Goal: Task Accomplishment & Management: Complete application form

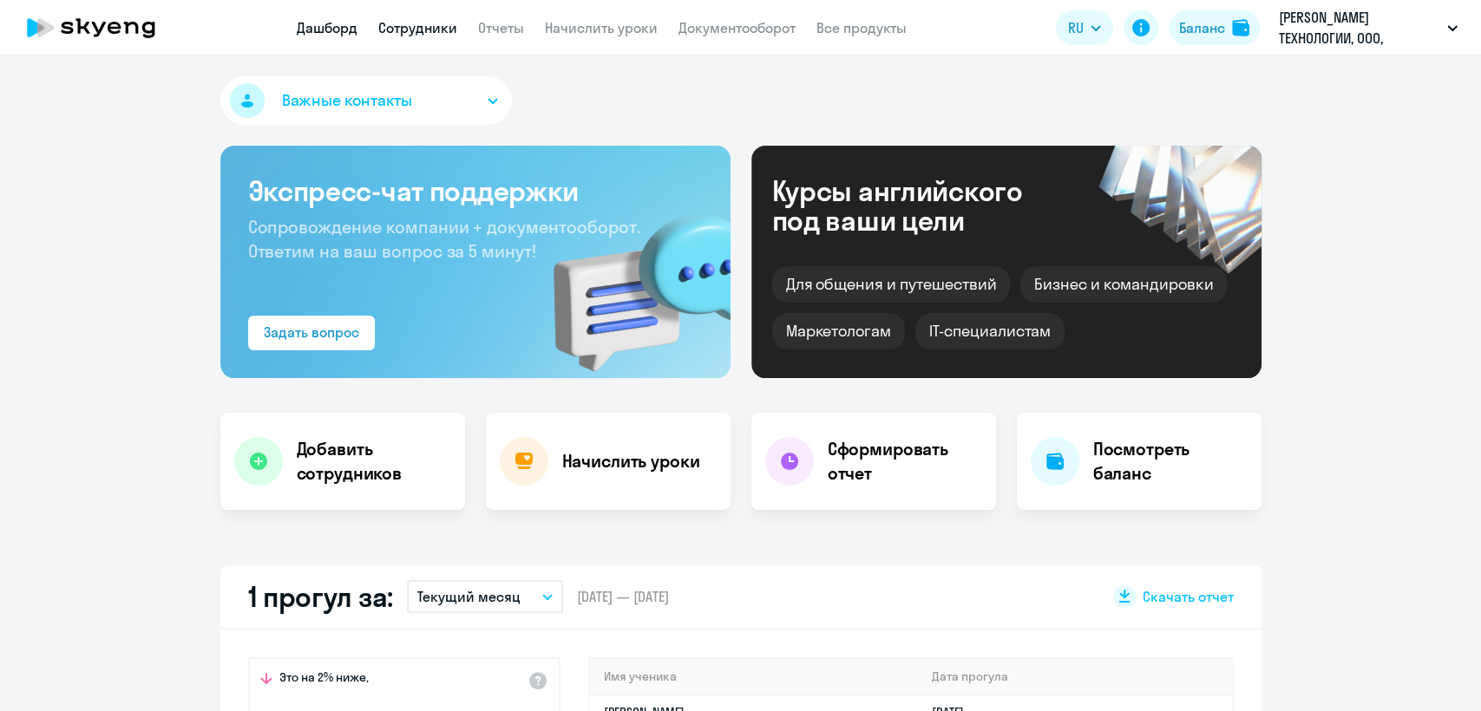
select select "30"
click at [411, 26] on link "Сотрудники" at bounding box center [417, 27] width 79 height 17
select select "30"
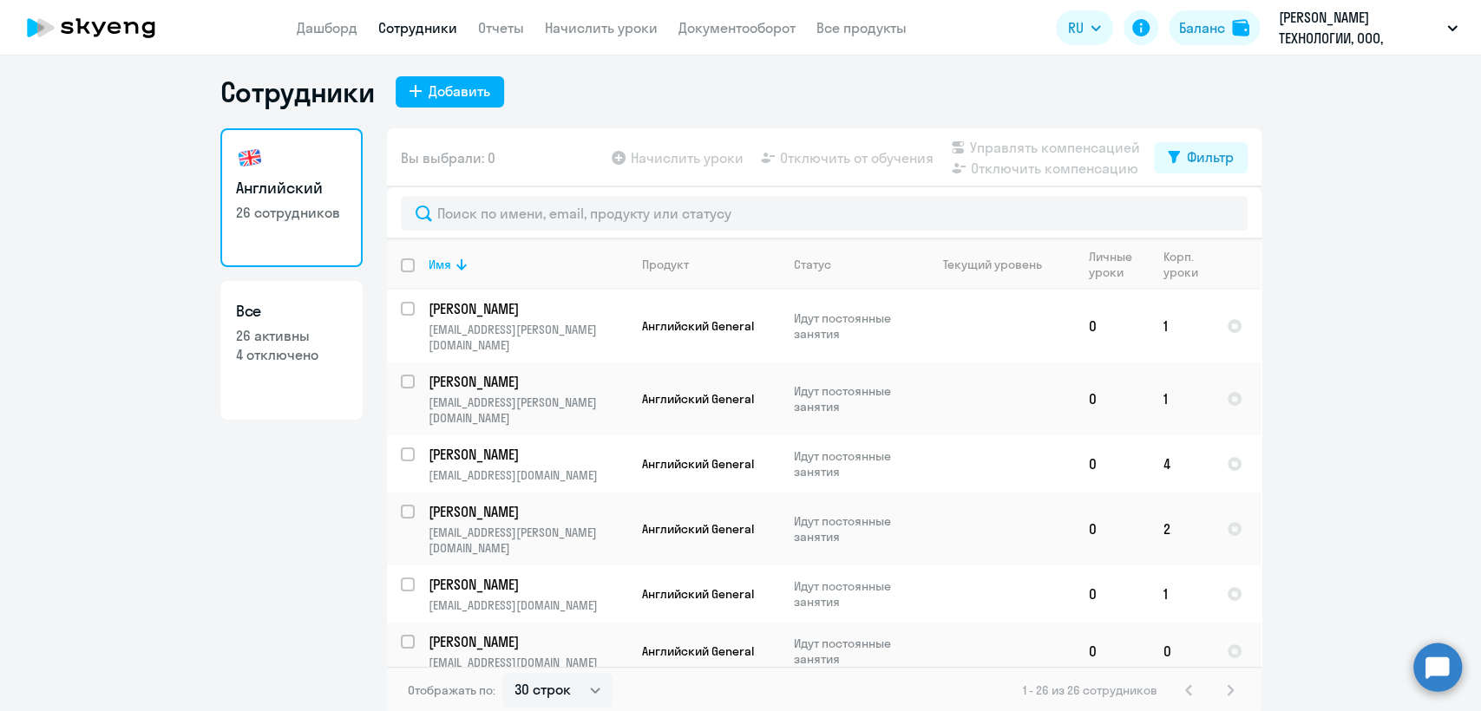
scroll to position [10, 0]
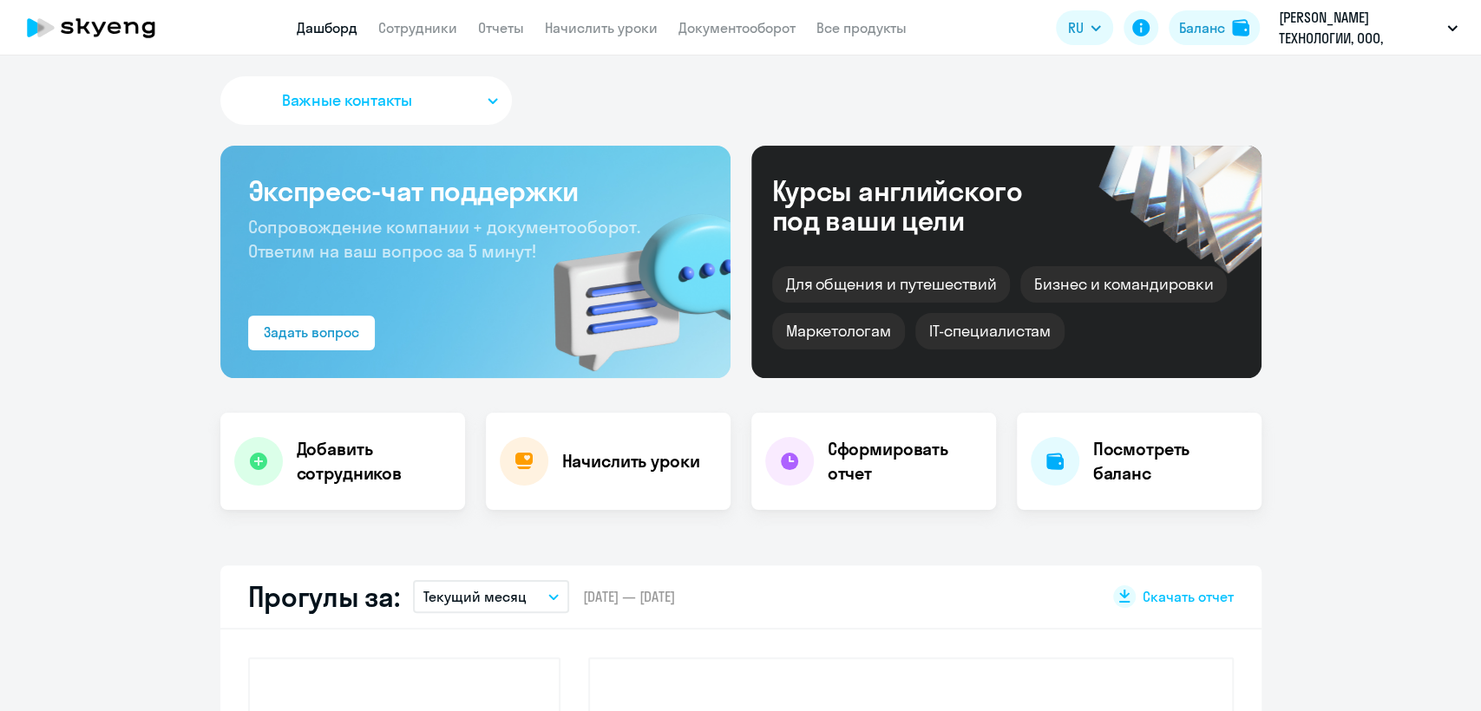
select select "30"
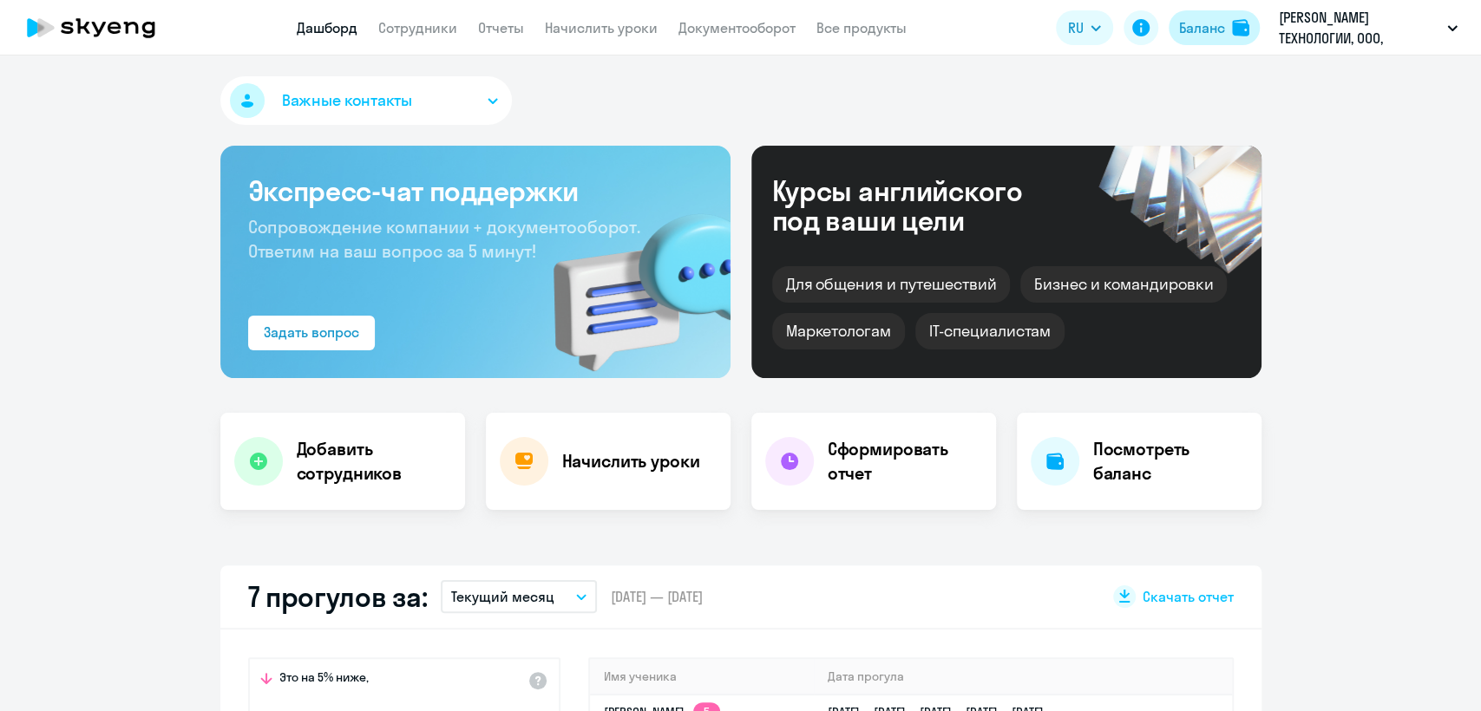
click at [1200, 34] on div "Баланс" at bounding box center [1202, 27] width 46 height 21
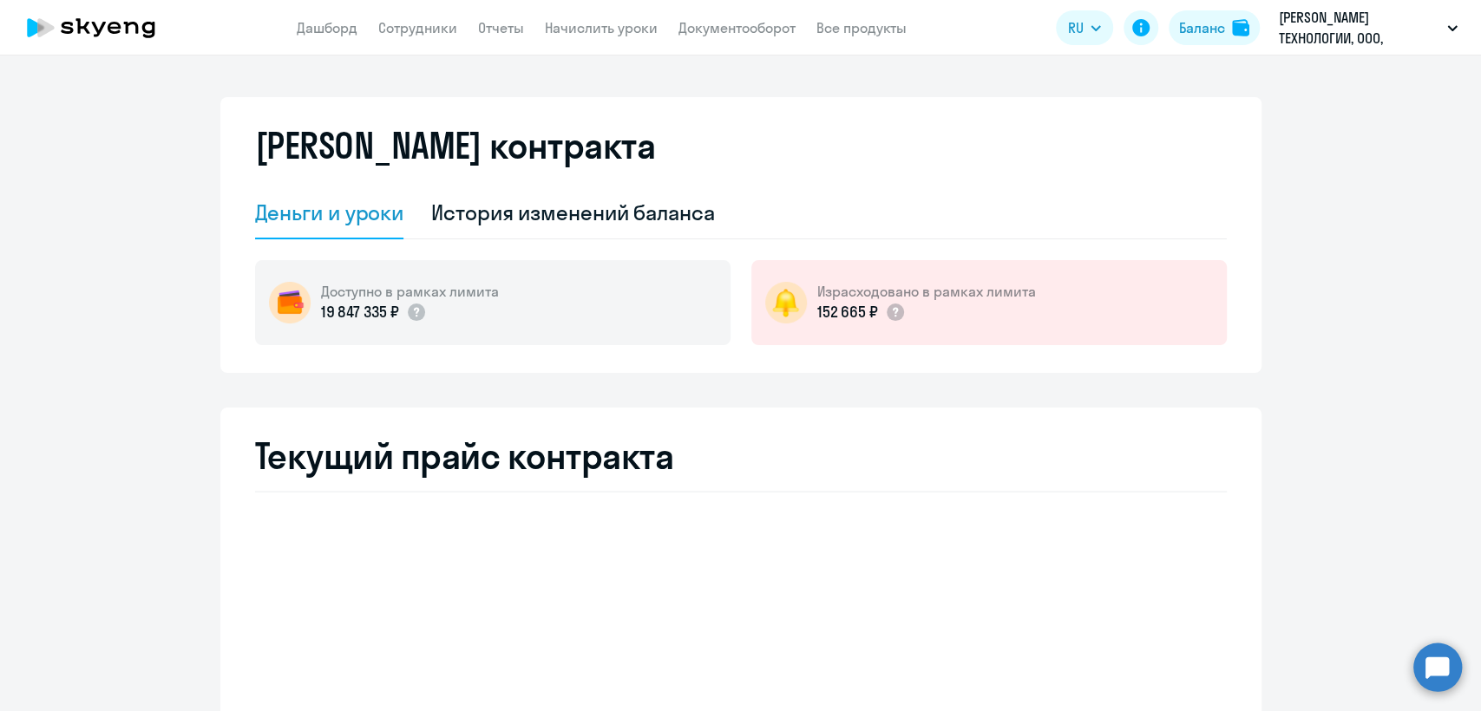
select select "english_adult_not_native_speaker"
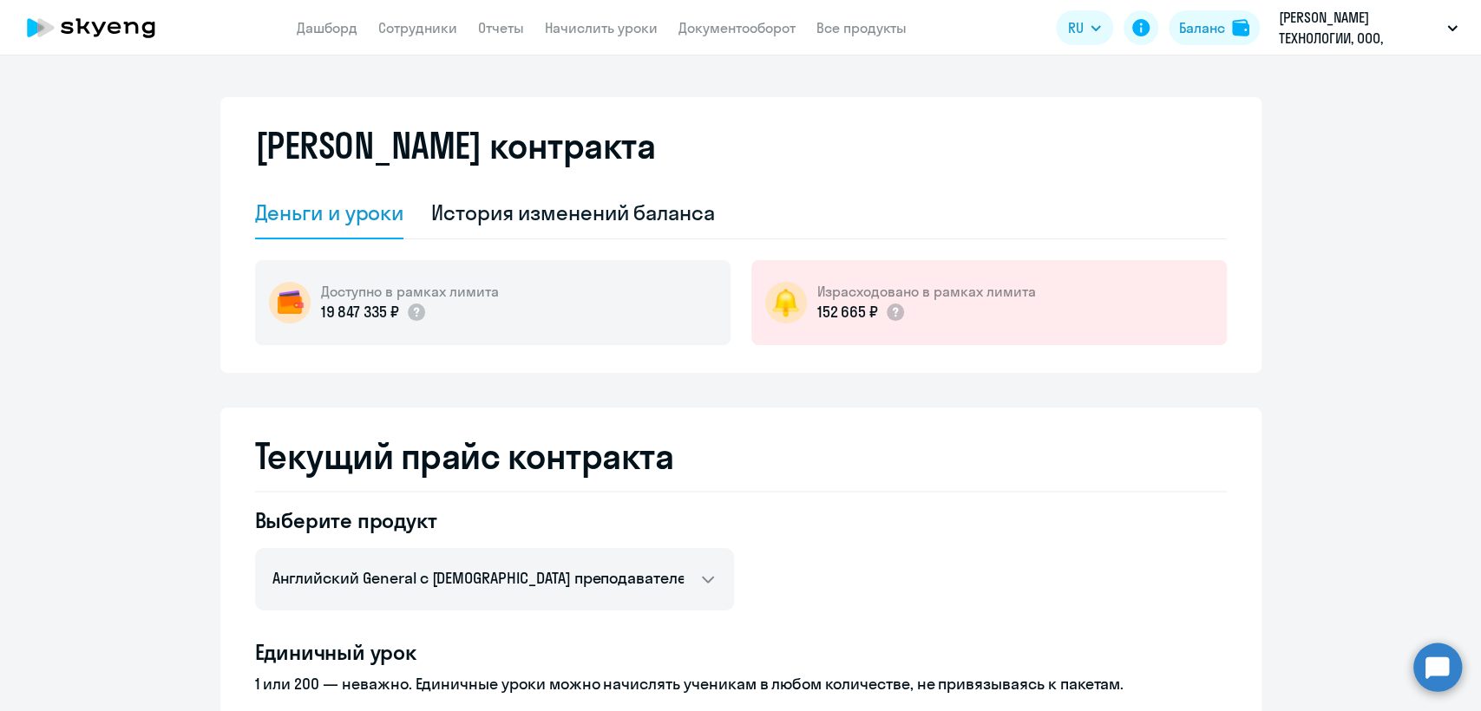
click at [421, 39] on app-header "Дашборд Сотрудники Отчеты Начислить уроки Документооборот Все продукты Дашборд …" at bounding box center [740, 28] width 1481 height 56
click at [423, 29] on link "Сотрудники" at bounding box center [417, 27] width 79 height 17
select select "30"
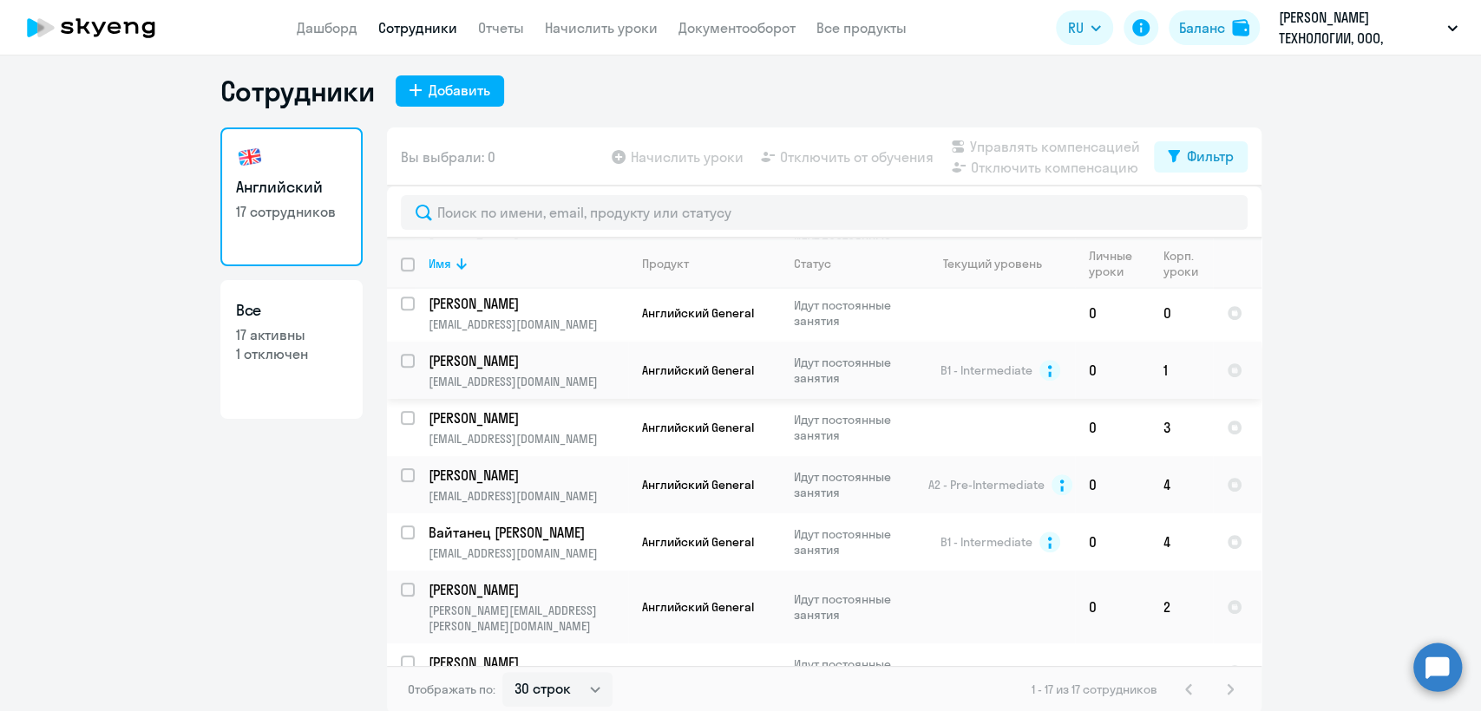
scroll to position [10, 0]
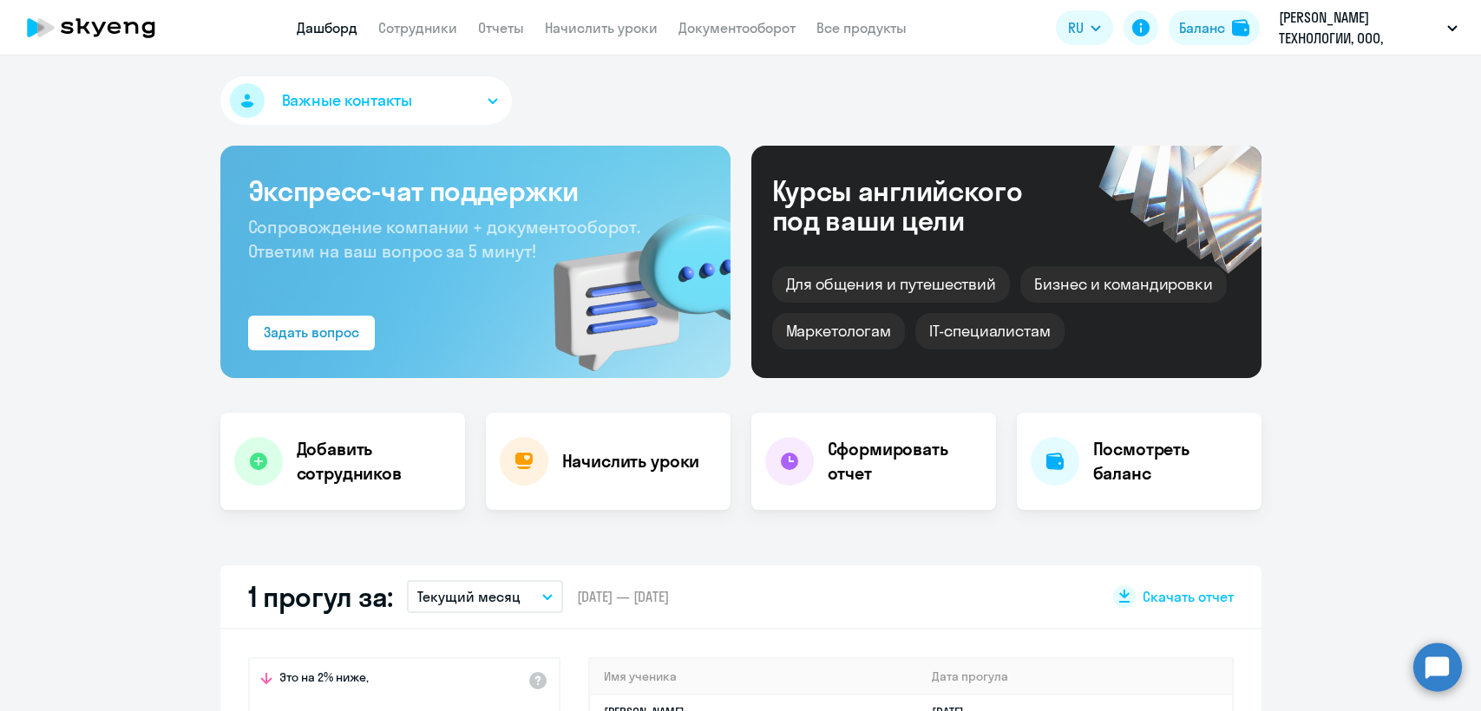
select select "30"
click at [434, 14] on app-header "Дашборд Сотрудники Отчеты Начислить уроки Документооборот Все продукты Дашборд …" at bounding box center [740, 28] width 1481 height 56
click at [434, 28] on link "Сотрудники" at bounding box center [417, 27] width 79 height 17
select select "30"
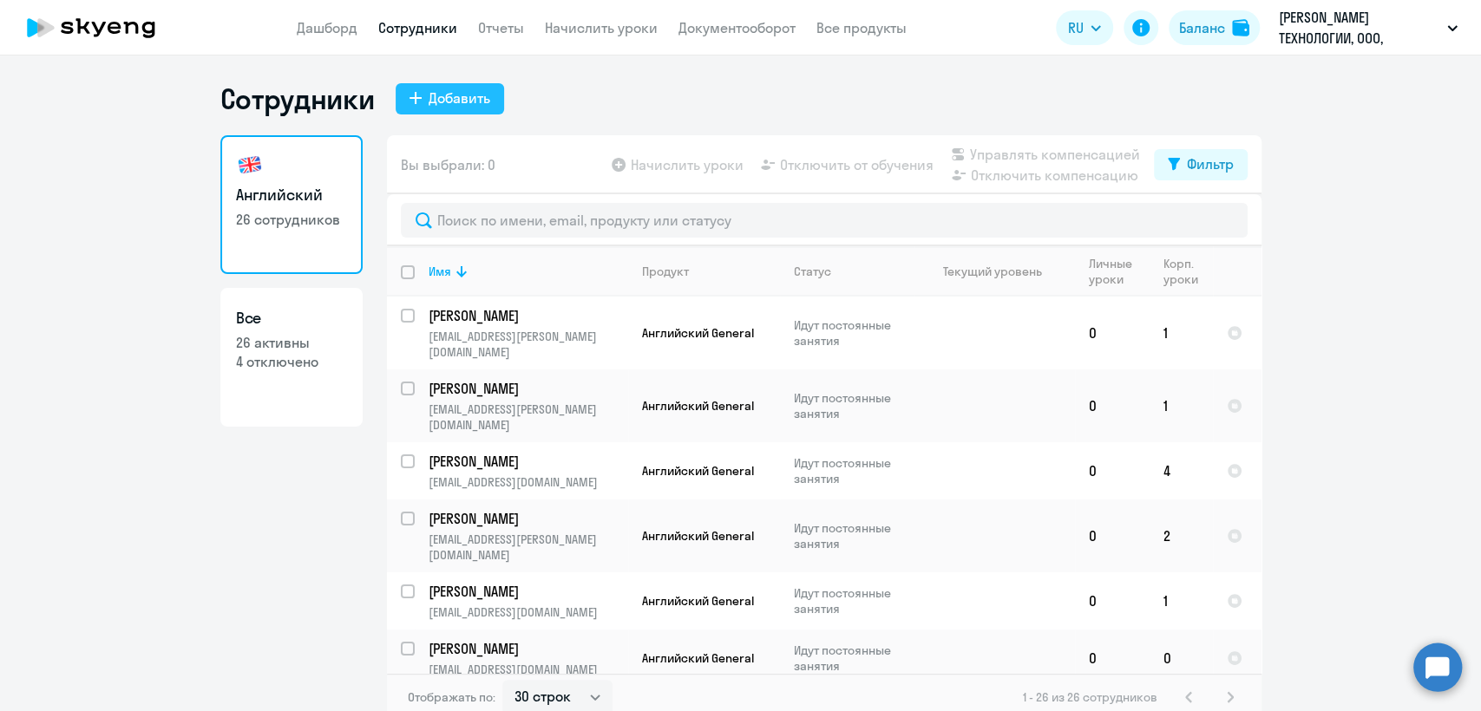
click at [459, 97] on div "Добавить" at bounding box center [460, 98] width 62 height 21
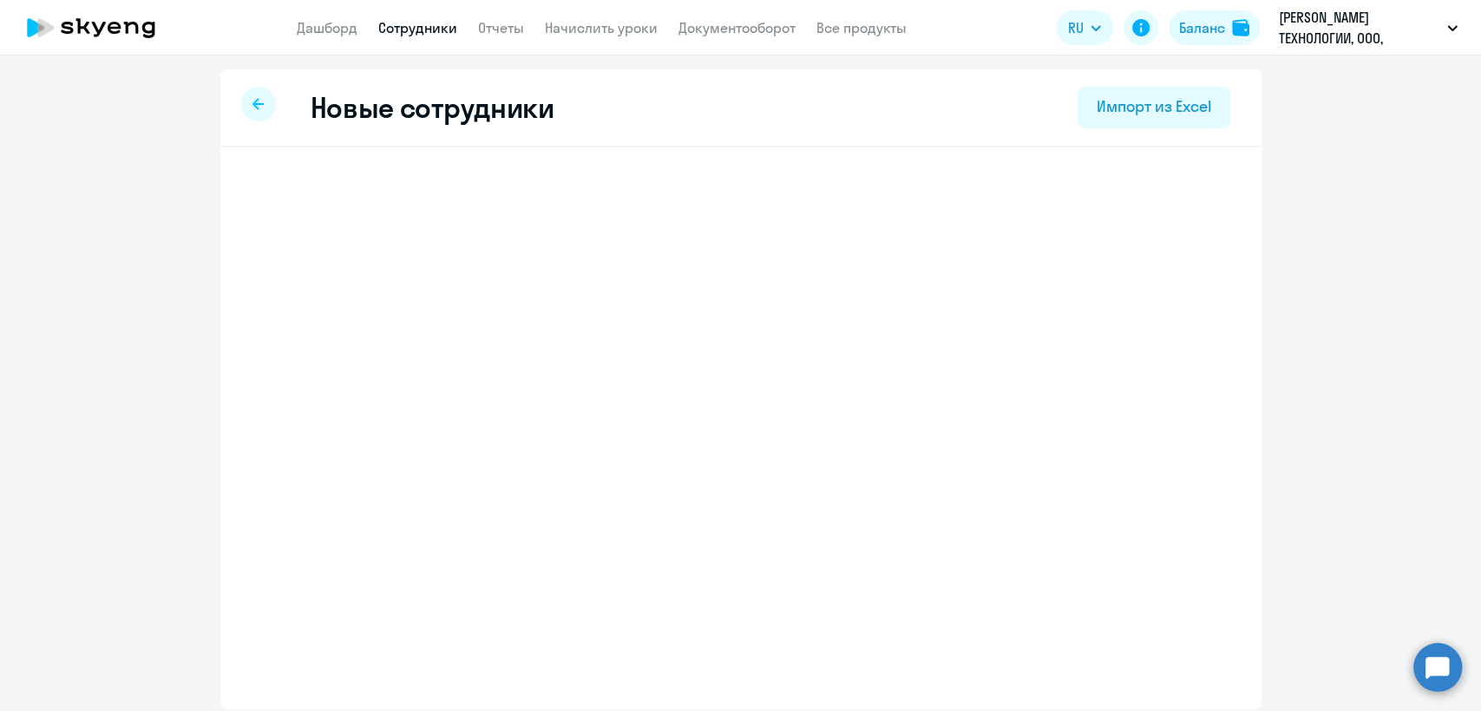
select select "english_adult_not_native_speaker"
select select "3"
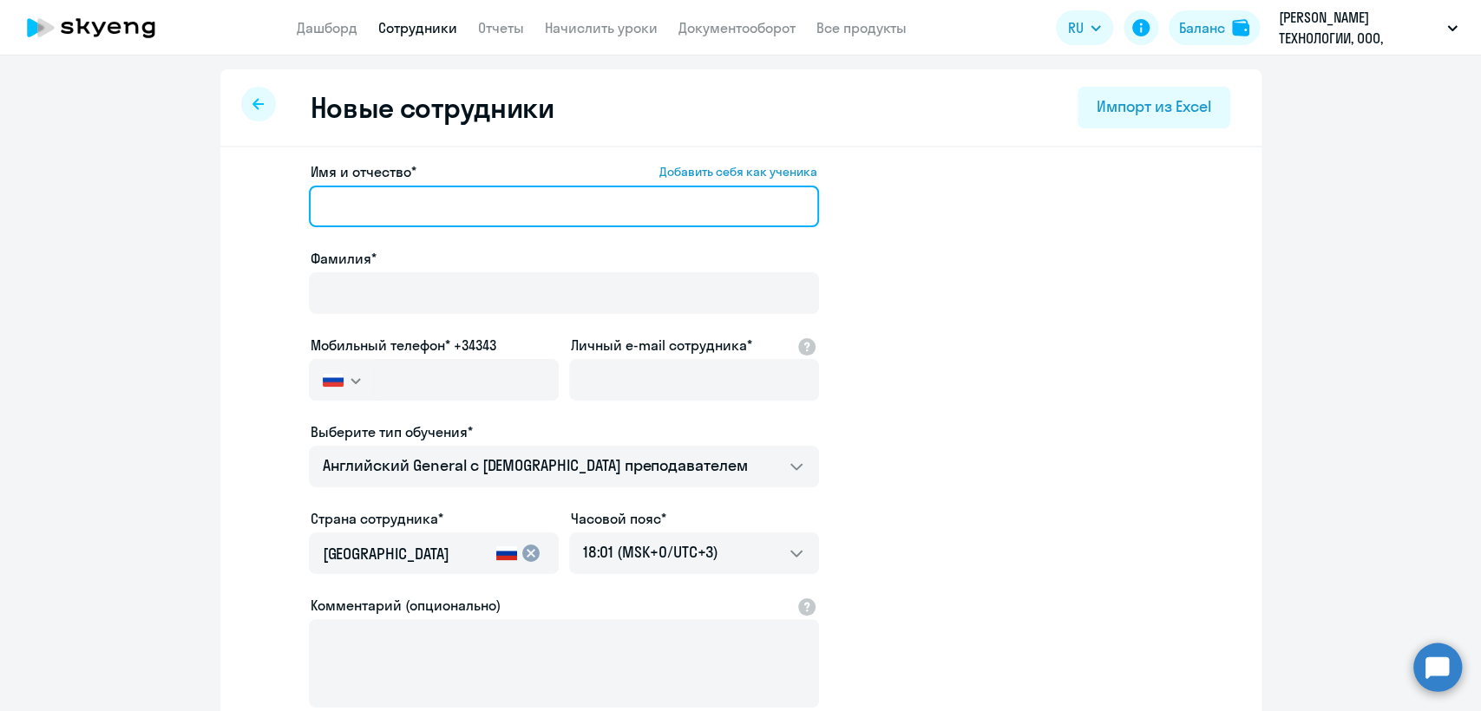
click at [442, 222] on input "Имя и отчество* Добавить себя как ученика" at bounding box center [564, 207] width 510 height 42
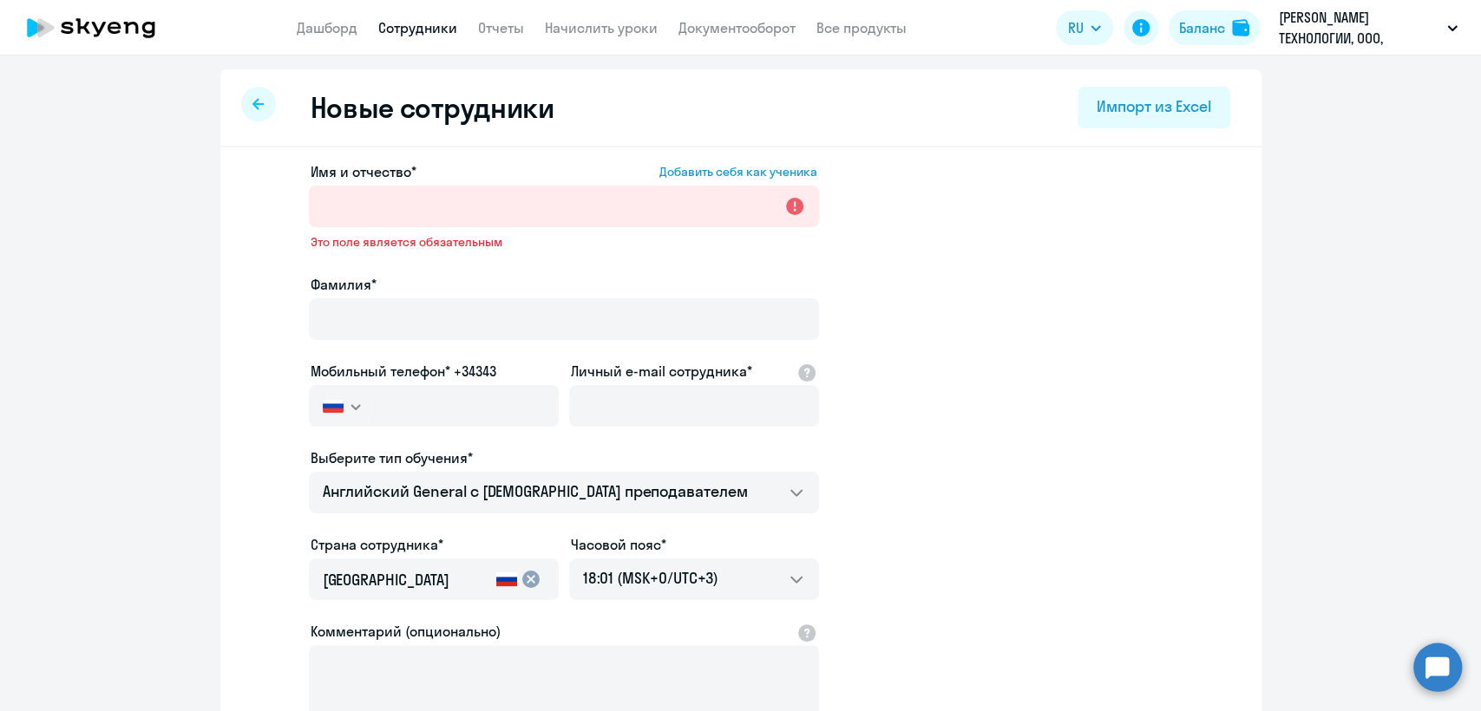
click at [183, 314] on ng-component "Новые сотрудники Импорт из Excel Имя и отчество* Добавить себя как ученика Это …" at bounding box center [740, 502] width 1481 height 867
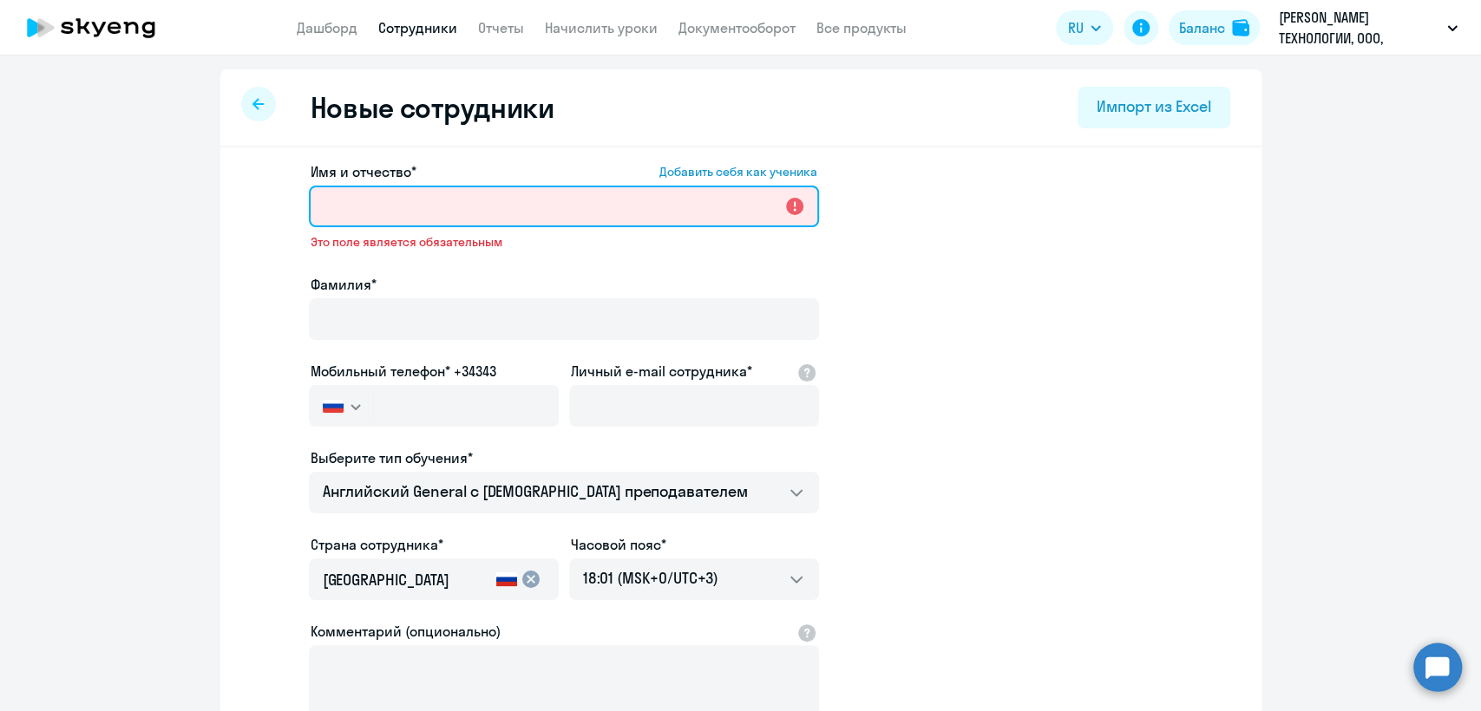
click at [429, 201] on input "Имя и отчество* Добавить себя как ученика" at bounding box center [564, 207] width 510 height 42
paste input "Элен Тананян"
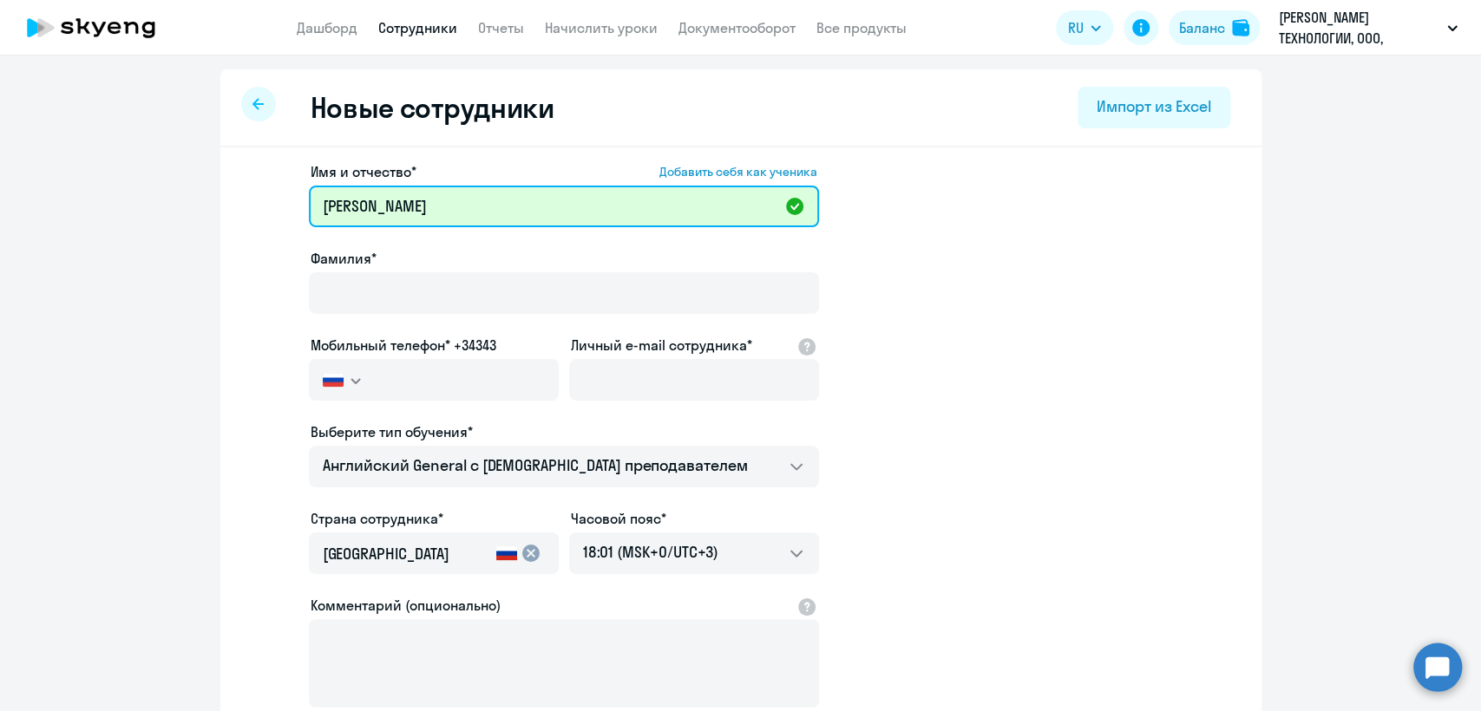
drag, startPoint x: 411, startPoint y: 208, endPoint x: 355, endPoint y: 205, distance: 56.5
click at [355, 205] on input "Элен Тананян" at bounding box center [564, 207] width 510 height 42
type input "Элен Тананян"
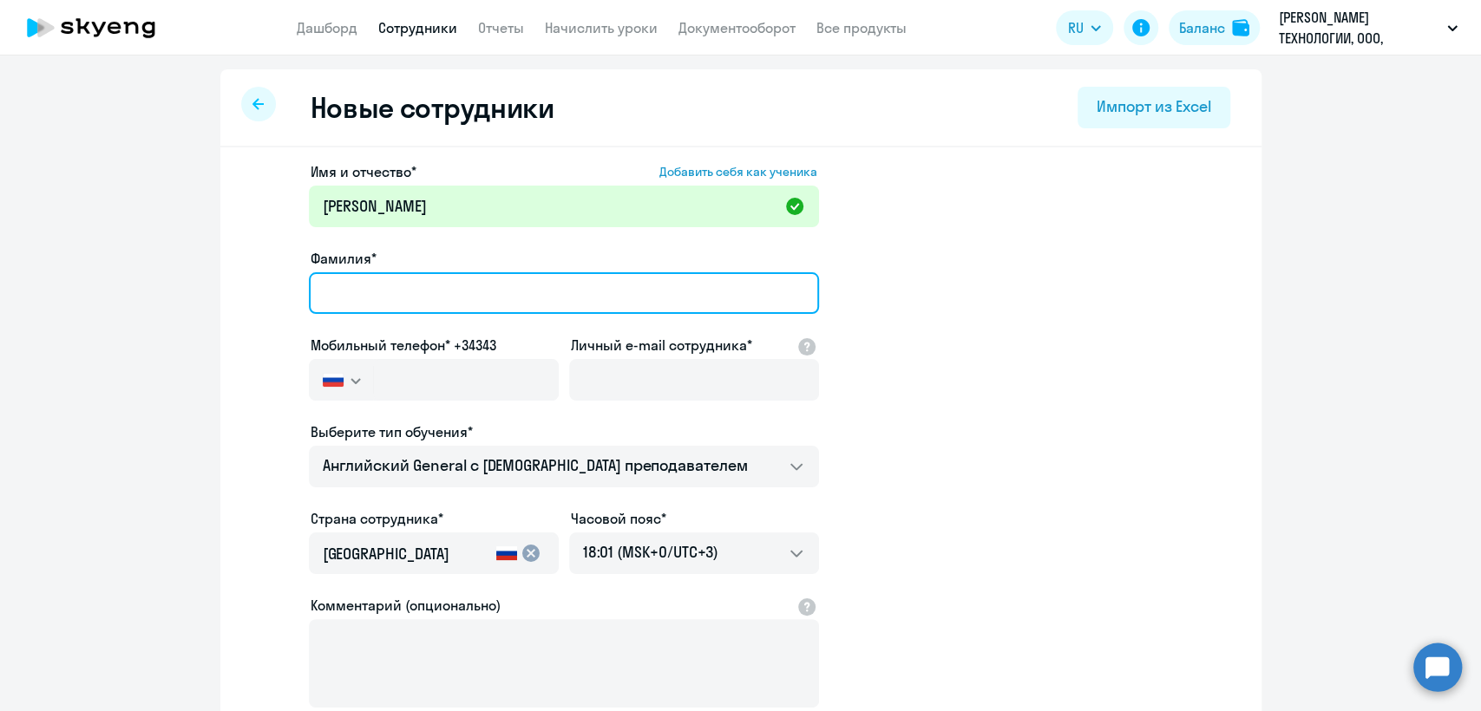
click at [340, 298] on input "Фамилия*" at bounding box center [564, 293] width 510 height 42
paste input "Тананян"
type input "Тананян"
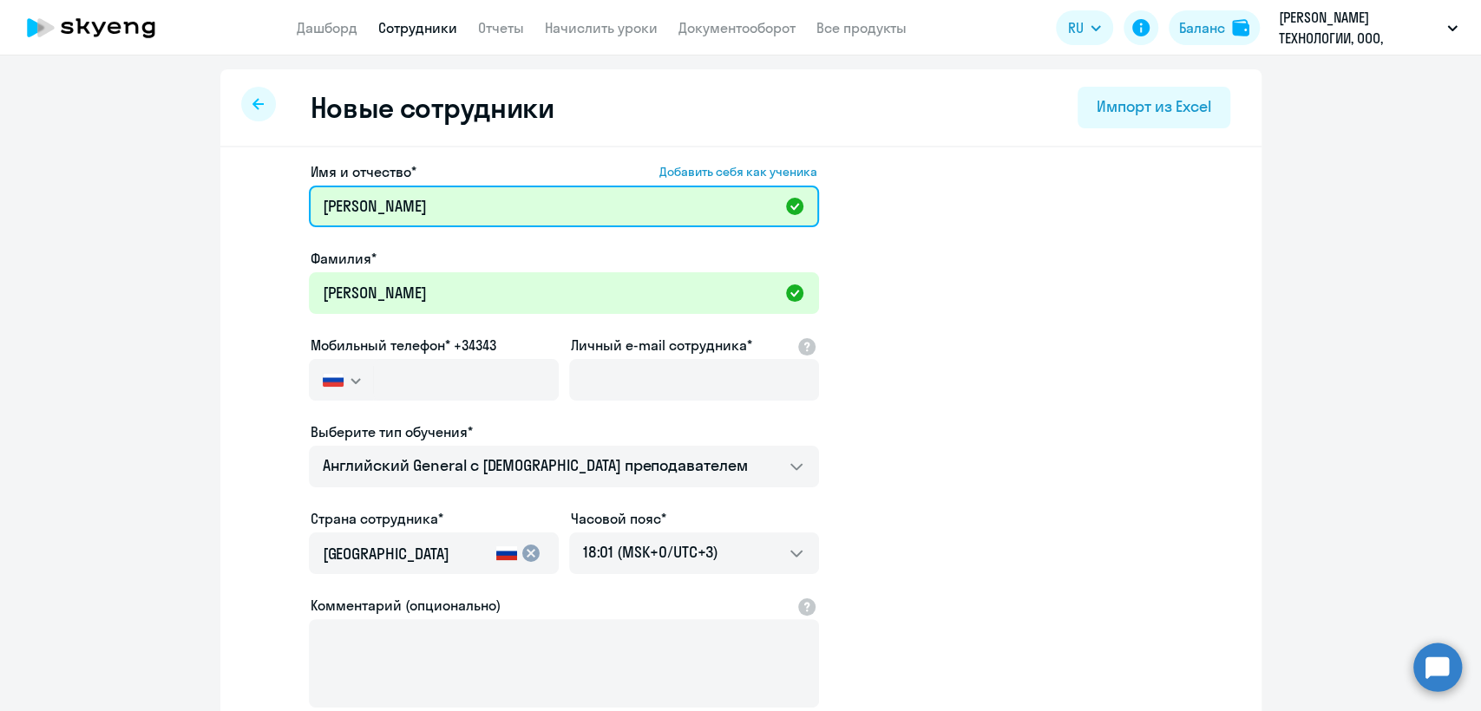
drag, startPoint x: 351, startPoint y: 206, endPoint x: 444, endPoint y: 212, distance: 93.0
click at [444, 210] on input "Элен Тананян" at bounding box center [564, 207] width 510 height 42
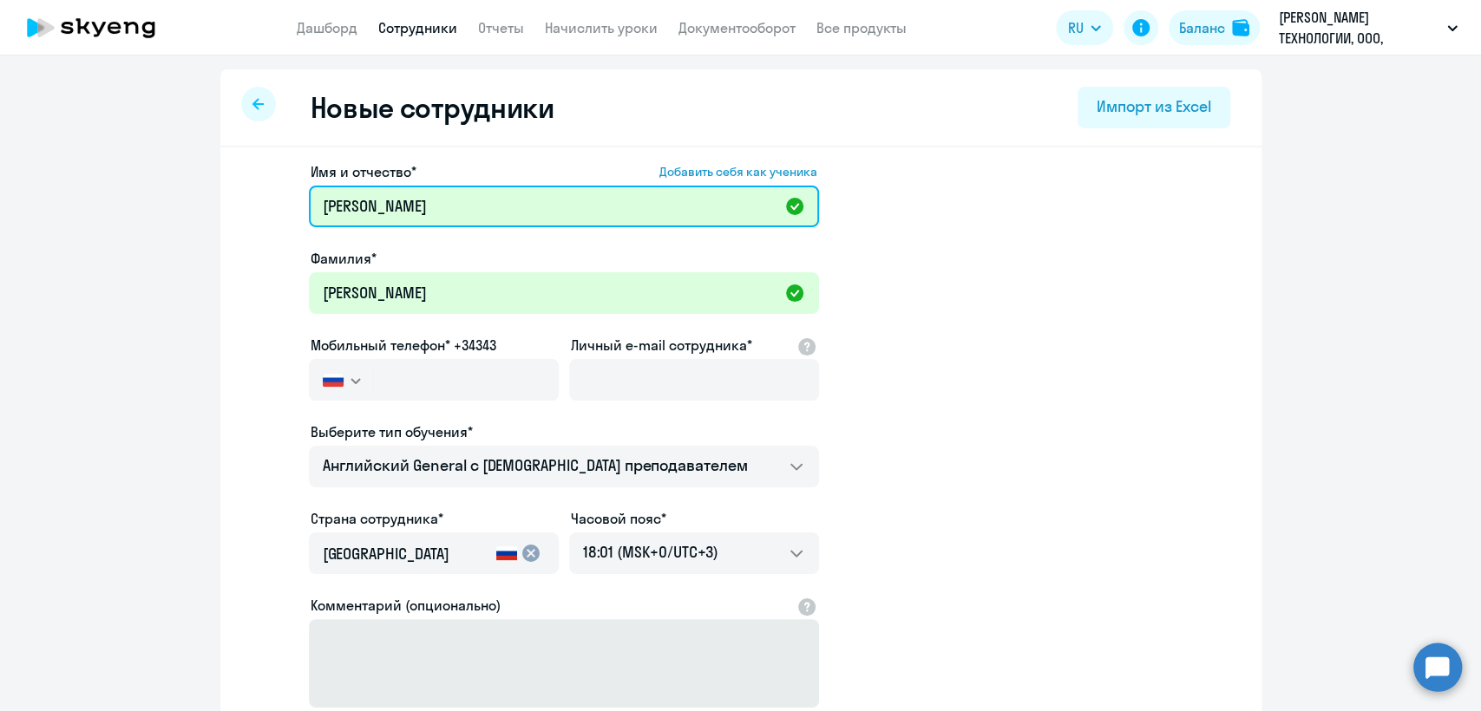
type input "Элен"
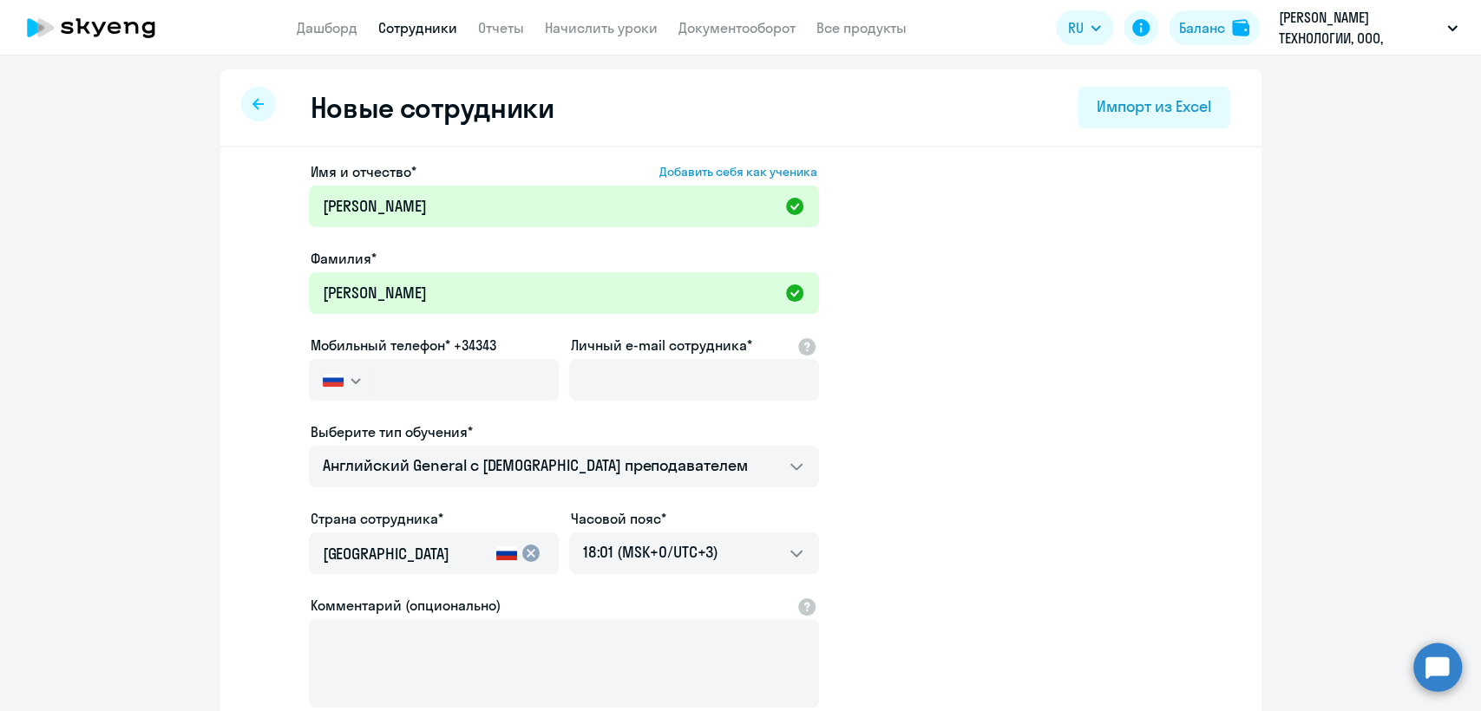
drag, startPoint x: 73, startPoint y: 390, endPoint x: 324, endPoint y: 387, distance: 251.6
click at [76, 390] on ng-component "Новые сотрудники Импорт из Excel Имя и отчество* Добавить себя как ученика Элен…" at bounding box center [740, 489] width 1481 height 841
click at [375, 383] on input "text" at bounding box center [465, 380] width 185 height 42
paste input "+7 925 579-92-02"
type input "+7 925 579-92-02"
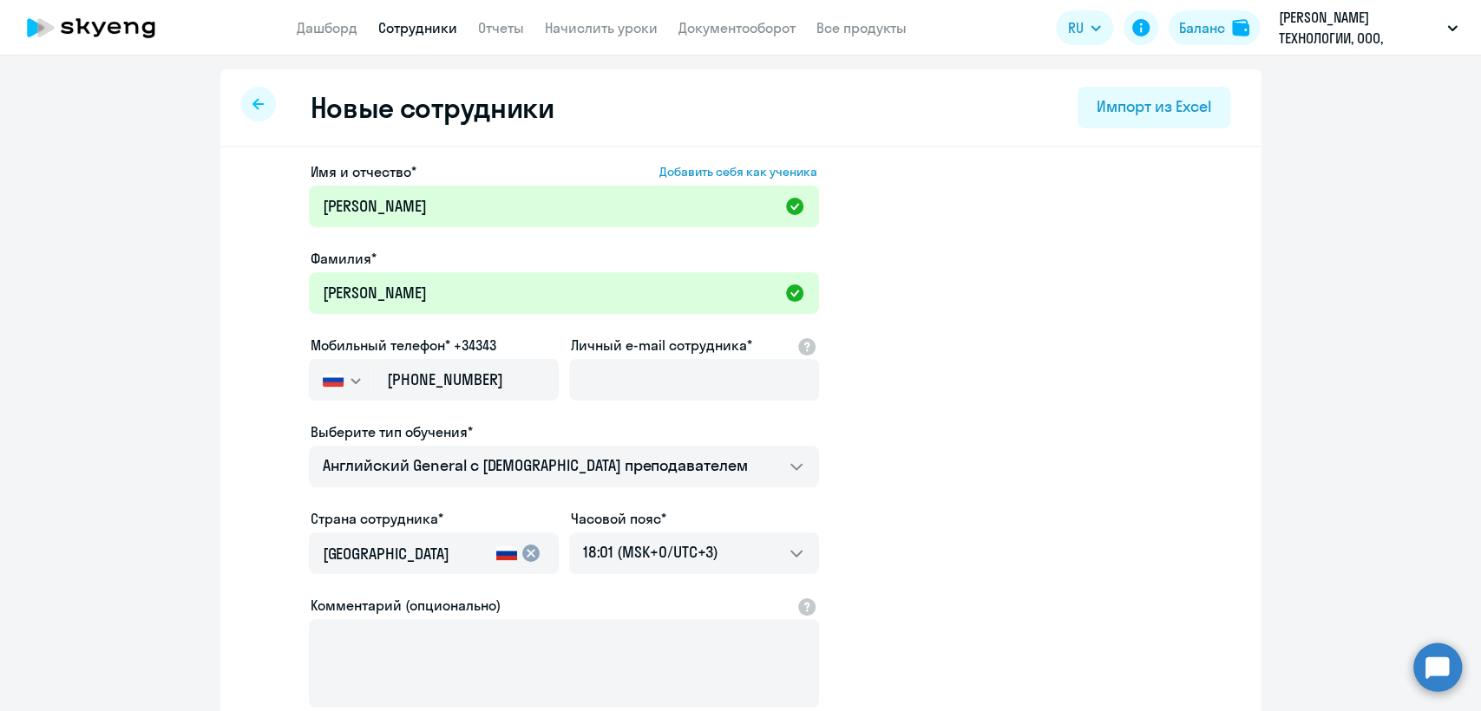
click at [116, 499] on ng-component "Новые сотрудники Импорт из Excel Имя и отчество* Добавить себя как ученика Элен…" at bounding box center [740, 489] width 1481 height 841
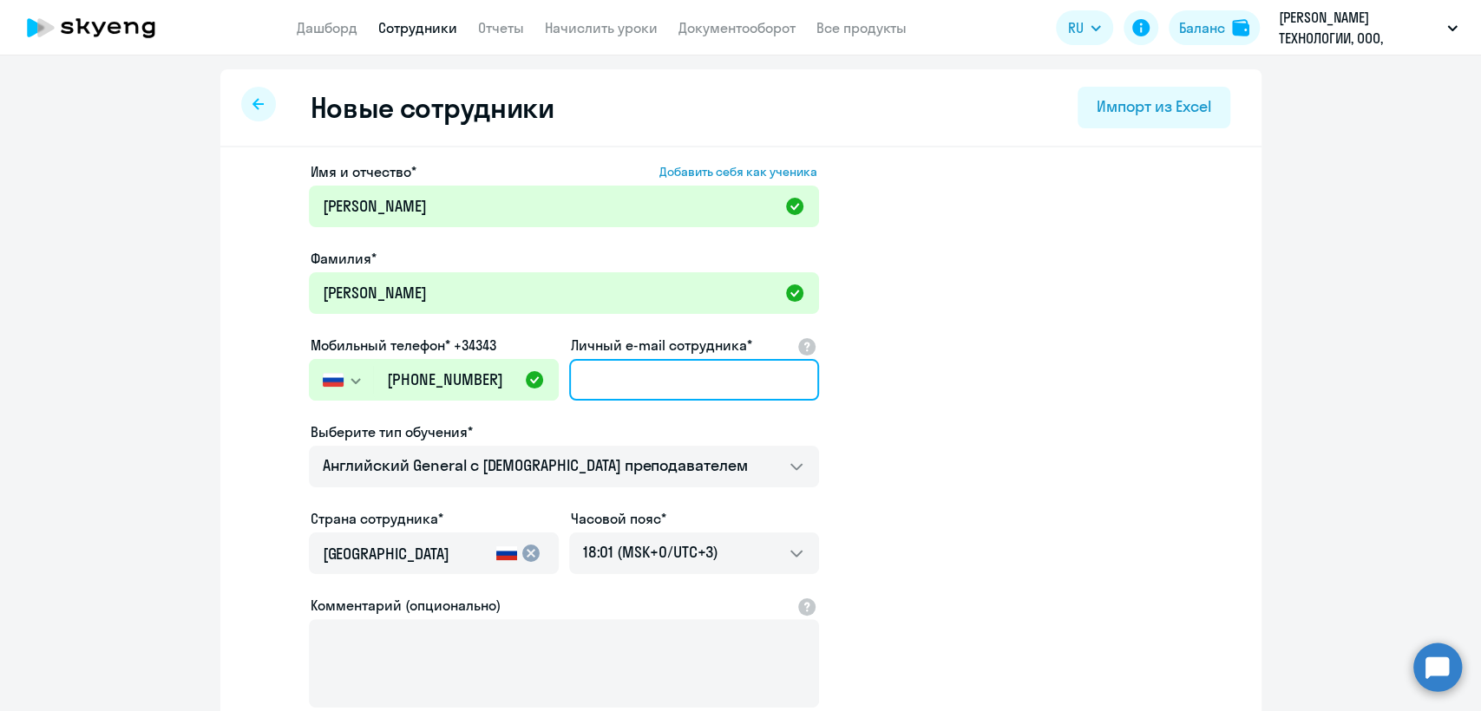
drag, startPoint x: 620, startPoint y: 386, endPoint x: 508, endPoint y: 560, distance: 207.7
click at [622, 390] on input "Личный e-mail сотрудника*" at bounding box center [694, 380] width 250 height 42
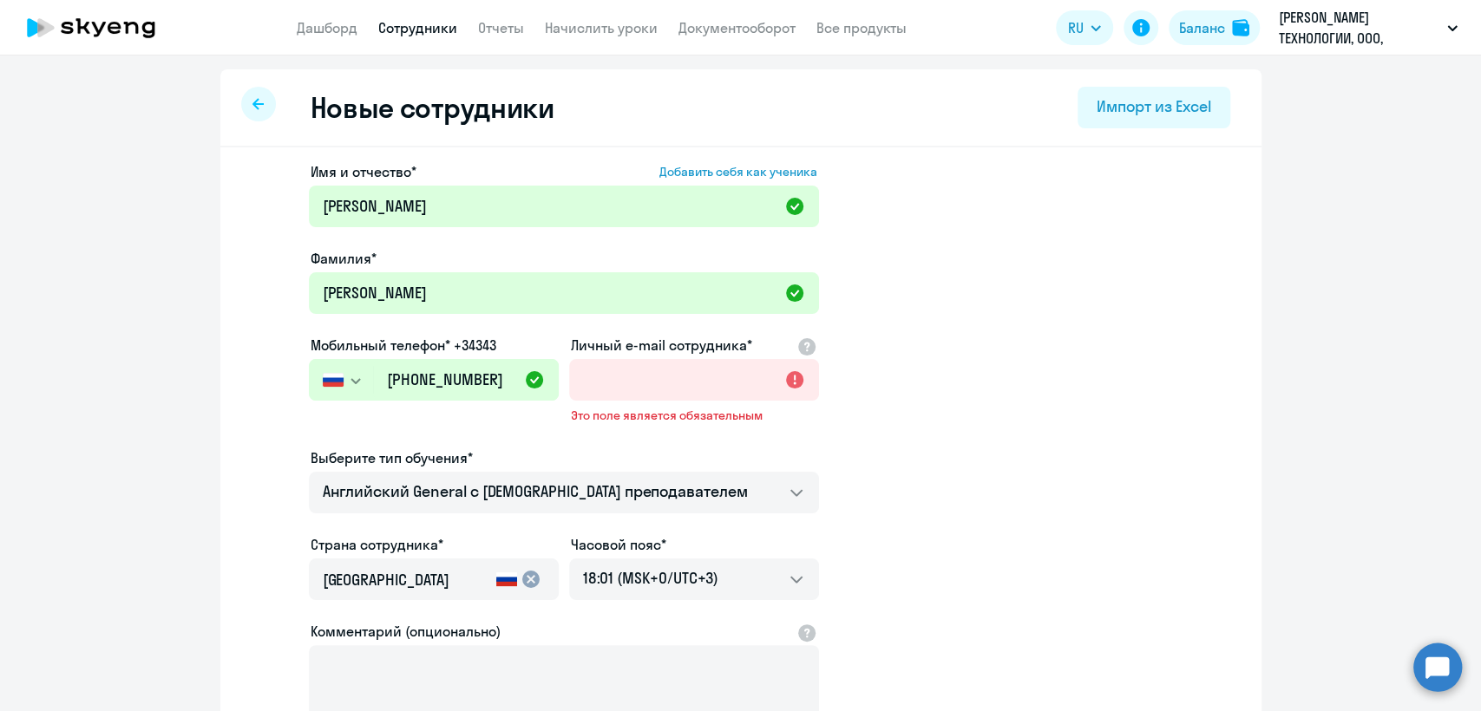
click at [14, 383] on ng-component "Новые сотрудники Импорт из Excel Имя и отчество* Добавить себя как ученика Элен…" at bounding box center [740, 502] width 1481 height 867
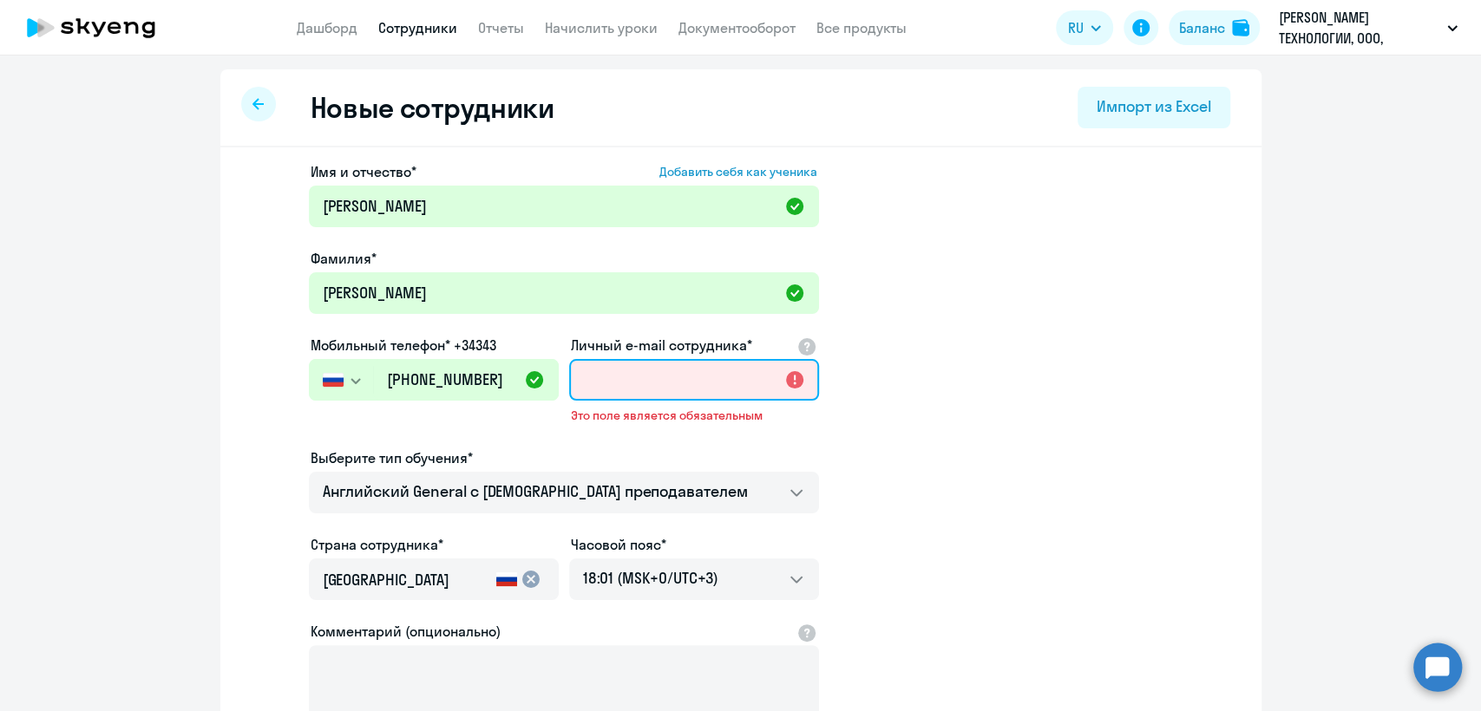
click at [628, 377] on input "Личный e-mail сотрудника*" at bounding box center [694, 380] width 250 height 42
paste input "e.m.tananyan@newton.investments"
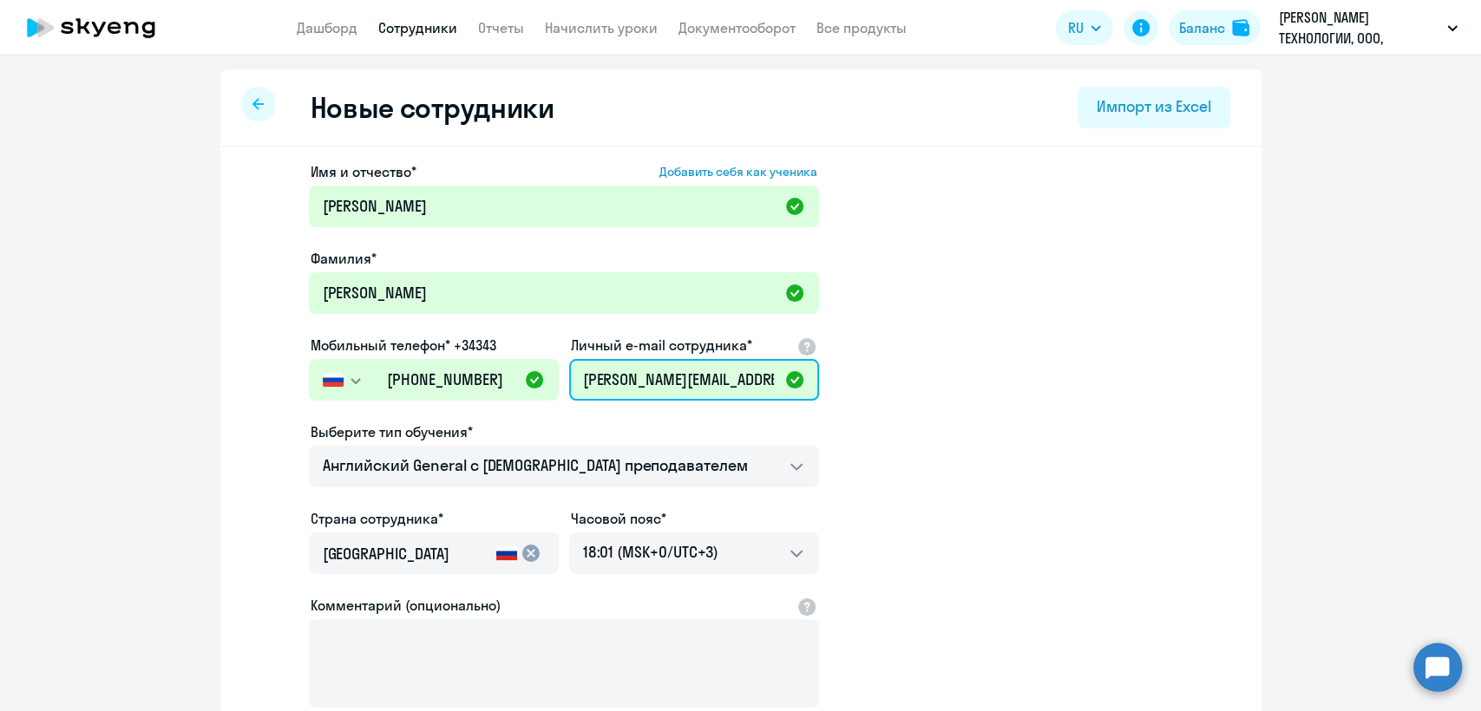
scroll to position [0, 66]
type input "e.m.tananyan@newton.investments"
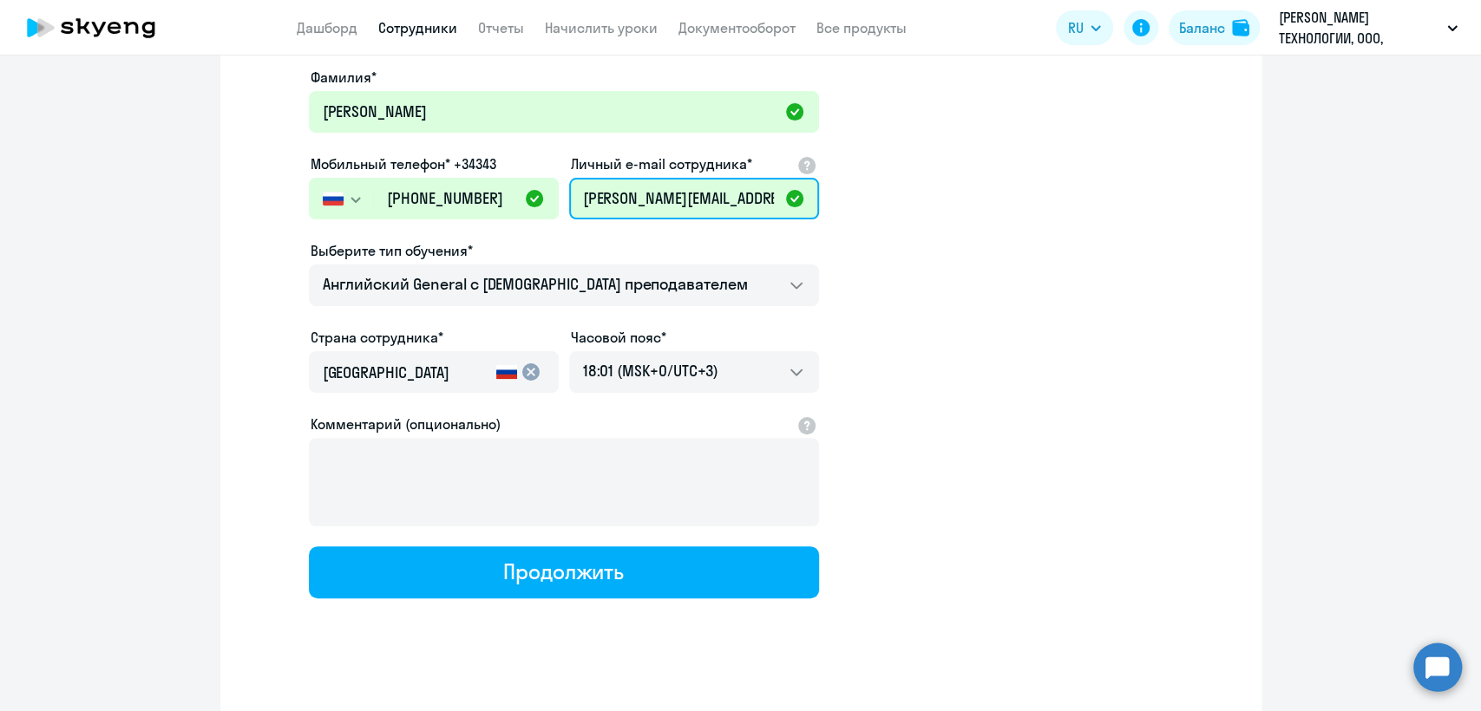
scroll to position [193, 0]
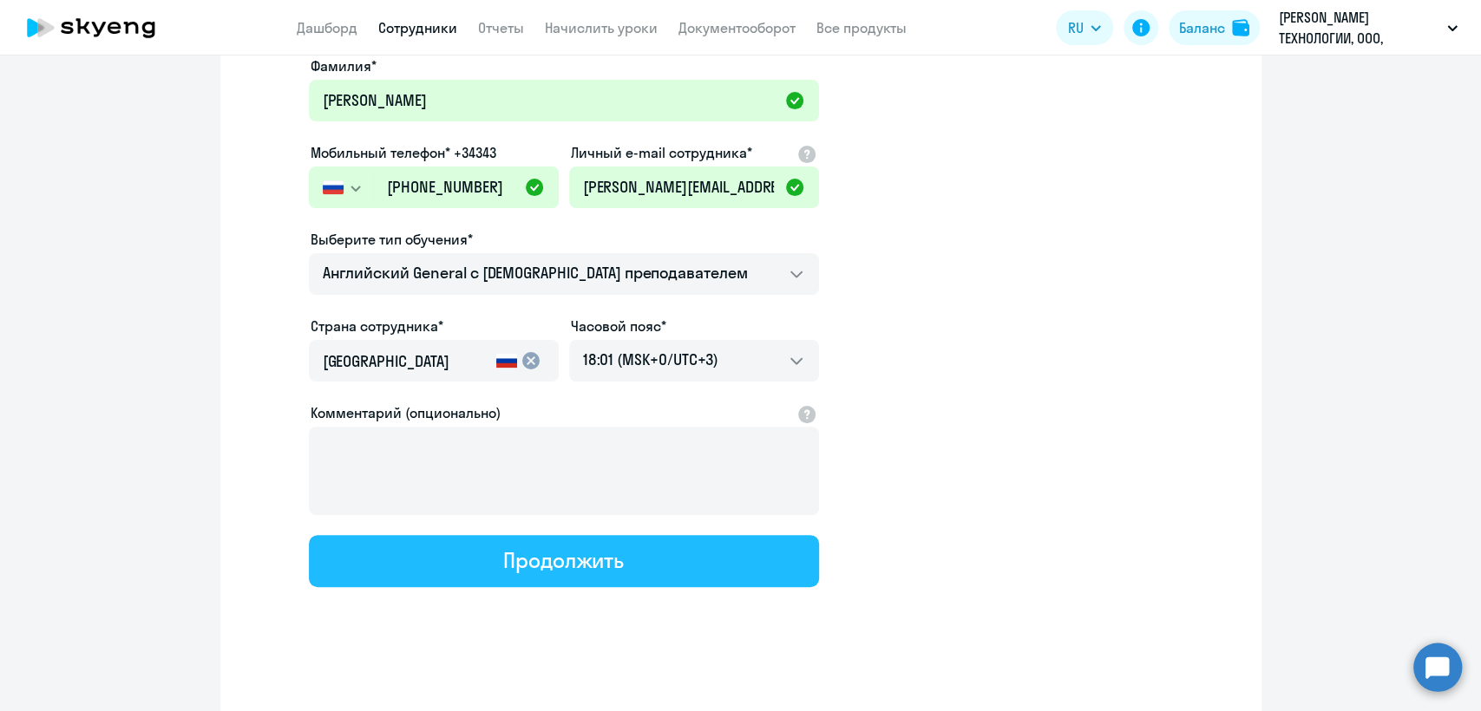
click at [596, 557] on div "Продолжить" at bounding box center [563, 561] width 121 height 28
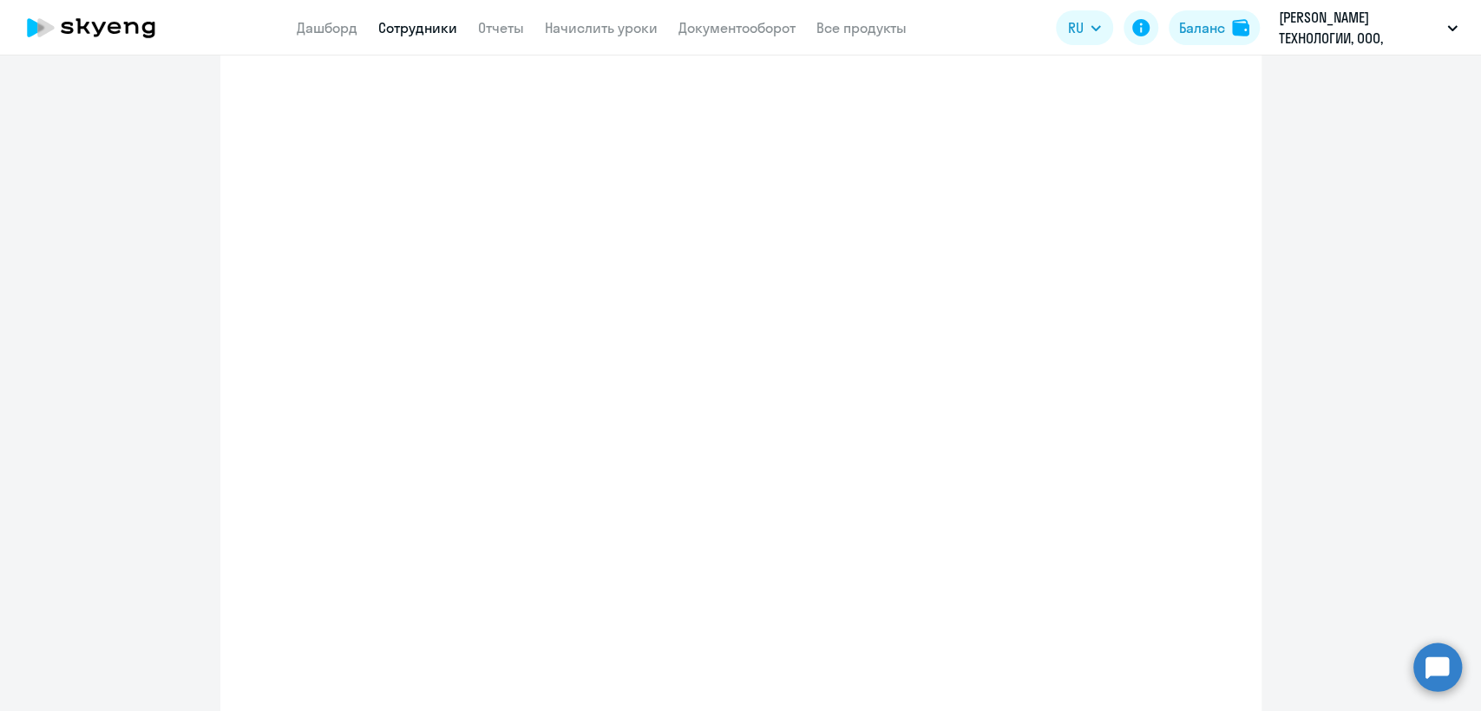
select select "english_adult_not_native_speaker"
select select "3"
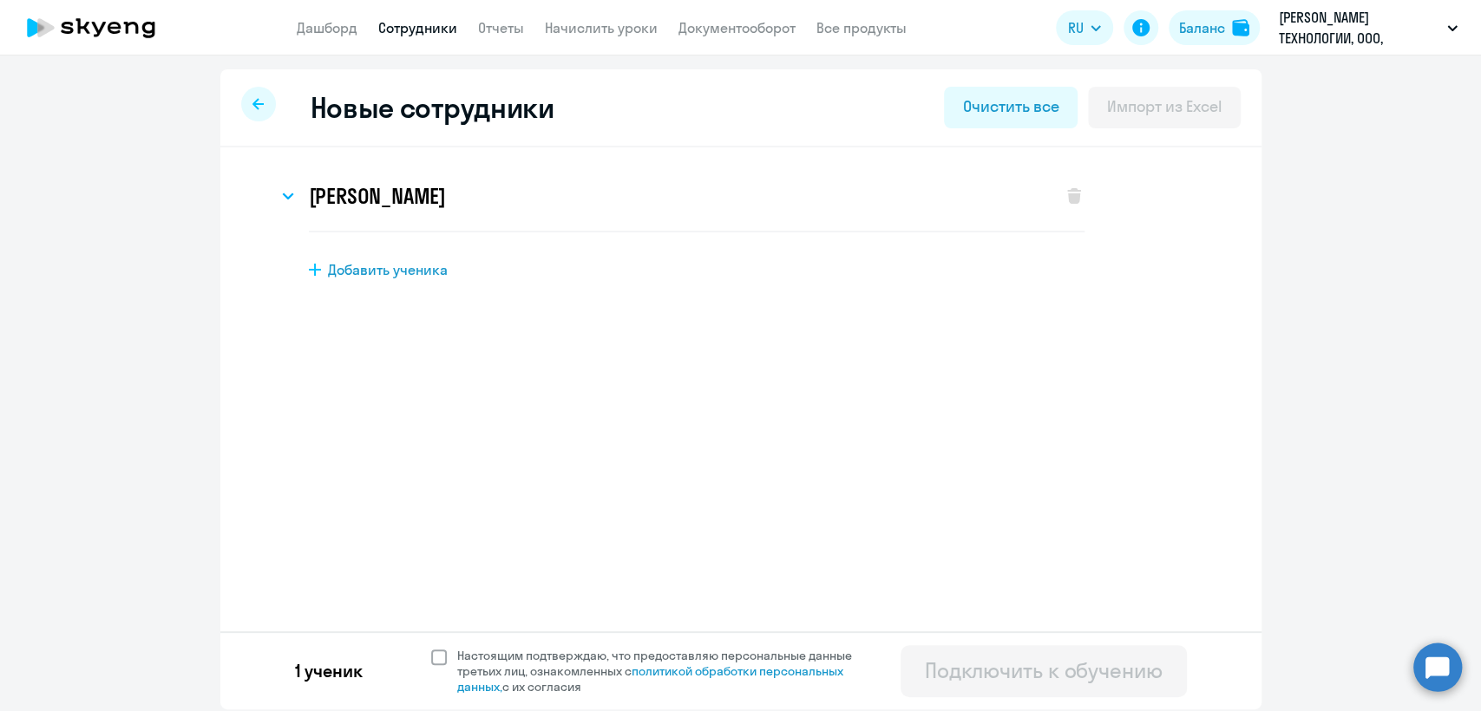
click at [442, 659] on span at bounding box center [439, 658] width 16 height 16
click at [431, 648] on input "Настоящим подтверждаю, что предоставляю персональные данные третьих лиц, ознако…" at bounding box center [430, 647] width 1 height 1
checkbox input "true"
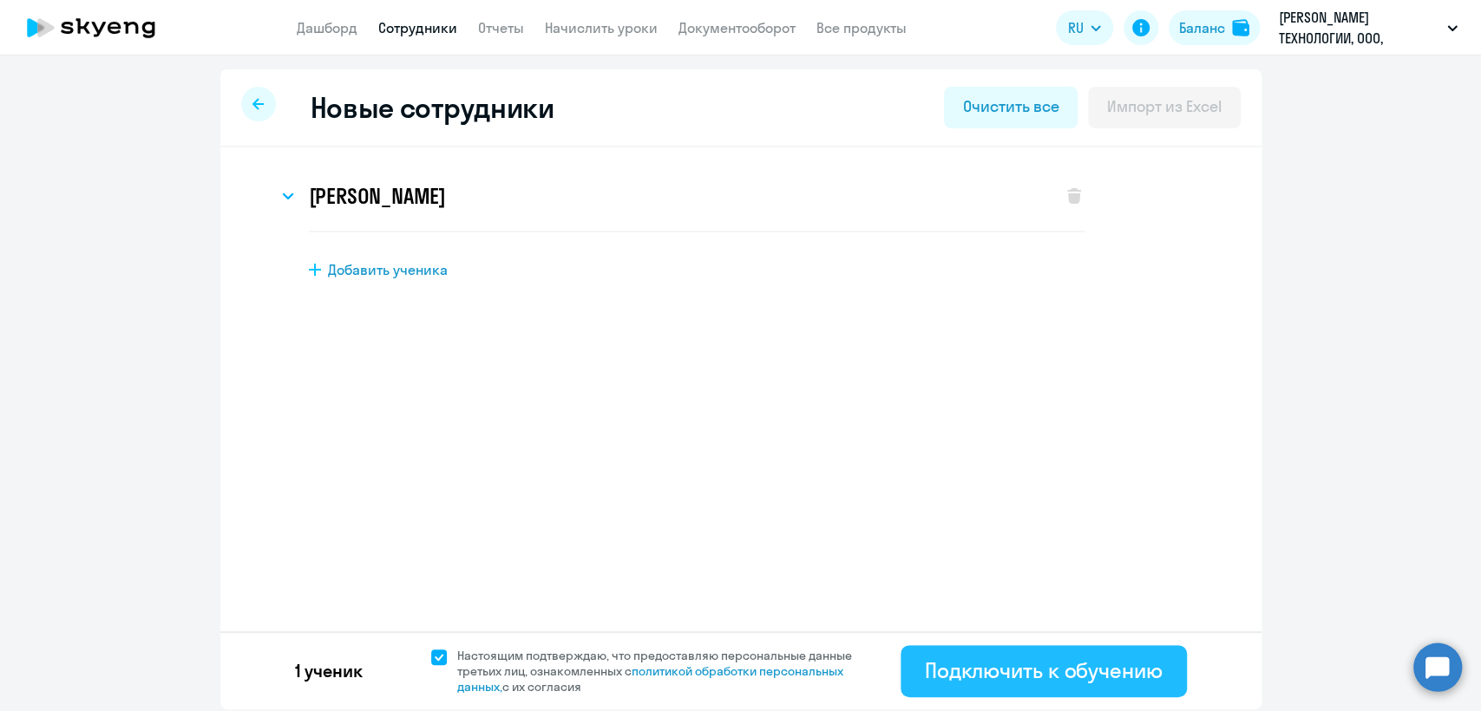
click at [1043, 671] on div "Подключить к обучению" at bounding box center [1044, 671] width 238 height 28
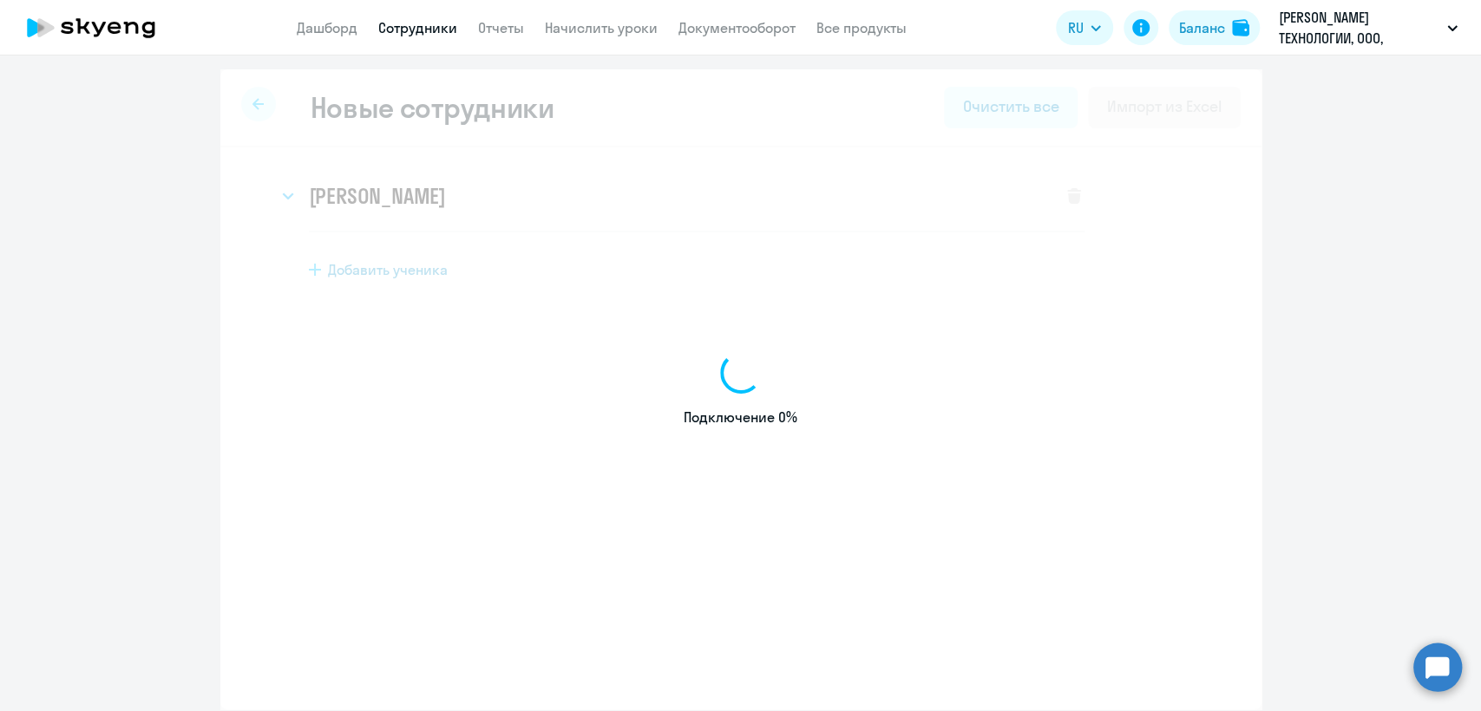
select select "english_adult_not_native_speaker"
select select "3"
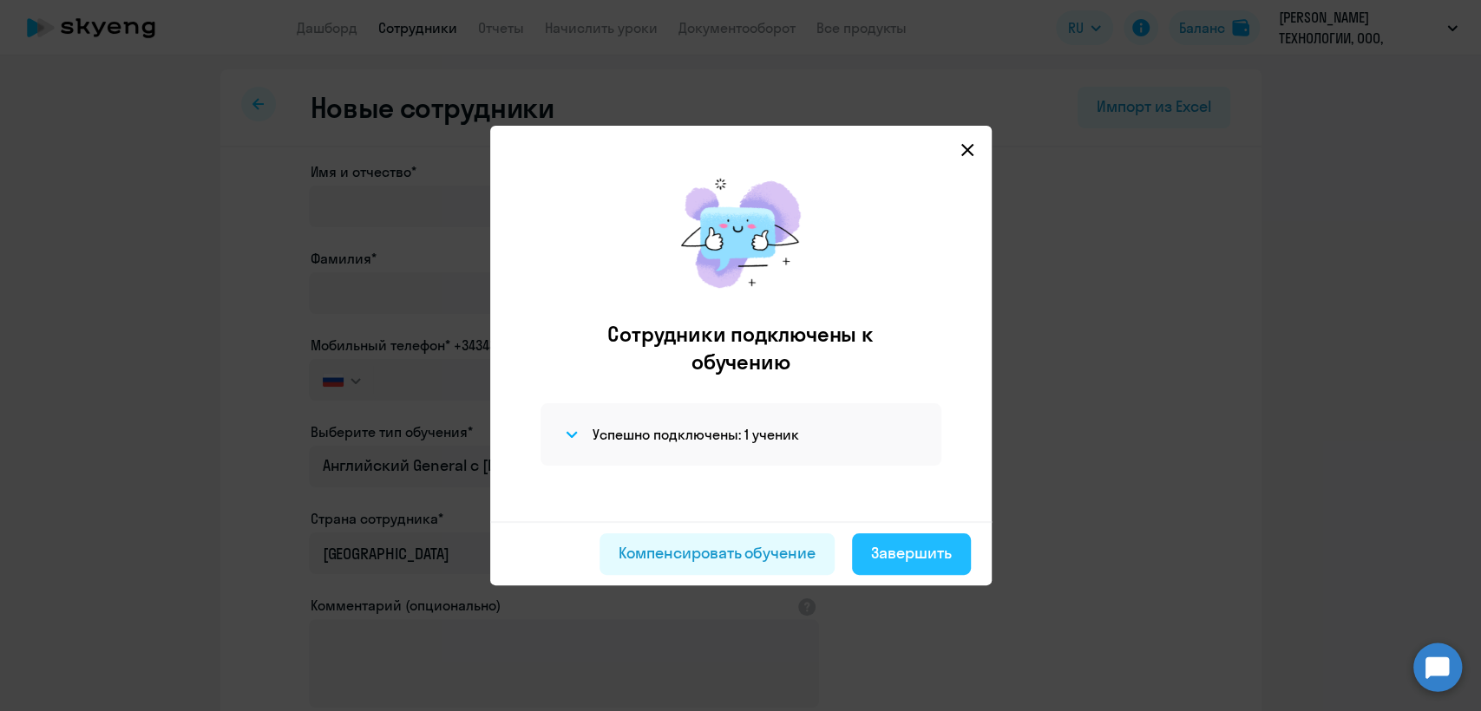
click at [896, 561] on div "Завершить" at bounding box center [911, 553] width 81 height 23
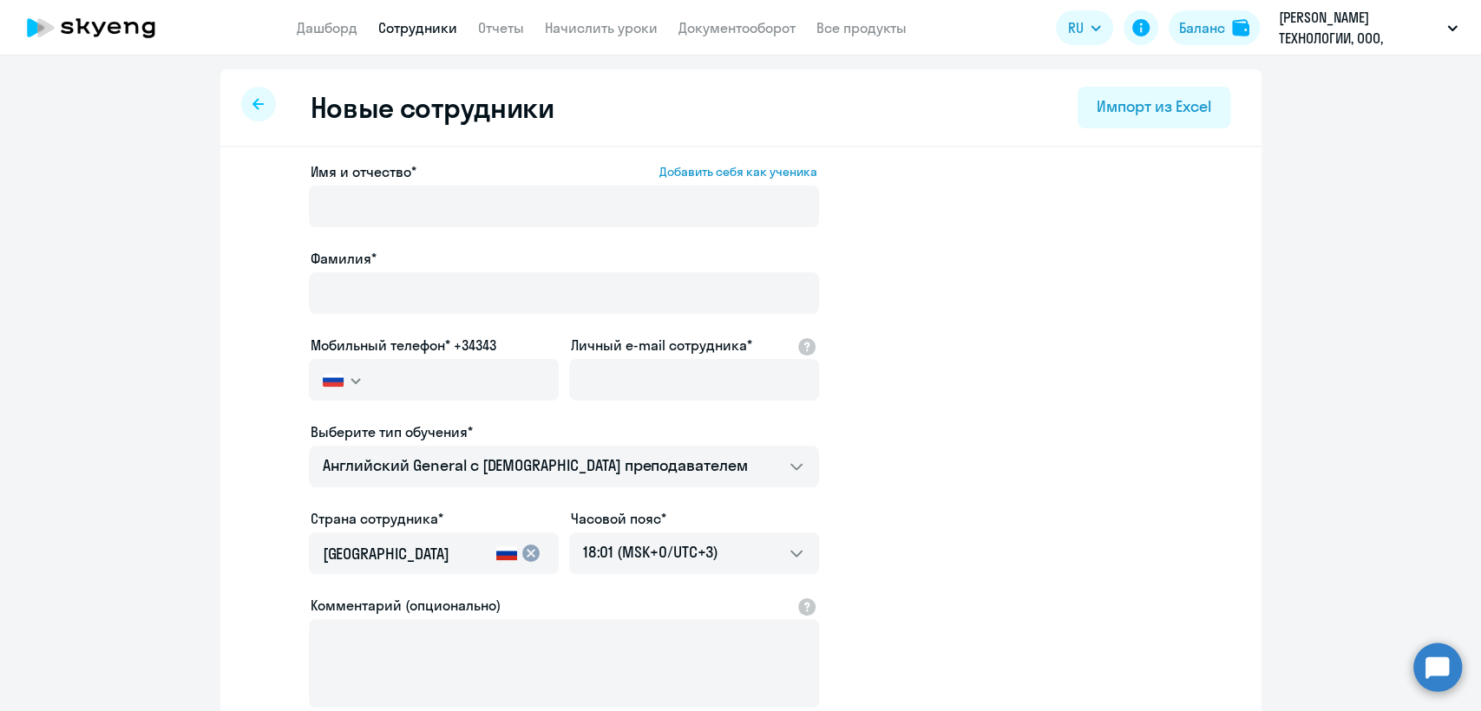
select select "30"
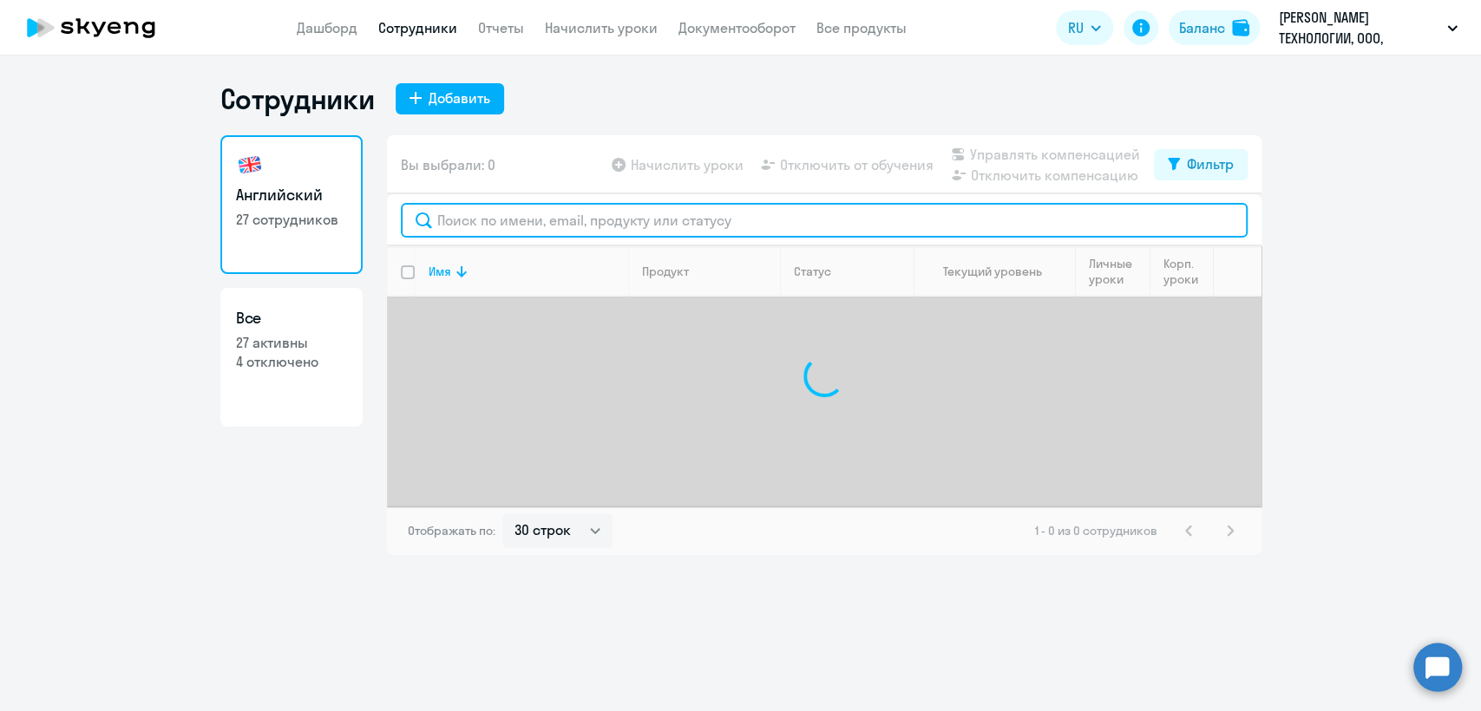
click at [545, 218] on input "text" at bounding box center [824, 220] width 847 height 35
paste input "e.m.tananyan@newton.investments"
type input "e.m.tananyan@newton.investments"
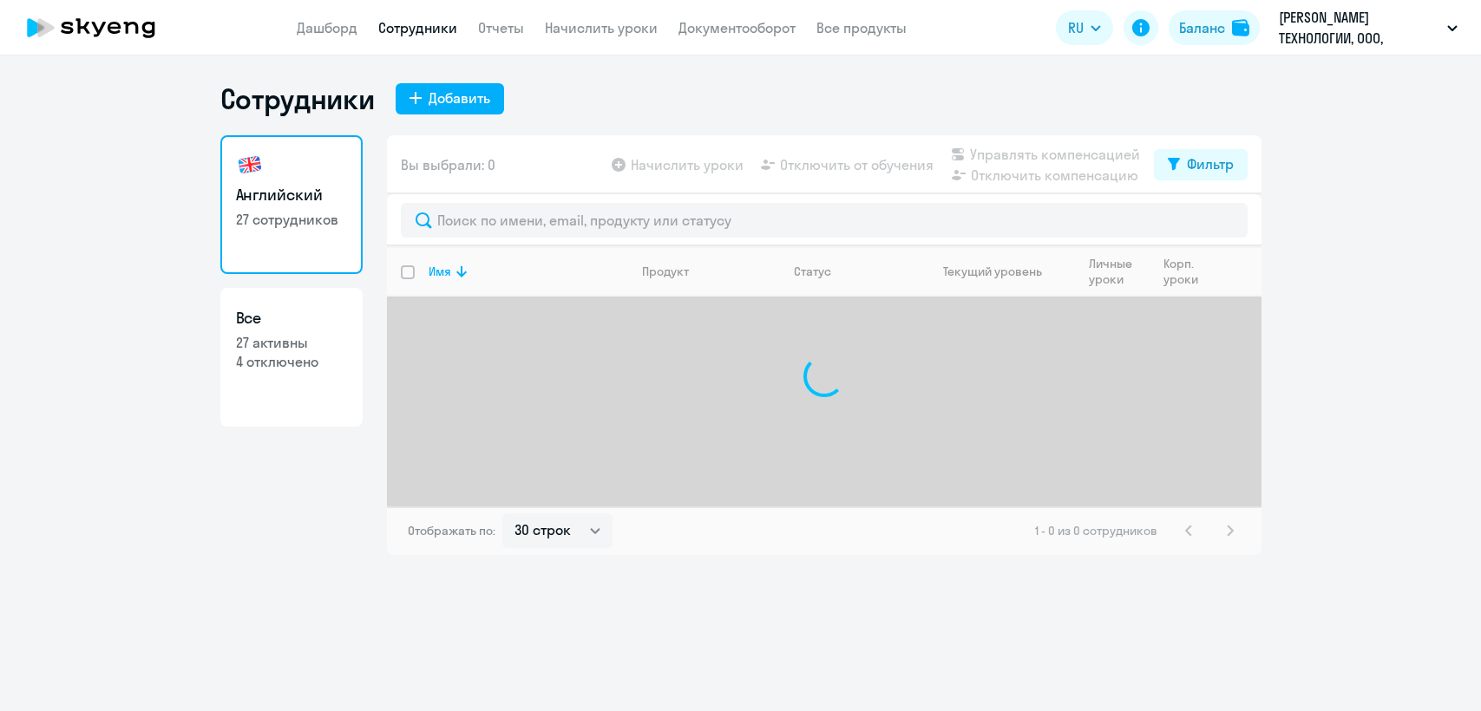
select select "30"
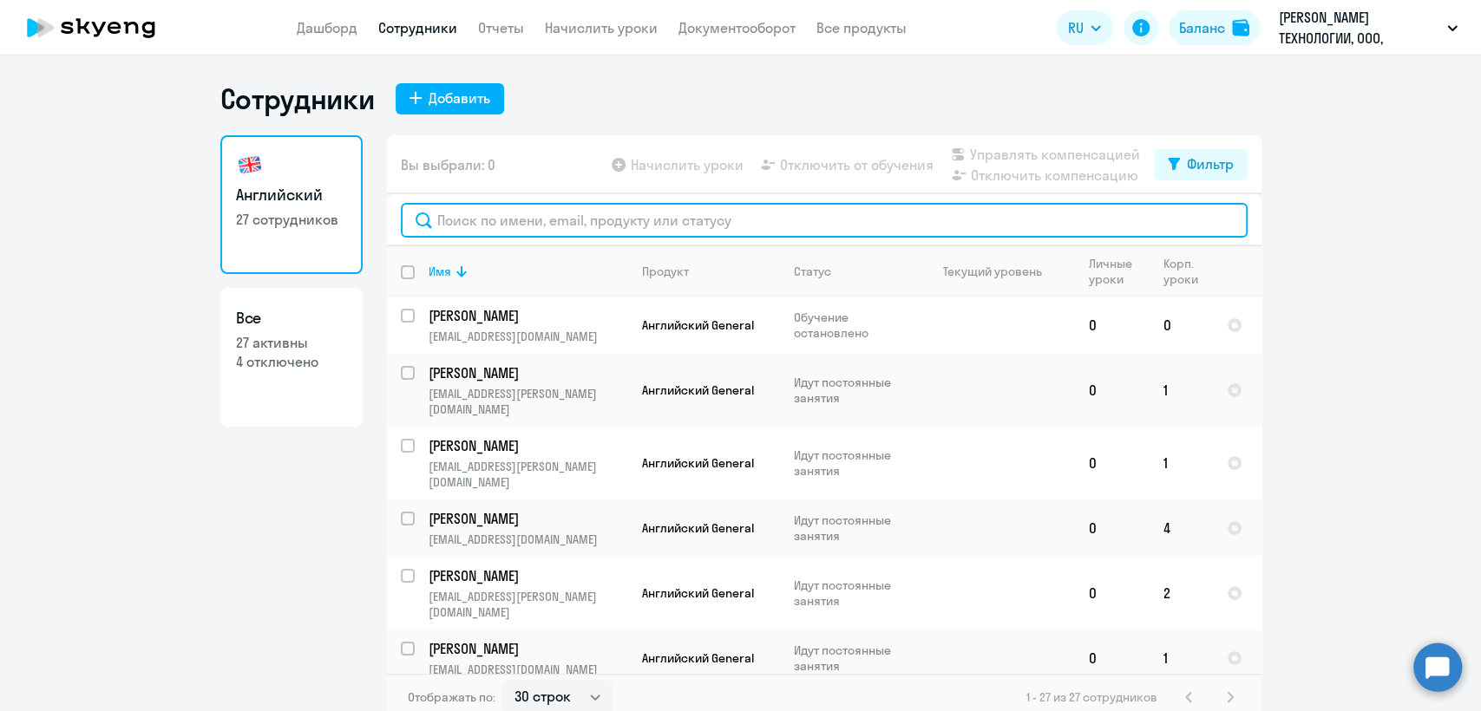
click at [579, 220] on input "text" at bounding box center [824, 220] width 847 height 35
paste input "[PERSON_NAME][EMAIL_ADDRESS][PERSON_NAME][DOMAIN_NAME]"
type input "[PERSON_NAME][EMAIL_ADDRESS][PERSON_NAME][DOMAIN_NAME]"
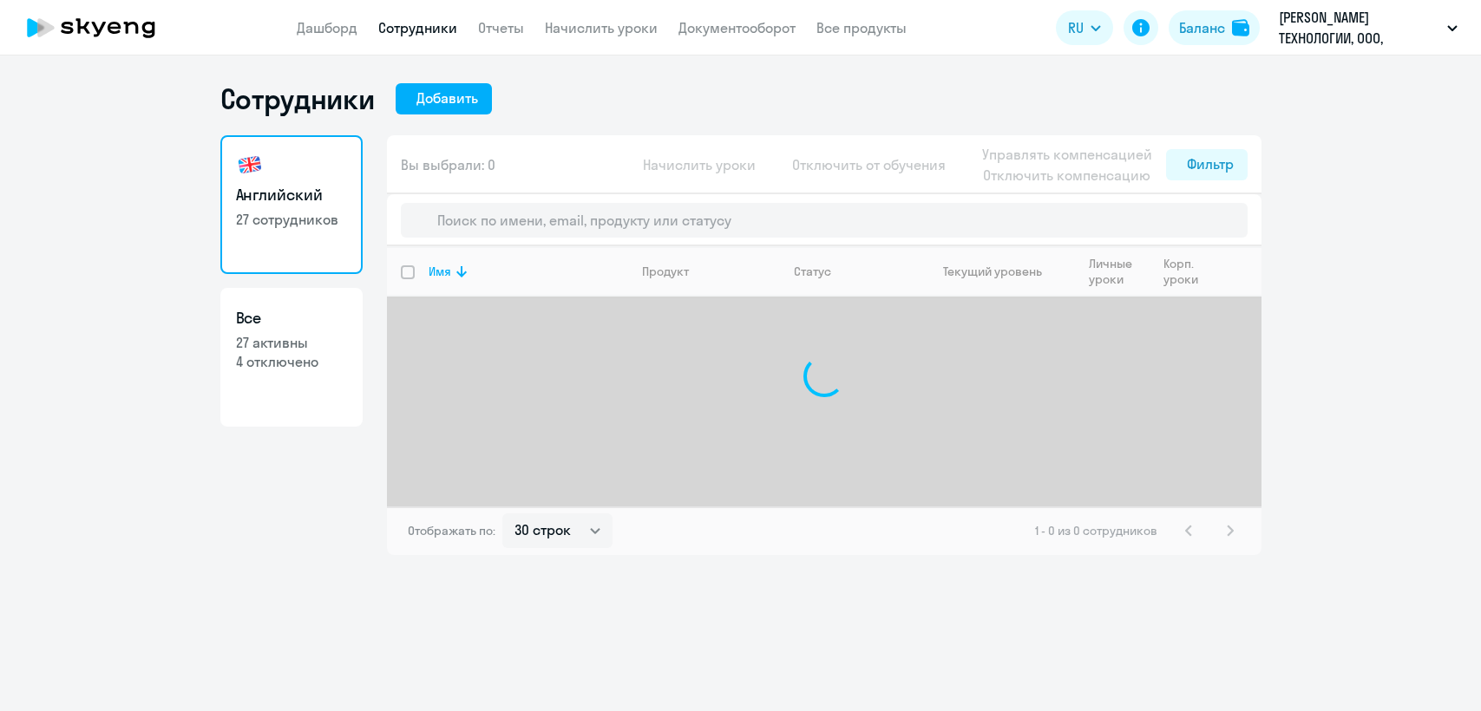
select select "30"
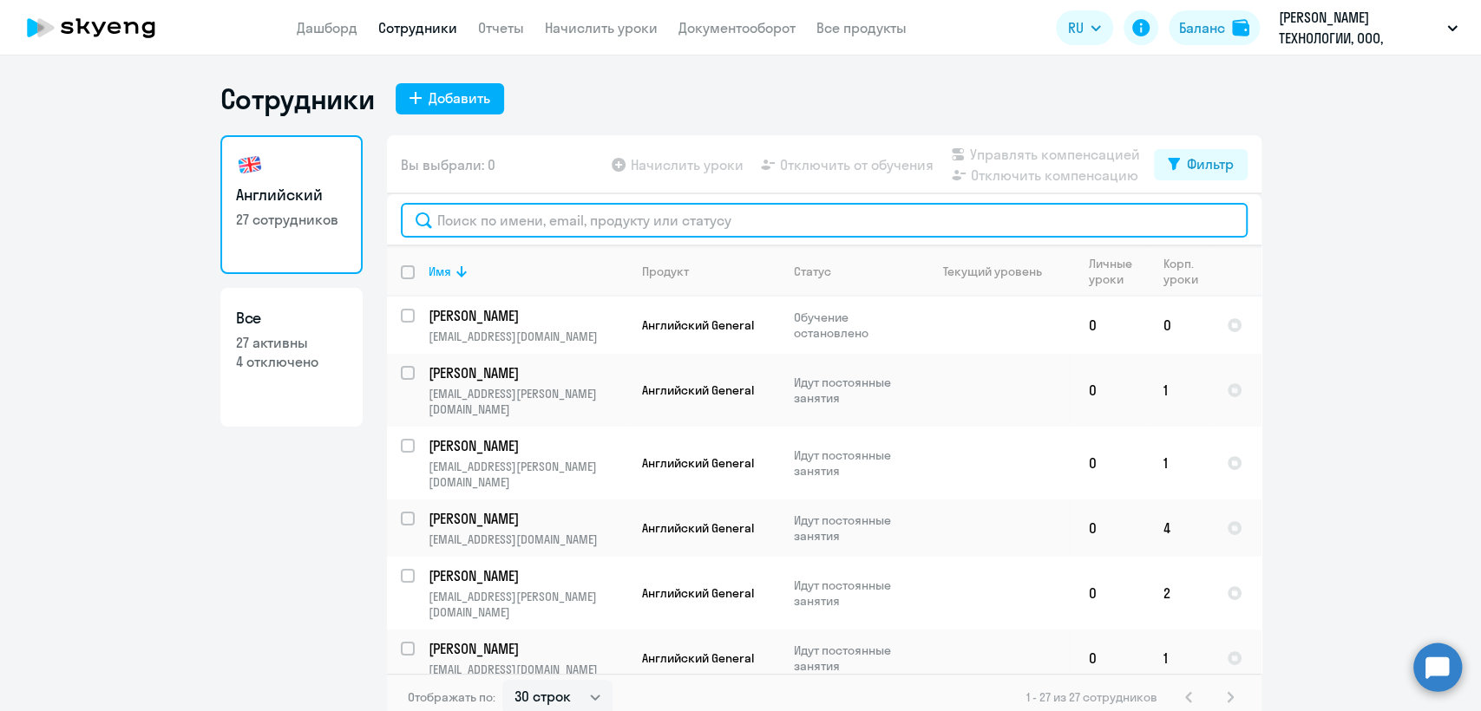
click at [559, 213] on input "text" at bounding box center [824, 220] width 847 height 35
paste input "e.m.tananyan@newton.investments"
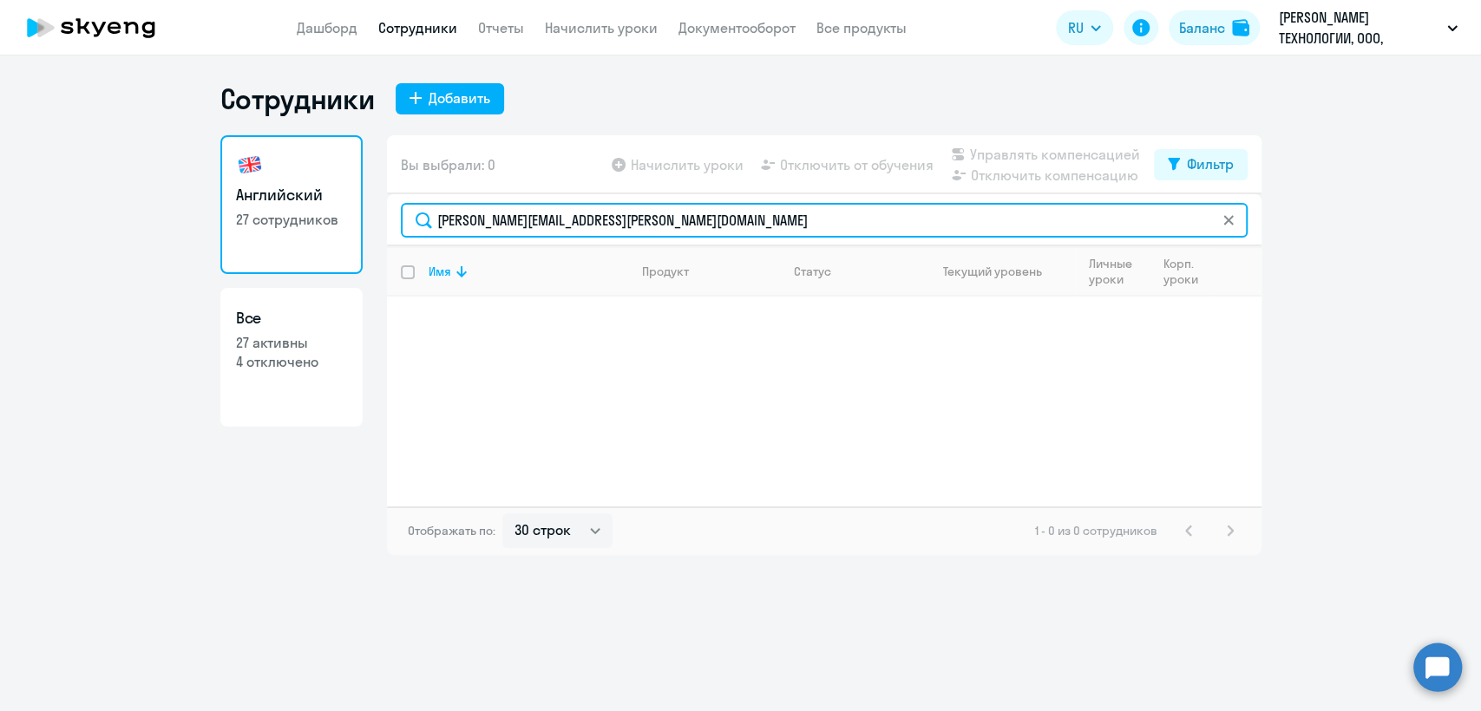
type input "e.m.tananyan@newton.investments"
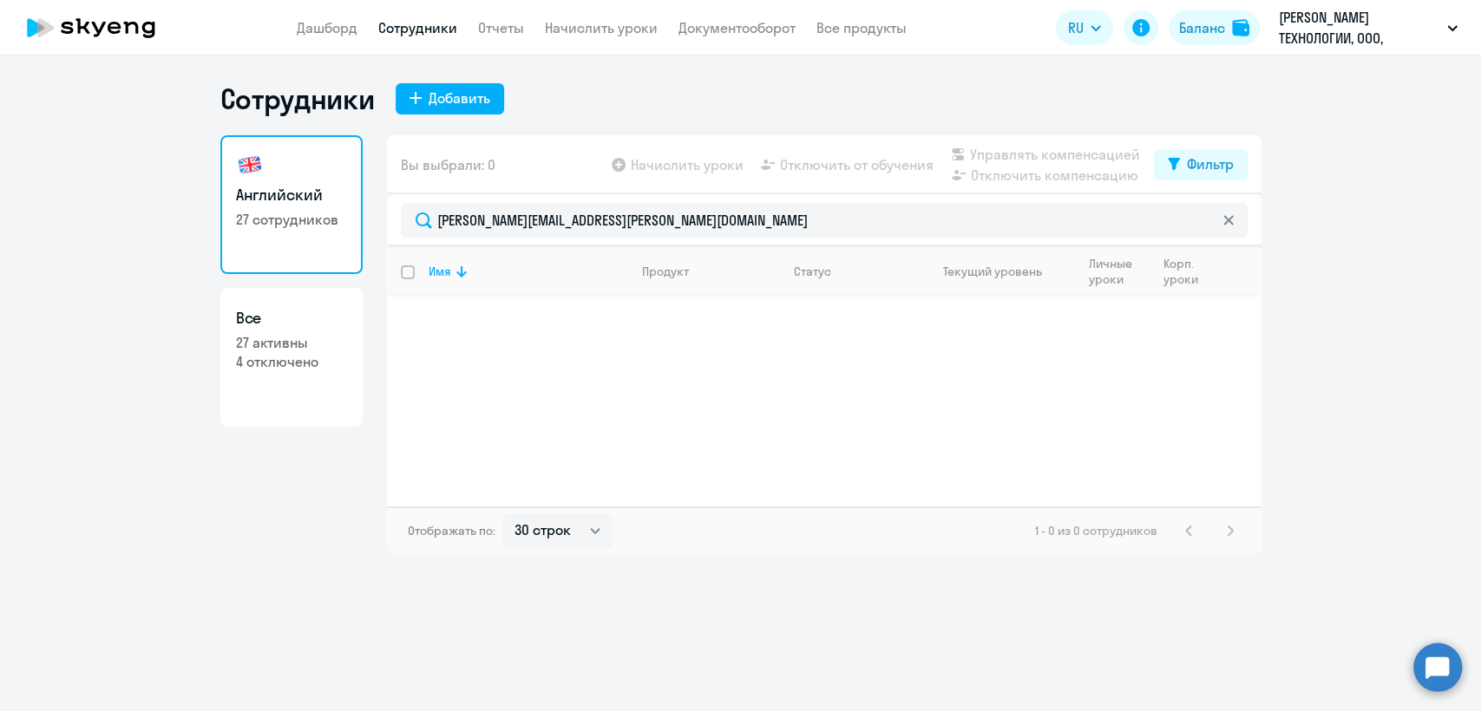
click at [401, 28] on link "Сотрудники" at bounding box center [417, 27] width 79 height 17
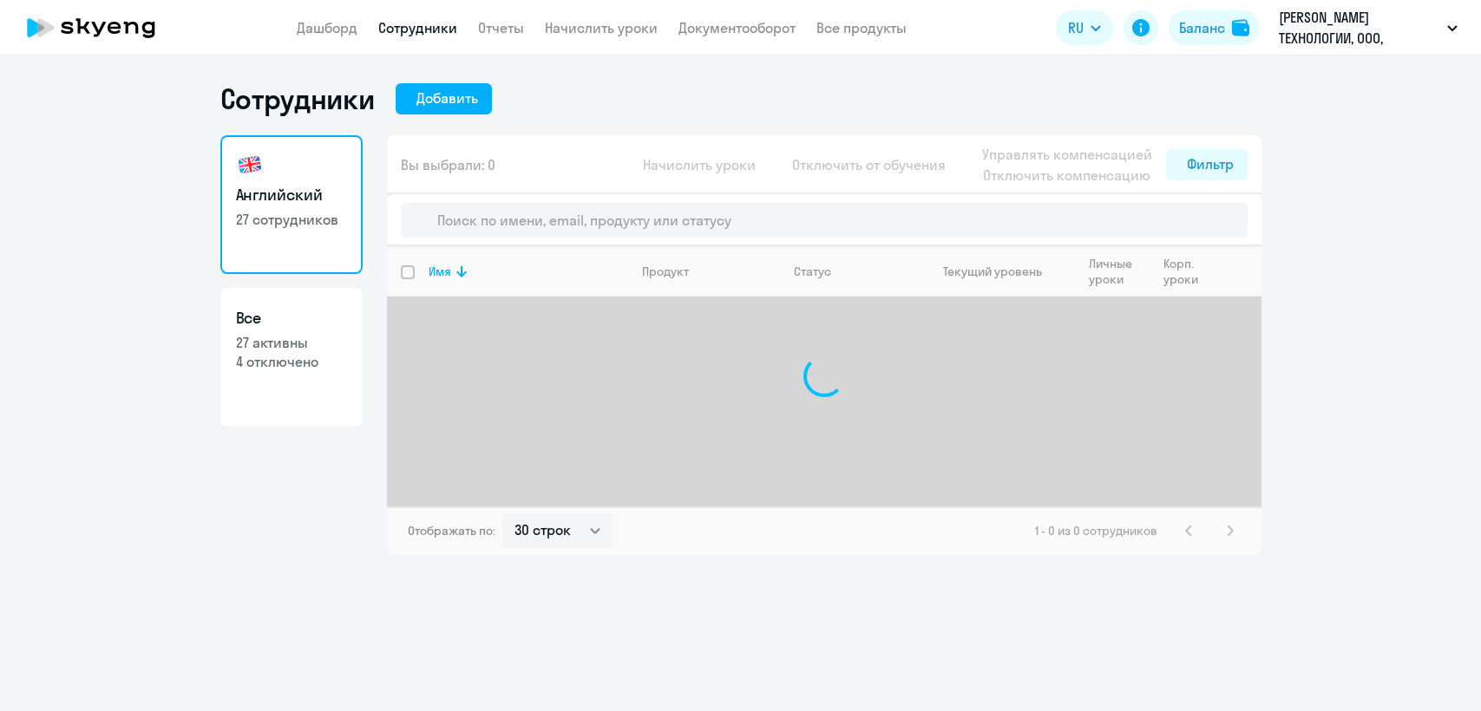
select select "30"
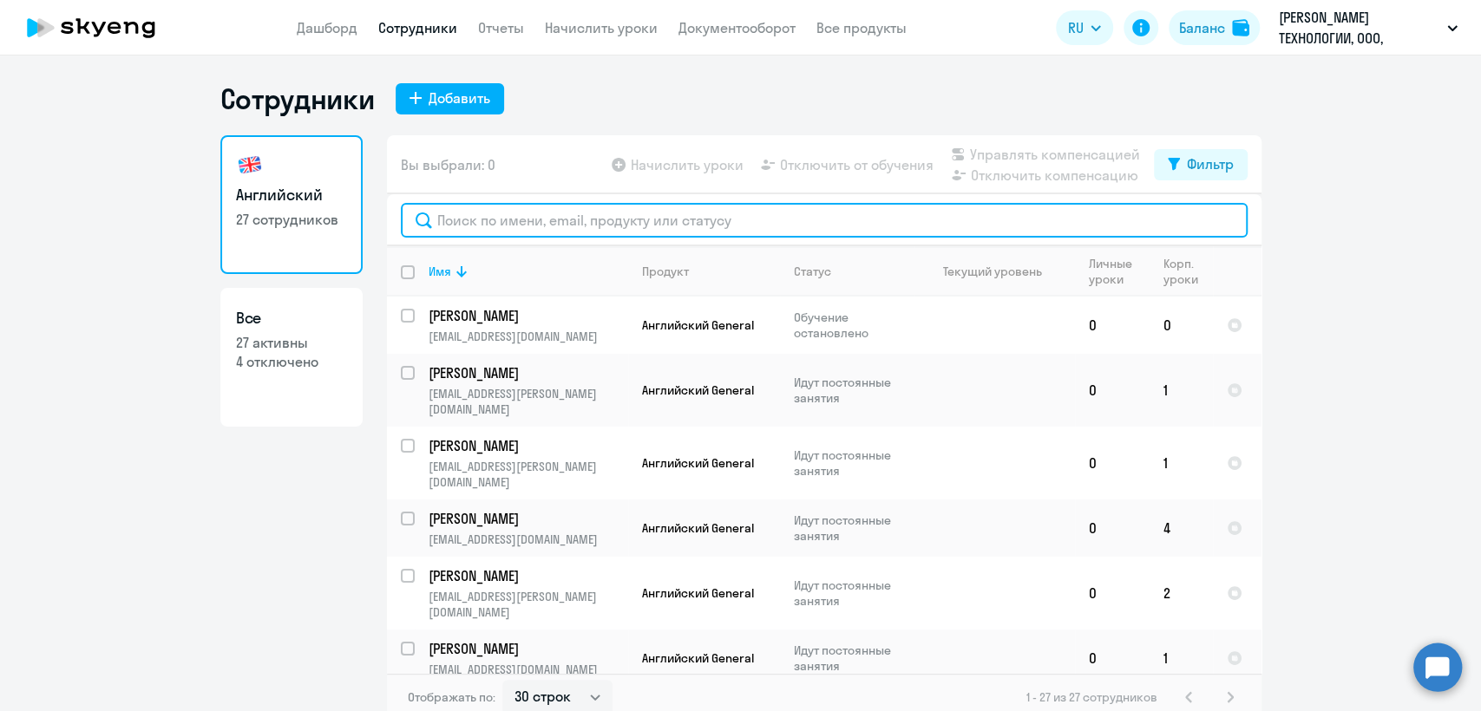
click at [595, 217] on input "text" at bounding box center [824, 220] width 847 height 35
paste input "[PERSON_NAME][EMAIL_ADDRESS][PERSON_NAME][DOMAIN_NAME]"
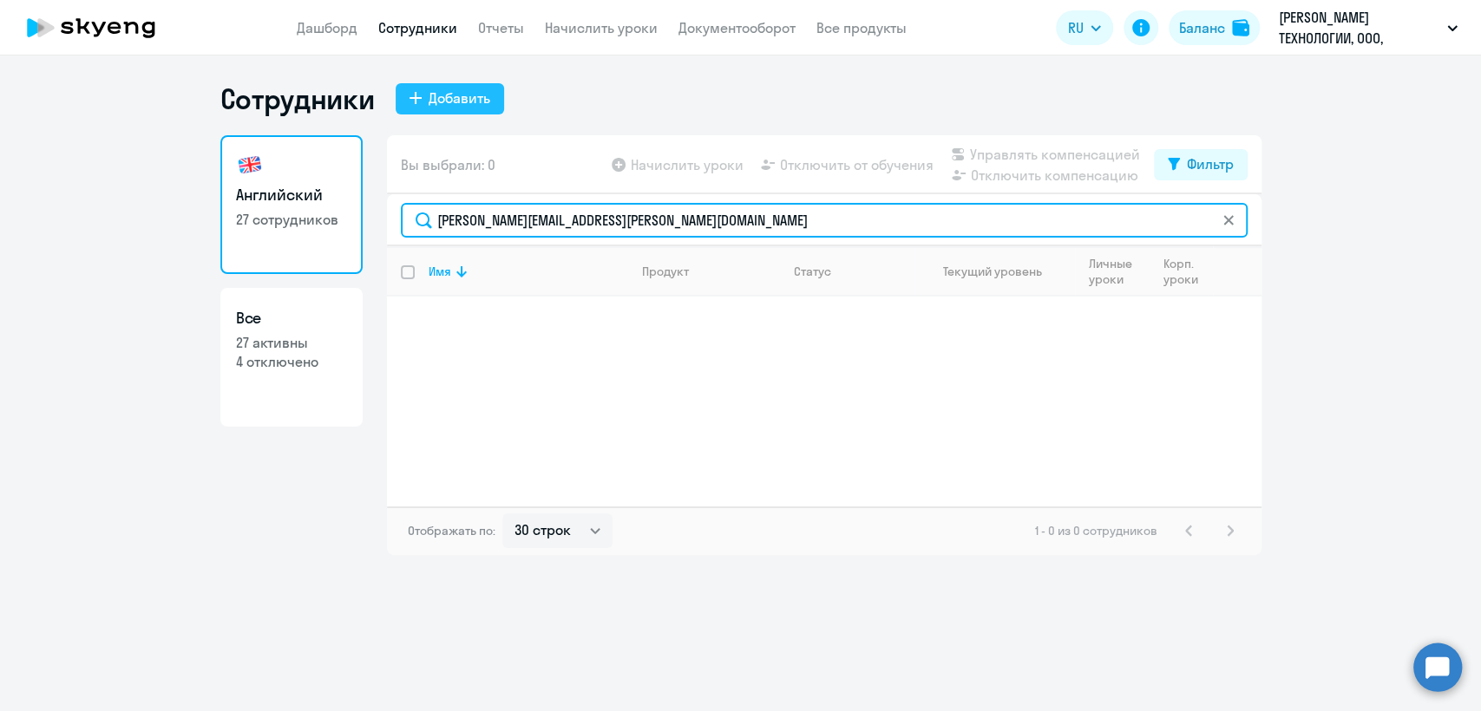
type input "[PERSON_NAME][EMAIL_ADDRESS][PERSON_NAME][DOMAIN_NAME]"
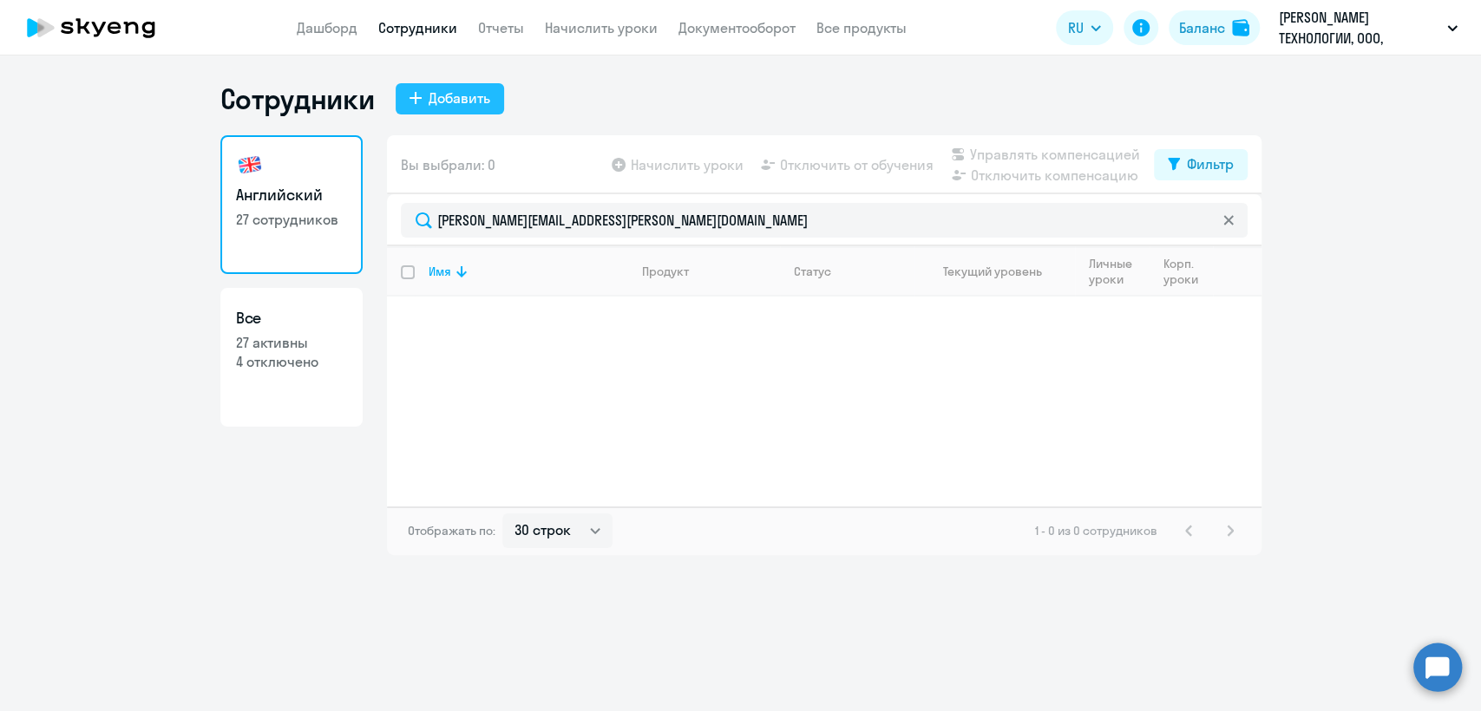
click at [465, 108] on button "Добавить" at bounding box center [450, 98] width 108 height 31
select select "english_adult_not_native_speaker"
select select "3"
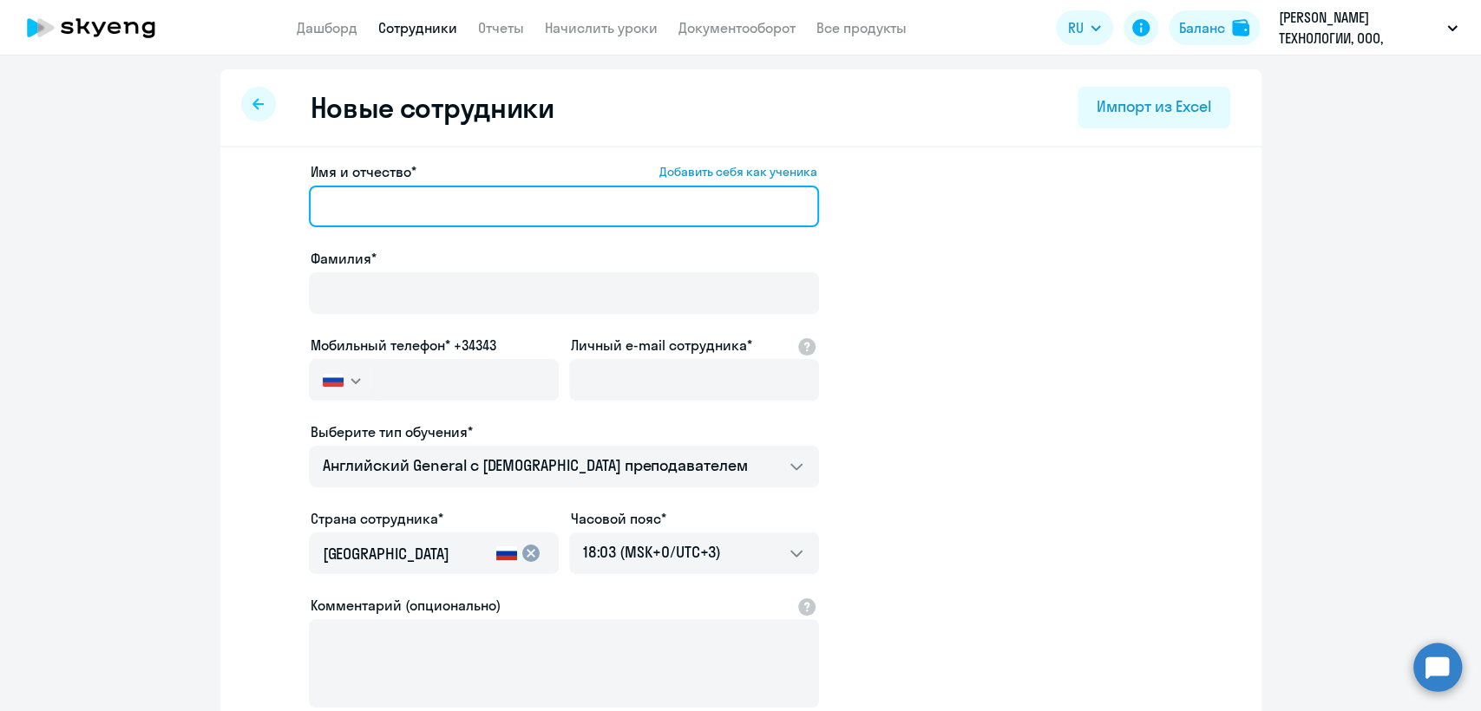
click at [465, 206] on input "Имя и отчество* Добавить себя как ученика" at bounding box center [564, 207] width 510 height 42
paste input "[PERSON_NAME][EMAIL_ADDRESS][PERSON_NAME][DOMAIN_NAME]"
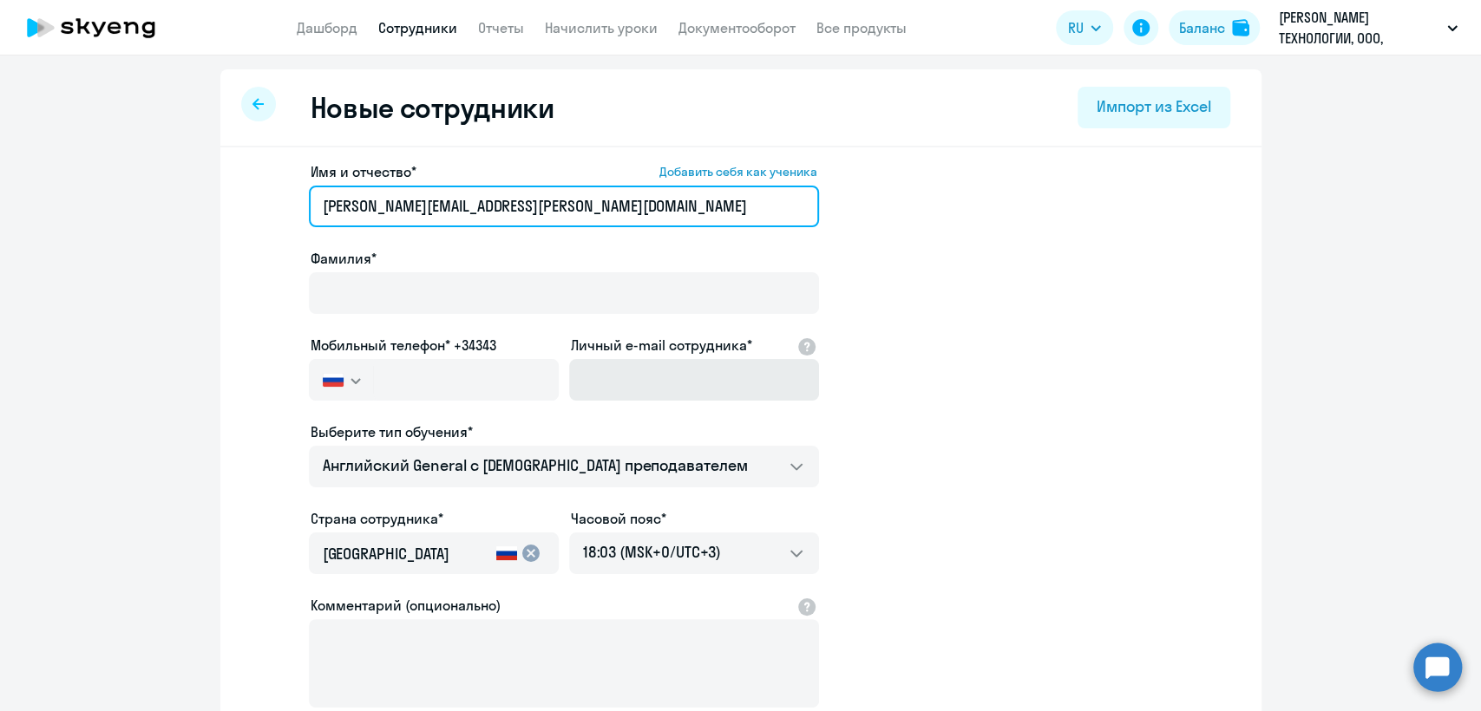
type input "[PERSON_NAME][EMAIL_ADDRESS][PERSON_NAME][DOMAIN_NAME]"
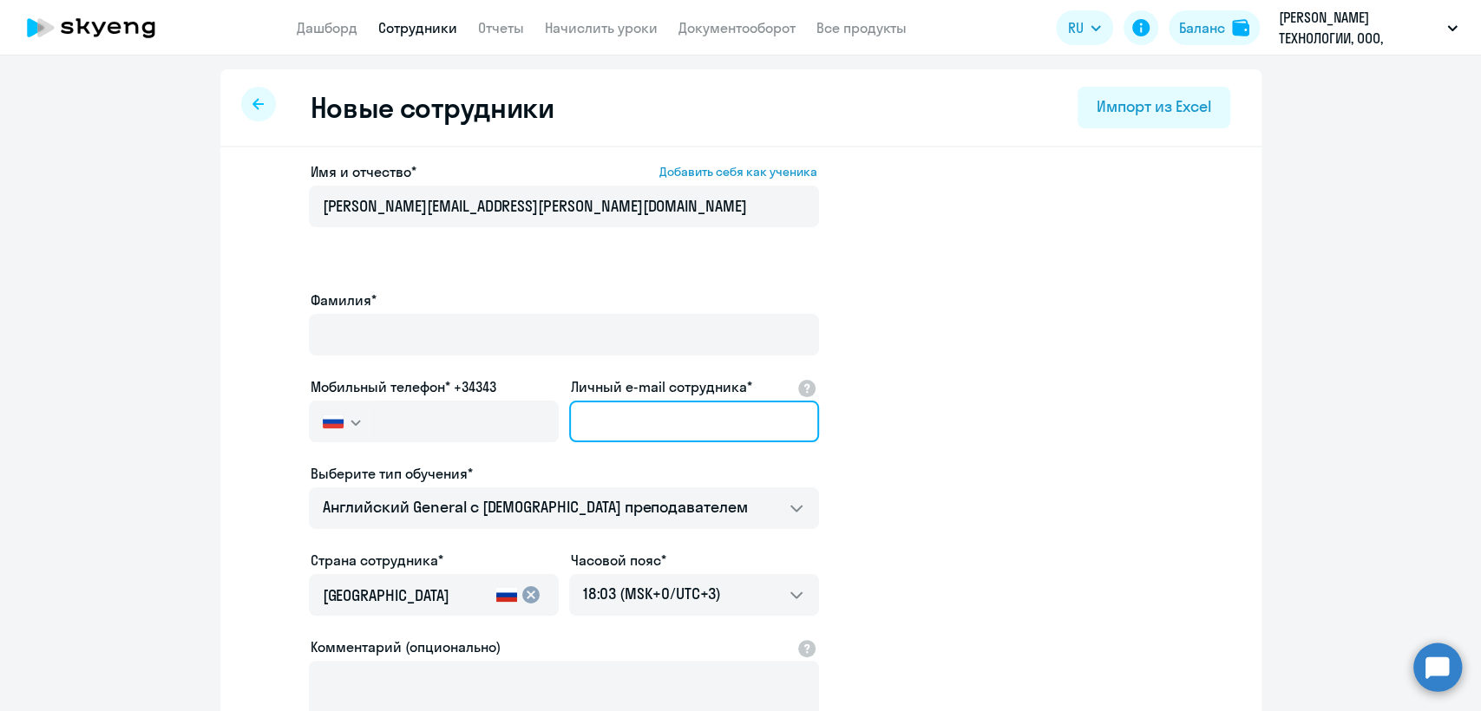
click at [623, 377] on div "Личный e-mail сотрудника*" at bounding box center [694, 413] width 250 height 73
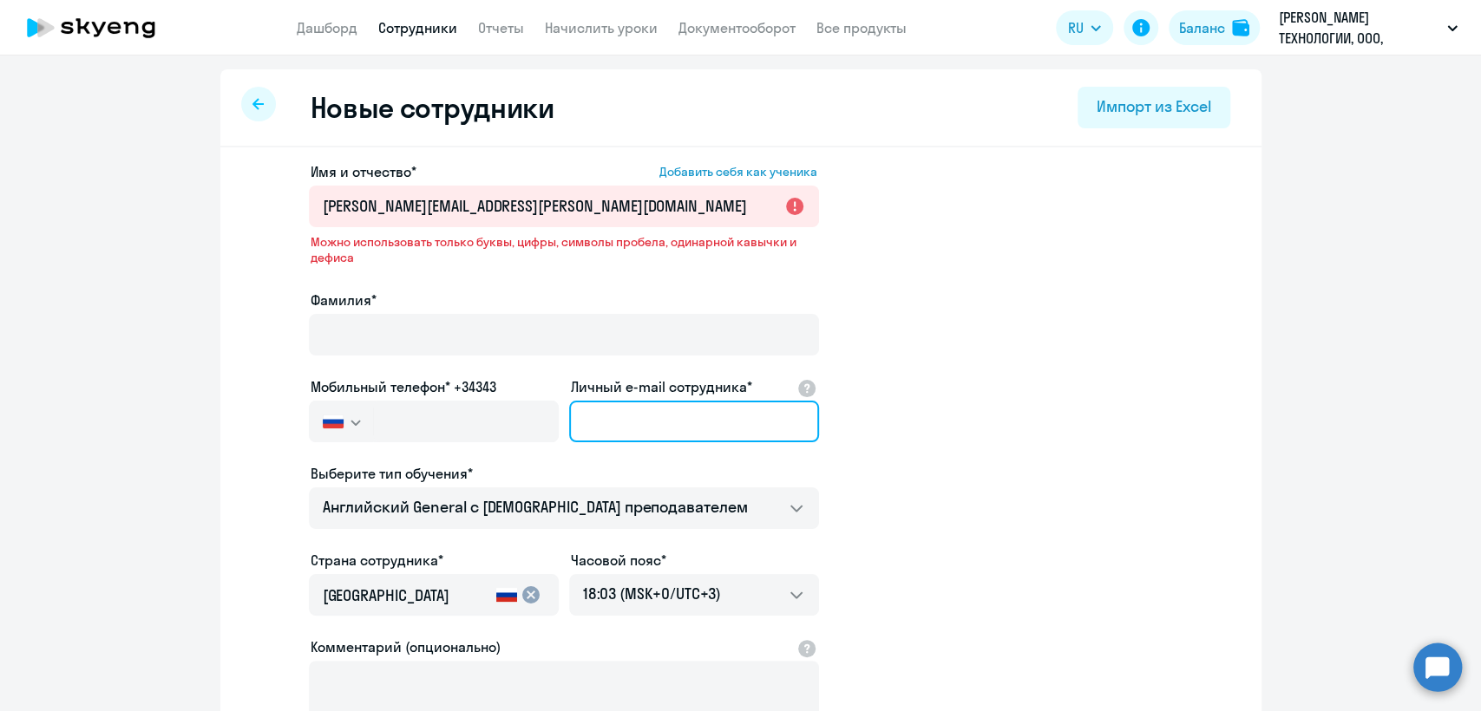
paste input "[PERSON_NAME][EMAIL_ADDRESS][PERSON_NAME][DOMAIN_NAME]"
type input "e.m.tananyan@newton.investments"
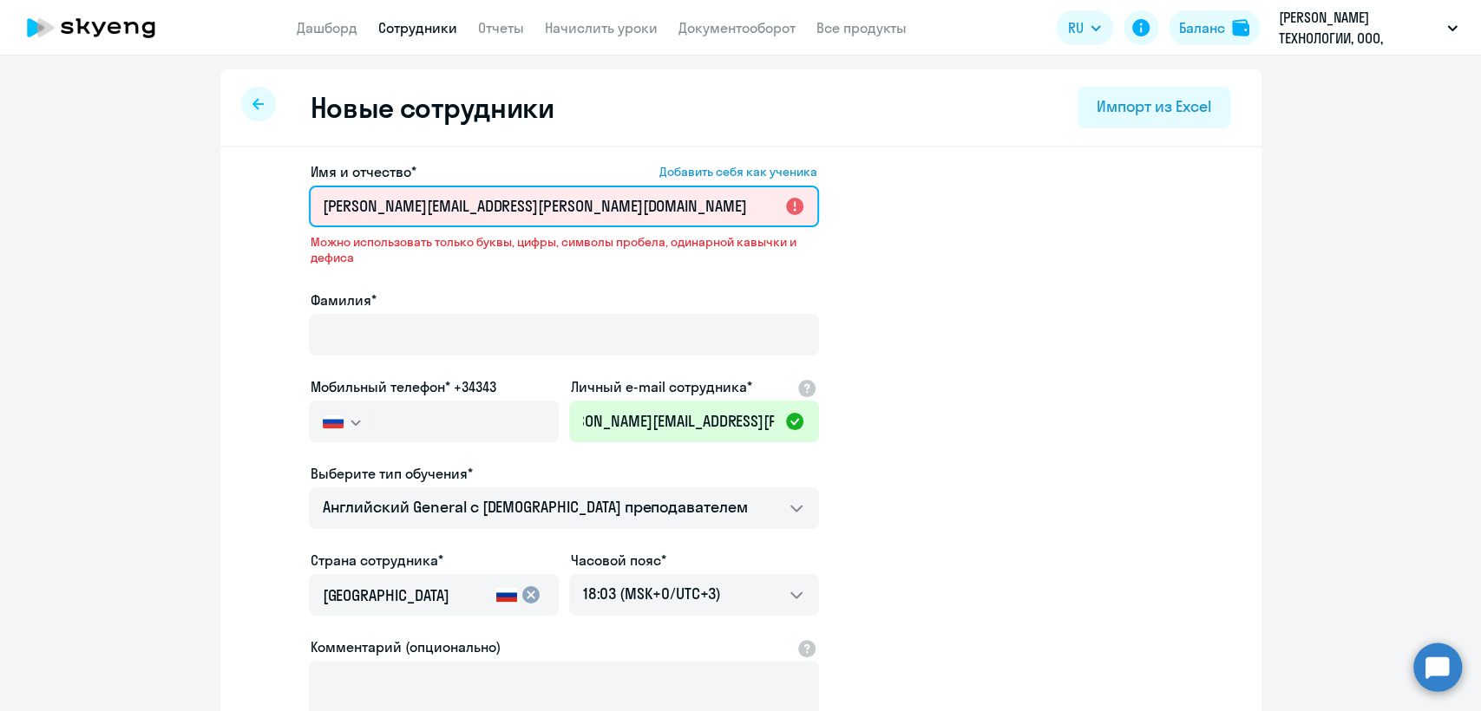
click at [475, 217] on input "e.m.tananyan@newton.investments" at bounding box center [564, 207] width 510 height 42
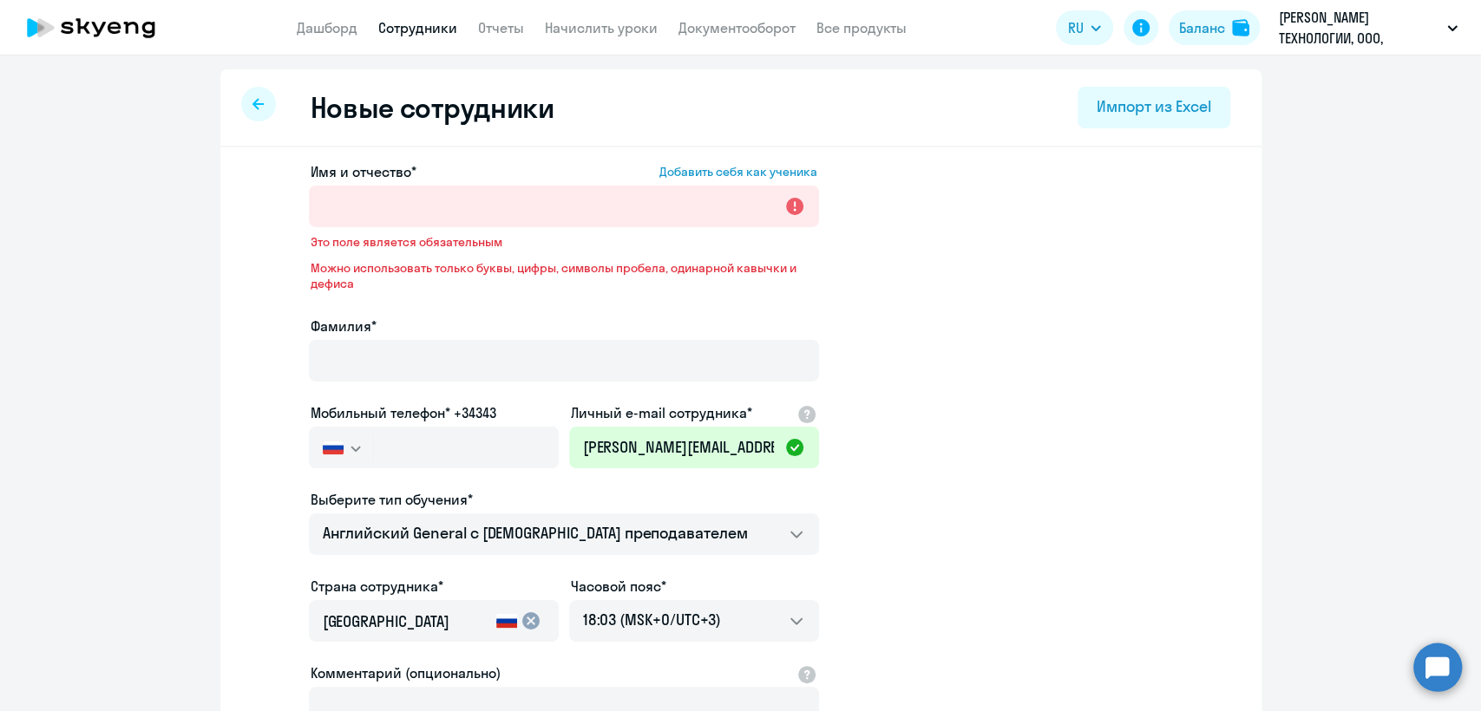
drag, startPoint x: 0, startPoint y: 328, endPoint x: 177, endPoint y: 283, distance: 182.6
click at [14, 327] on ng-component "Новые сотрудники Импорт из Excel Имя и отчество* Добавить себя как ученика Это …" at bounding box center [740, 523] width 1481 height 908
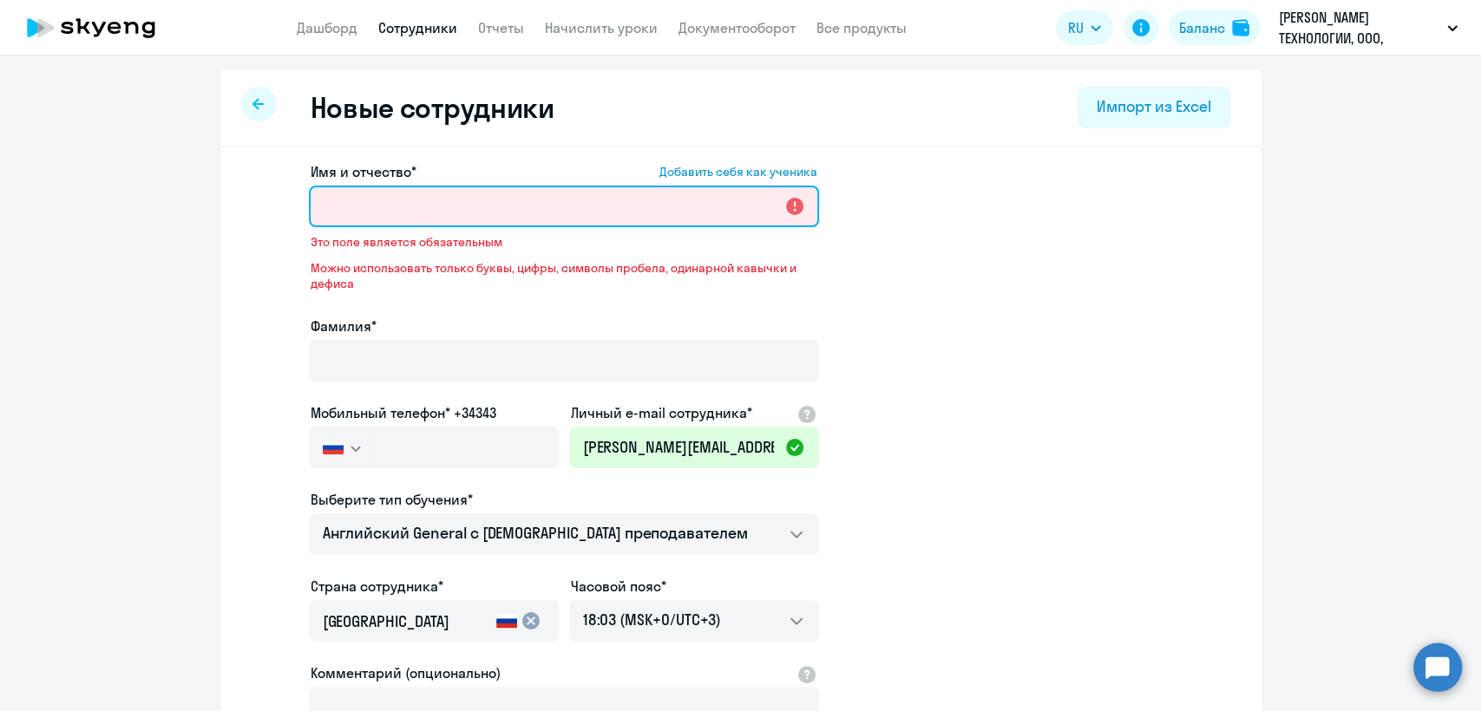
drag, startPoint x: 409, startPoint y: 203, endPoint x: 406, endPoint y: 225, distance: 21.8
click at [409, 206] on input "Имя и отчество* Добавить себя как ученика" at bounding box center [564, 207] width 510 height 42
paste input "[PERSON_NAME]"
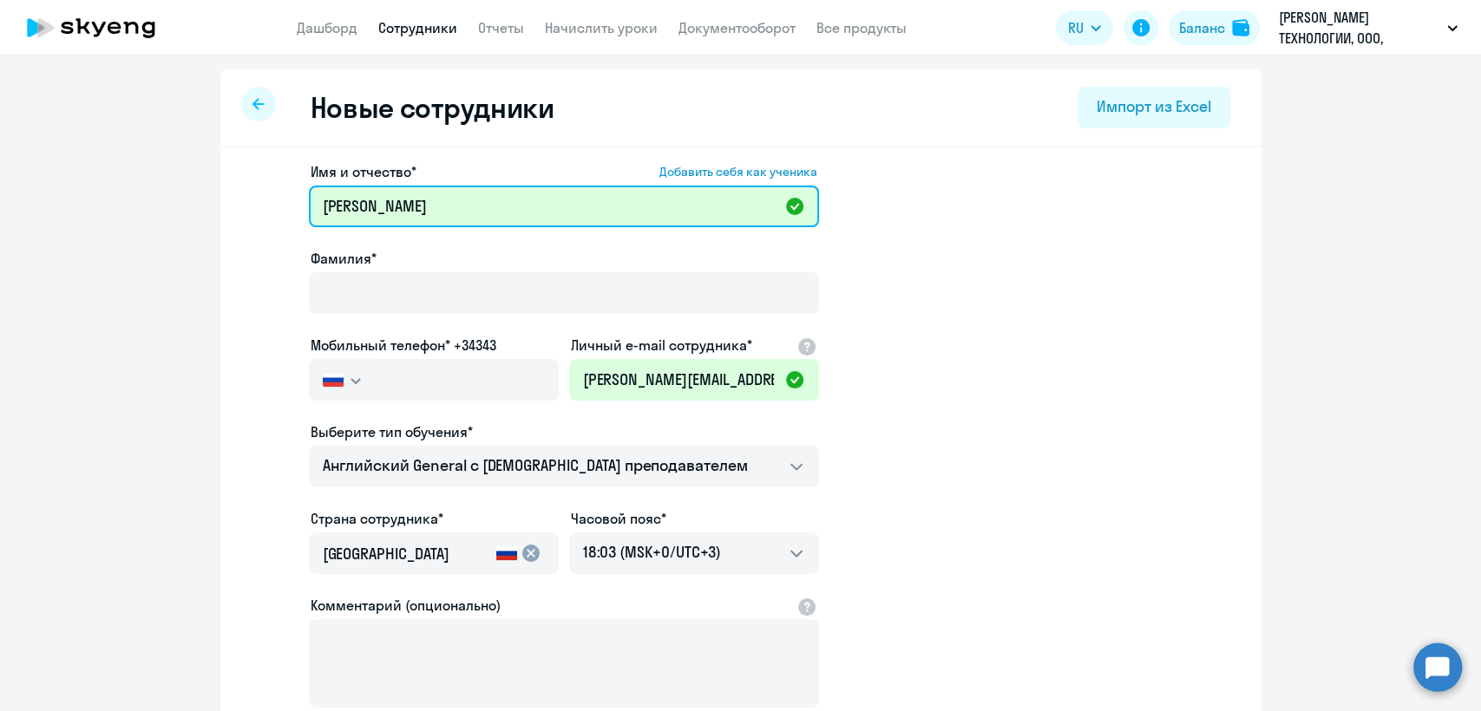
type input "[PERSON_NAME]"
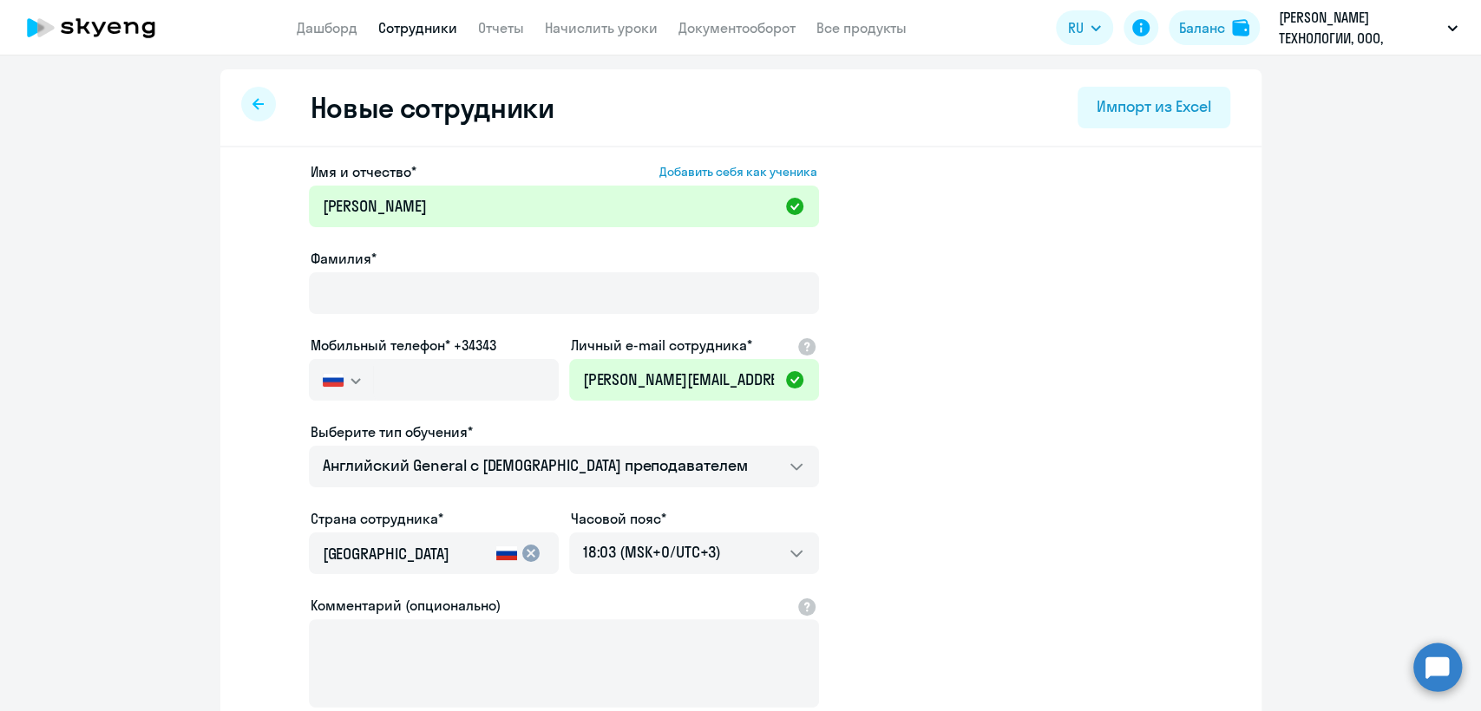
drag, startPoint x: 113, startPoint y: 362, endPoint x: 174, endPoint y: 349, distance: 62.1
click at [113, 362] on ng-component "Новые сотрудники Импорт из Excel Имя и отчество* Добавить себя как ученика Элен…" at bounding box center [740, 489] width 1481 height 841
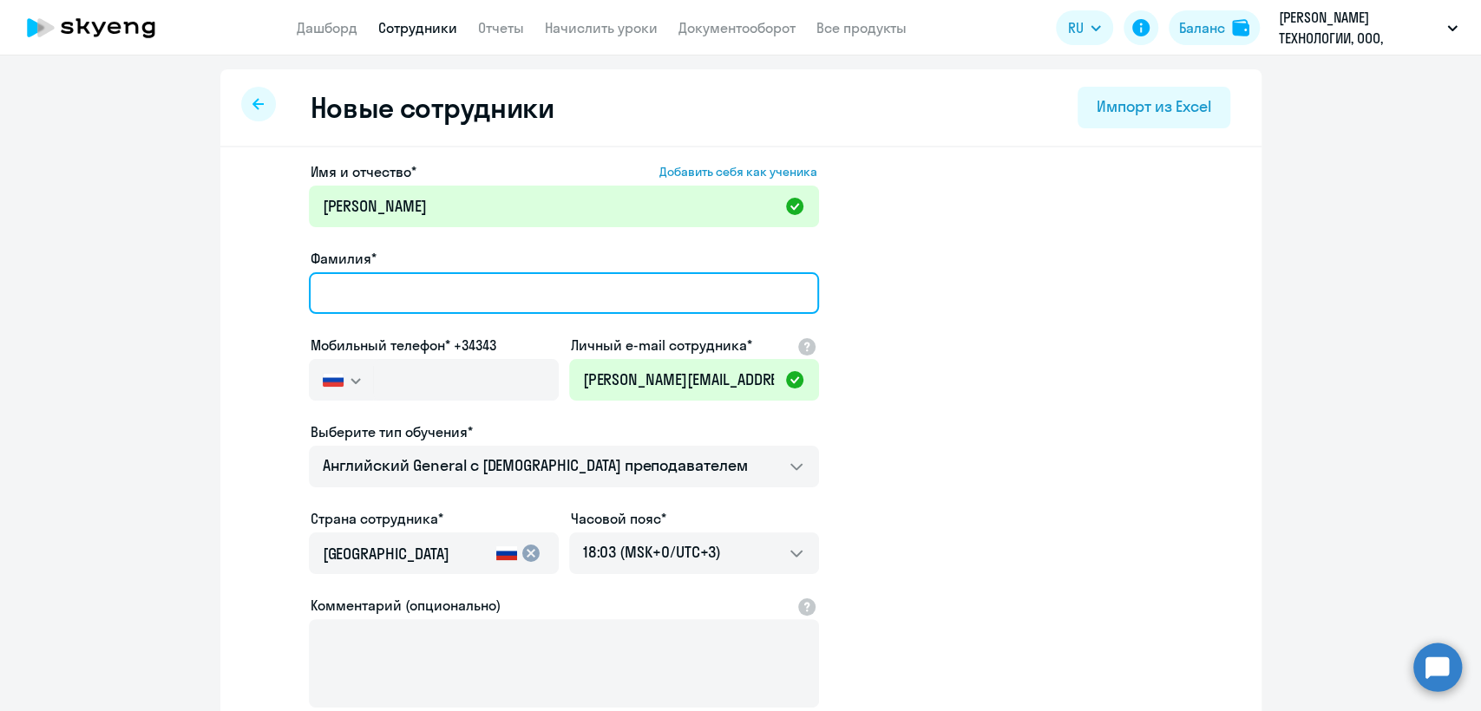
click at [432, 279] on input "Фамилия*" at bounding box center [564, 293] width 510 height 42
paste input "Тананян"
type input "Тананян"
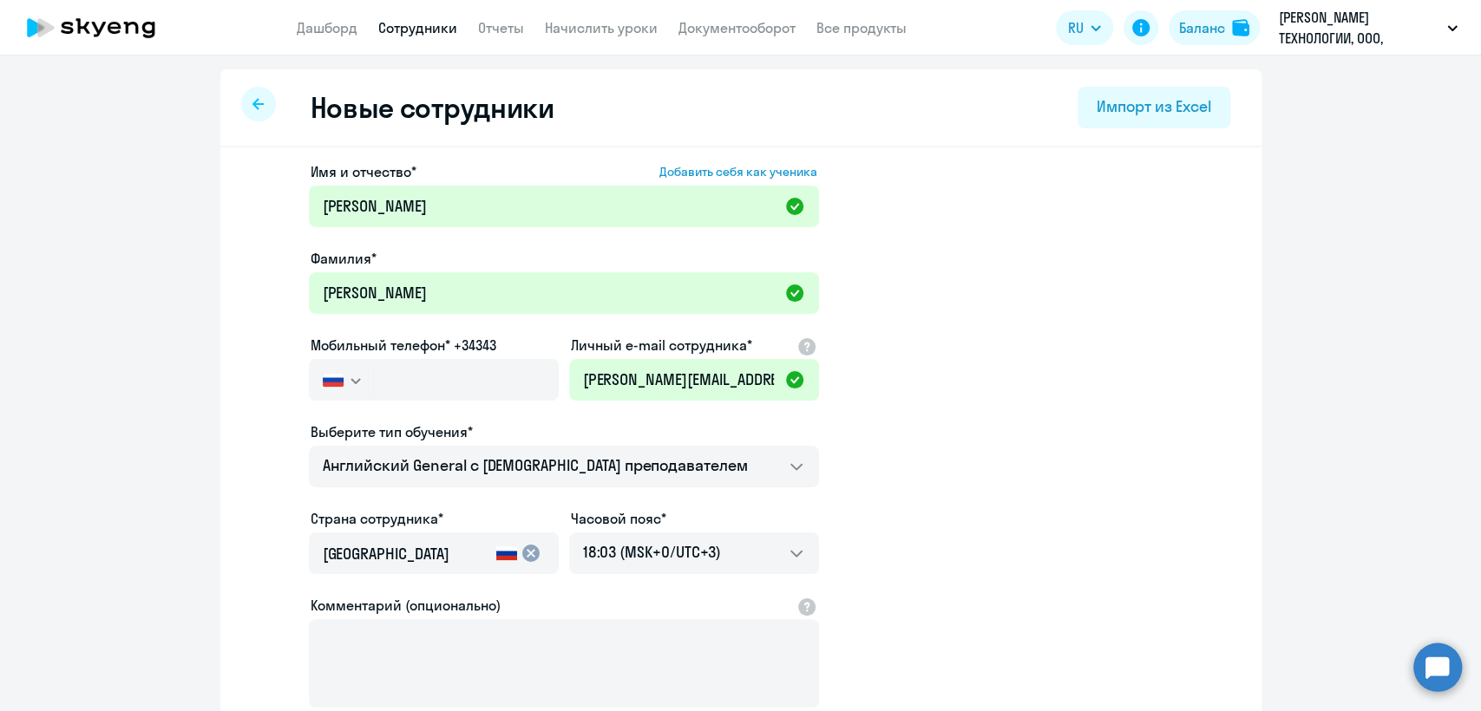
drag, startPoint x: 0, startPoint y: 458, endPoint x: 14, endPoint y: 454, distance: 14.5
click at [14, 454] on ng-component "Новые сотрудники Импорт из Excel Имя и отчество* Добавить себя как ученика Элен…" at bounding box center [740, 489] width 1481 height 841
click at [382, 377] on input "text" at bounding box center [465, 380] width 185 height 42
paste input "+7 925 579-92-02"
type input "+7 925 579-92-02"
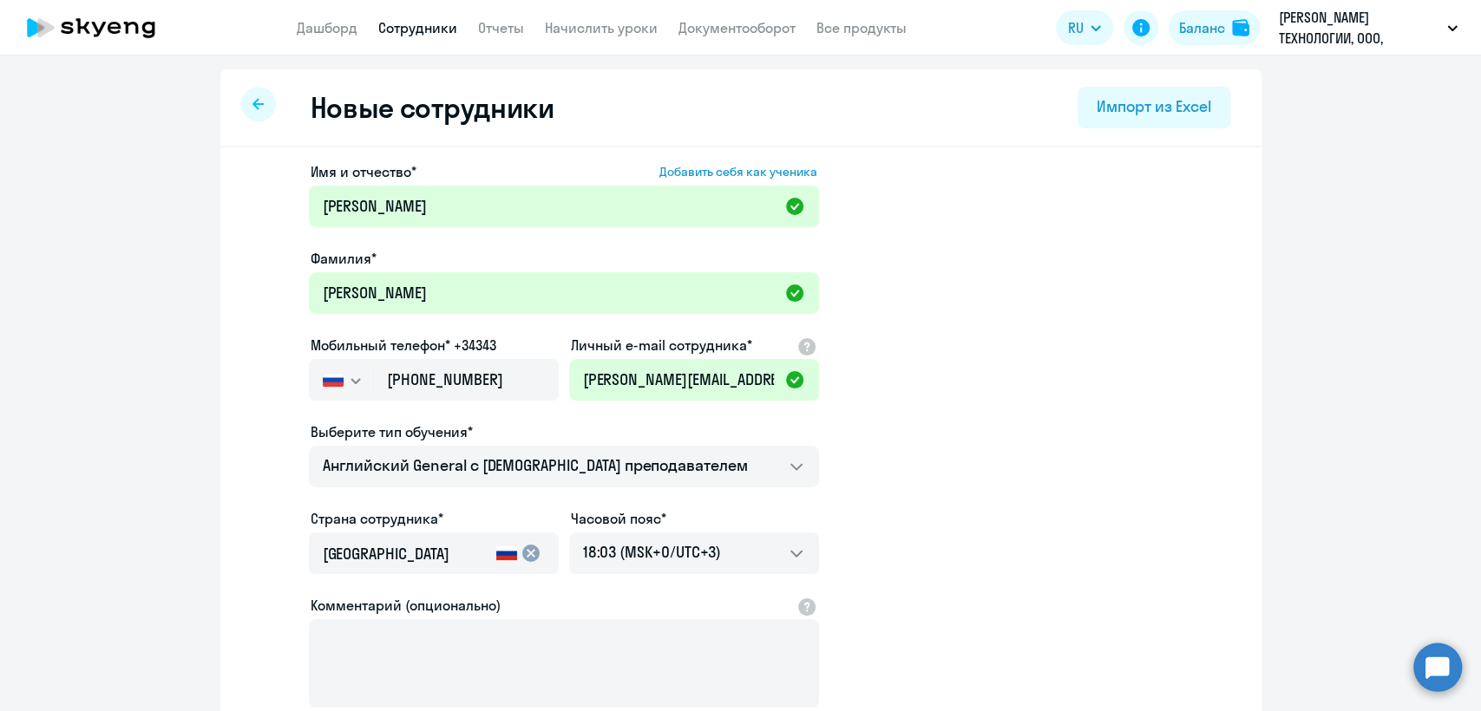
click at [711, 425] on div "Выберите тип обучения*" at bounding box center [564, 432] width 510 height 21
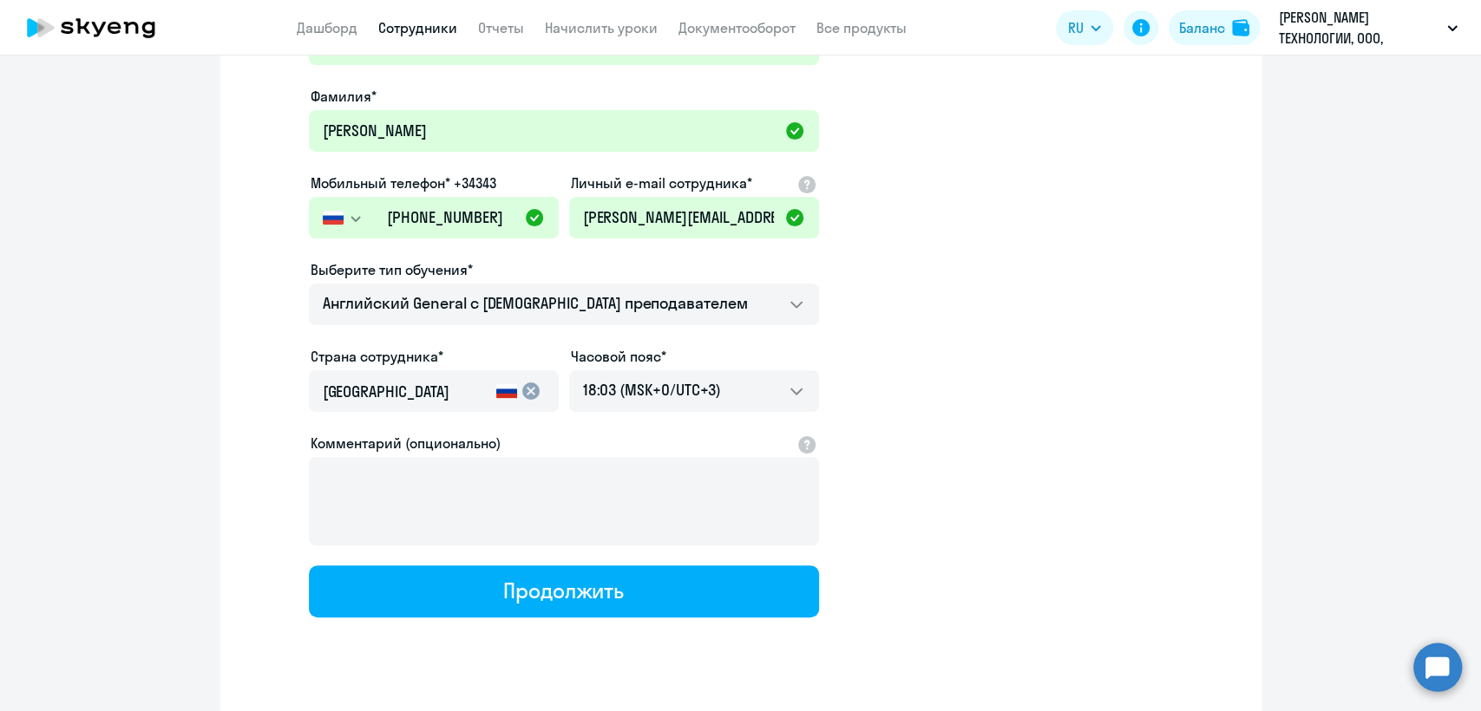
scroll to position [193, 0]
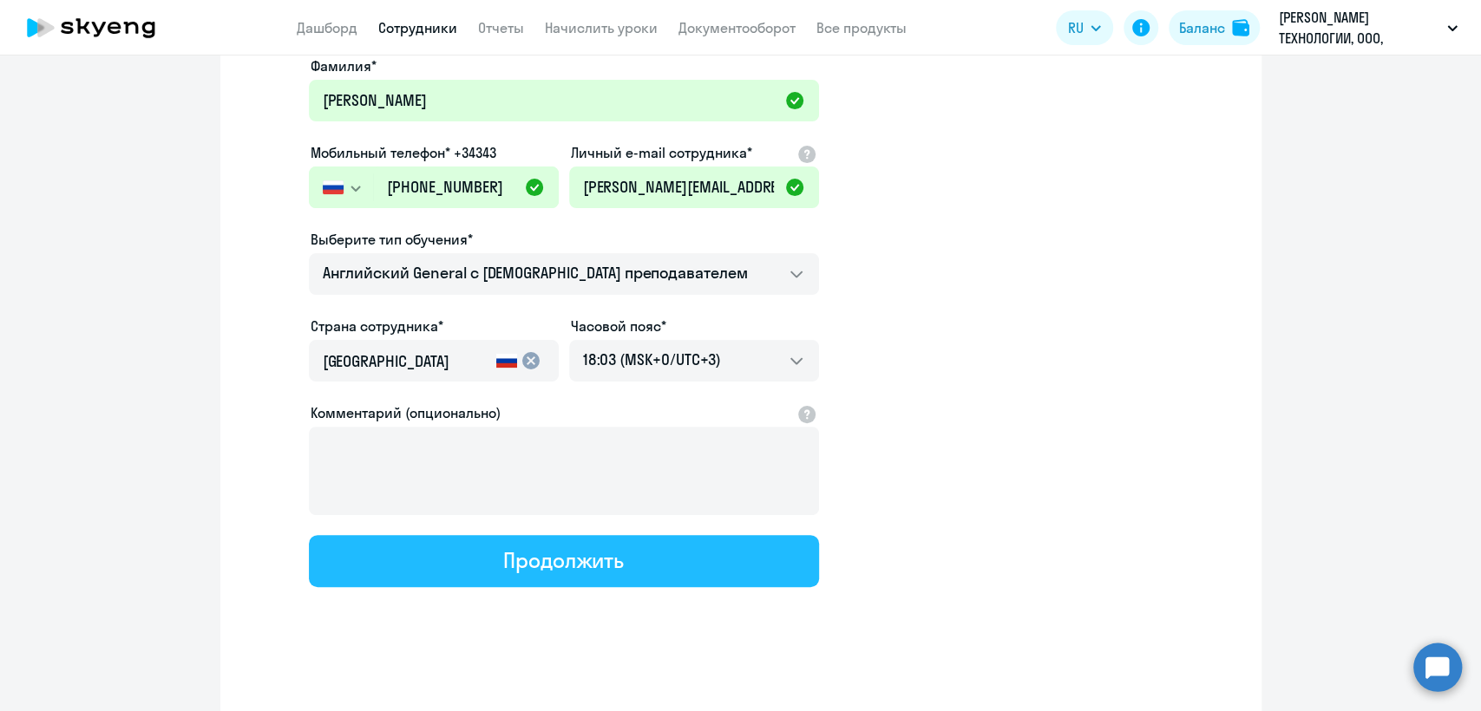
click at [603, 573] on button "Продолжить" at bounding box center [564, 561] width 510 height 52
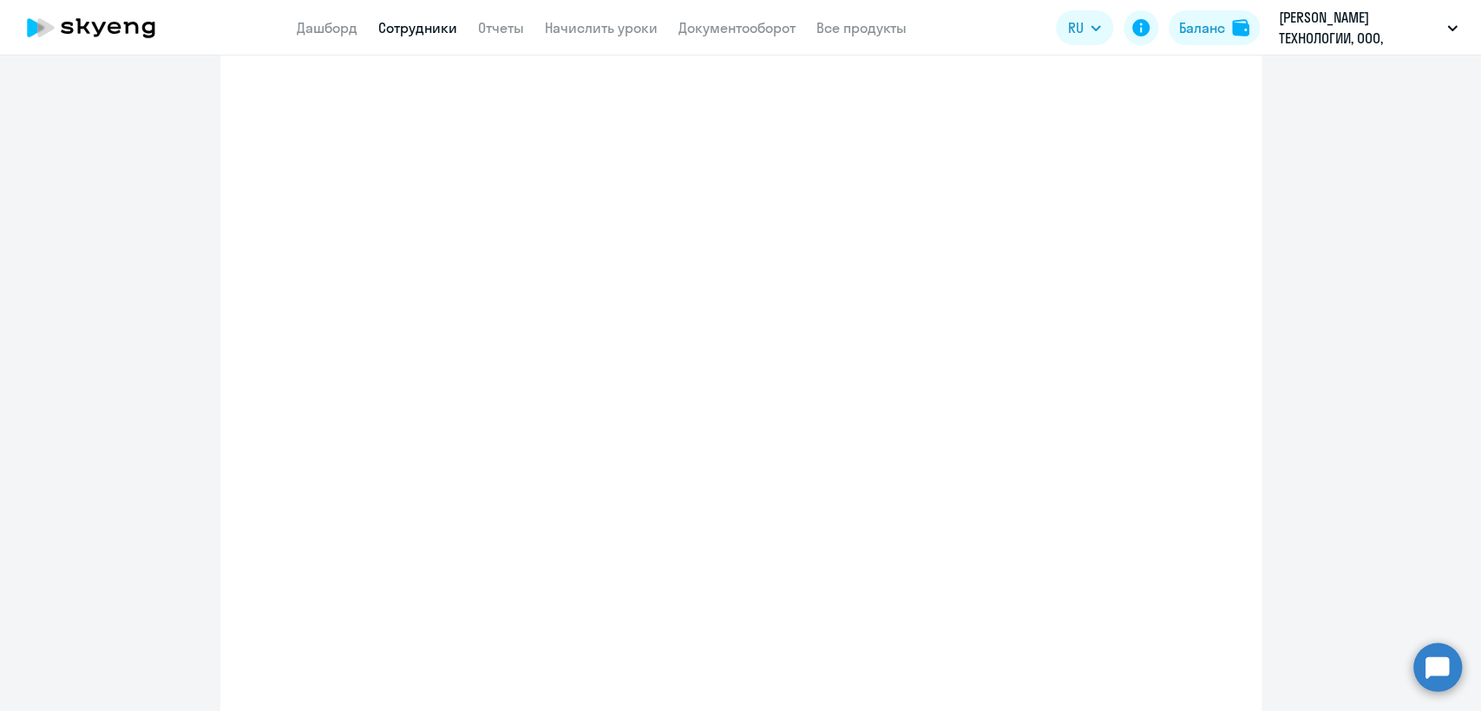
select select "english_adult_not_native_speaker"
select select "3"
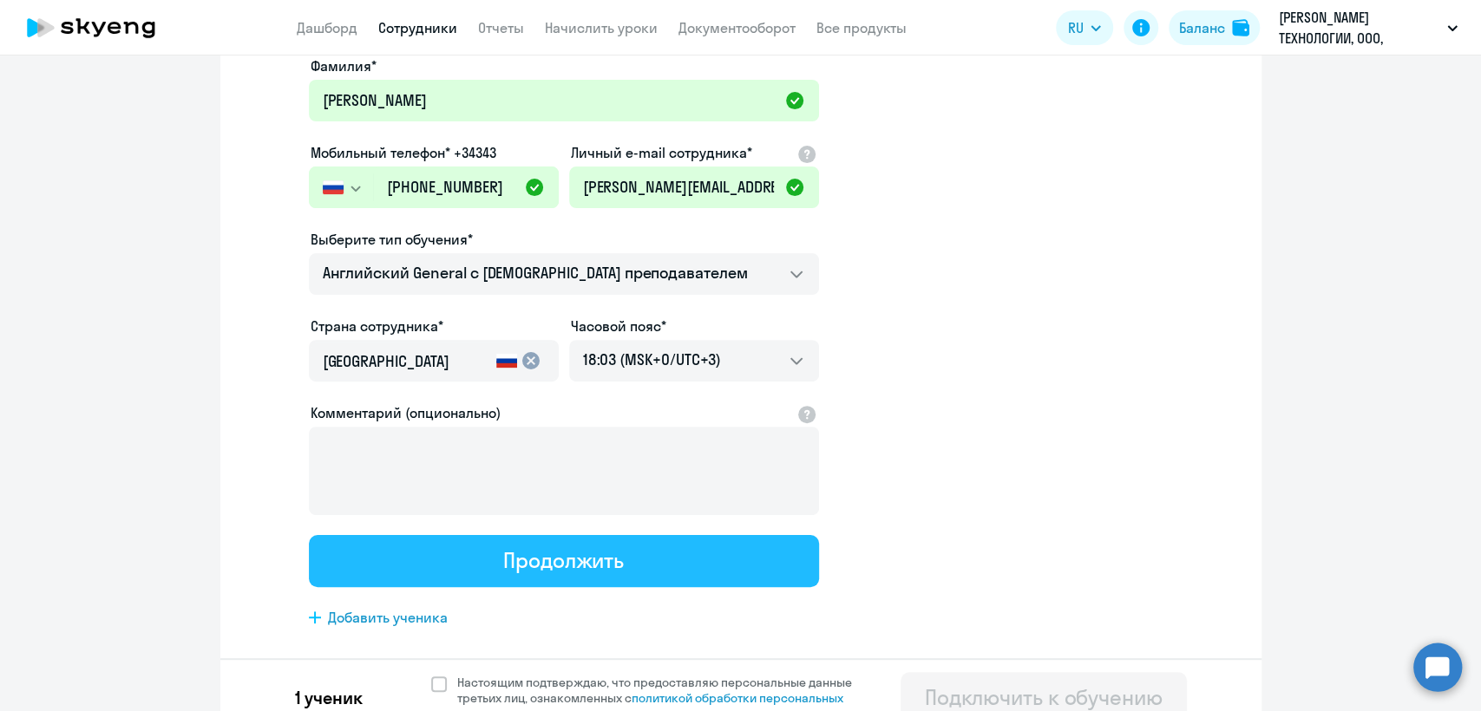
scroll to position [0, 0]
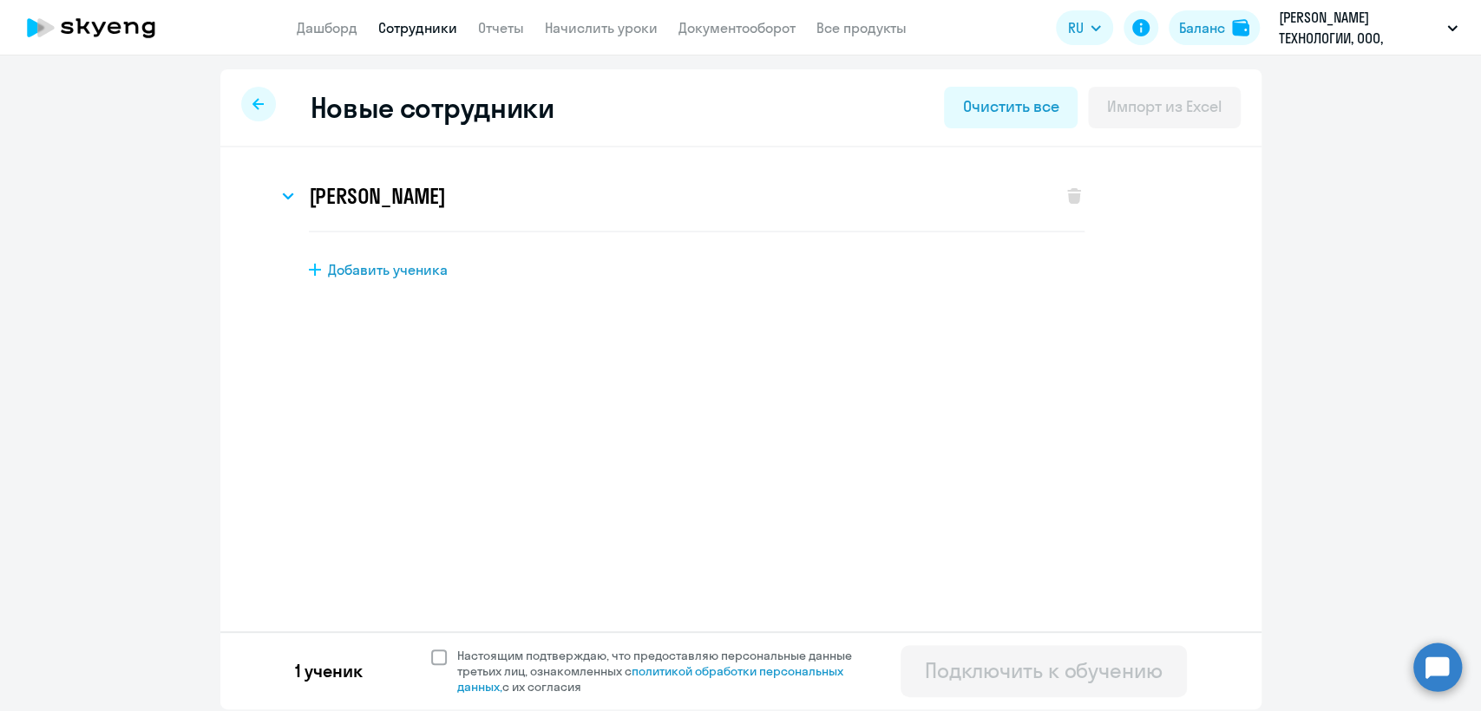
click at [439, 653] on span at bounding box center [439, 658] width 16 height 16
click at [431, 648] on input "Настоящим подтверждаю, что предоставляю персональные данные третьих лиц, ознако…" at bounding box center [430, 647] width 1 height 1
checkbox input "true"
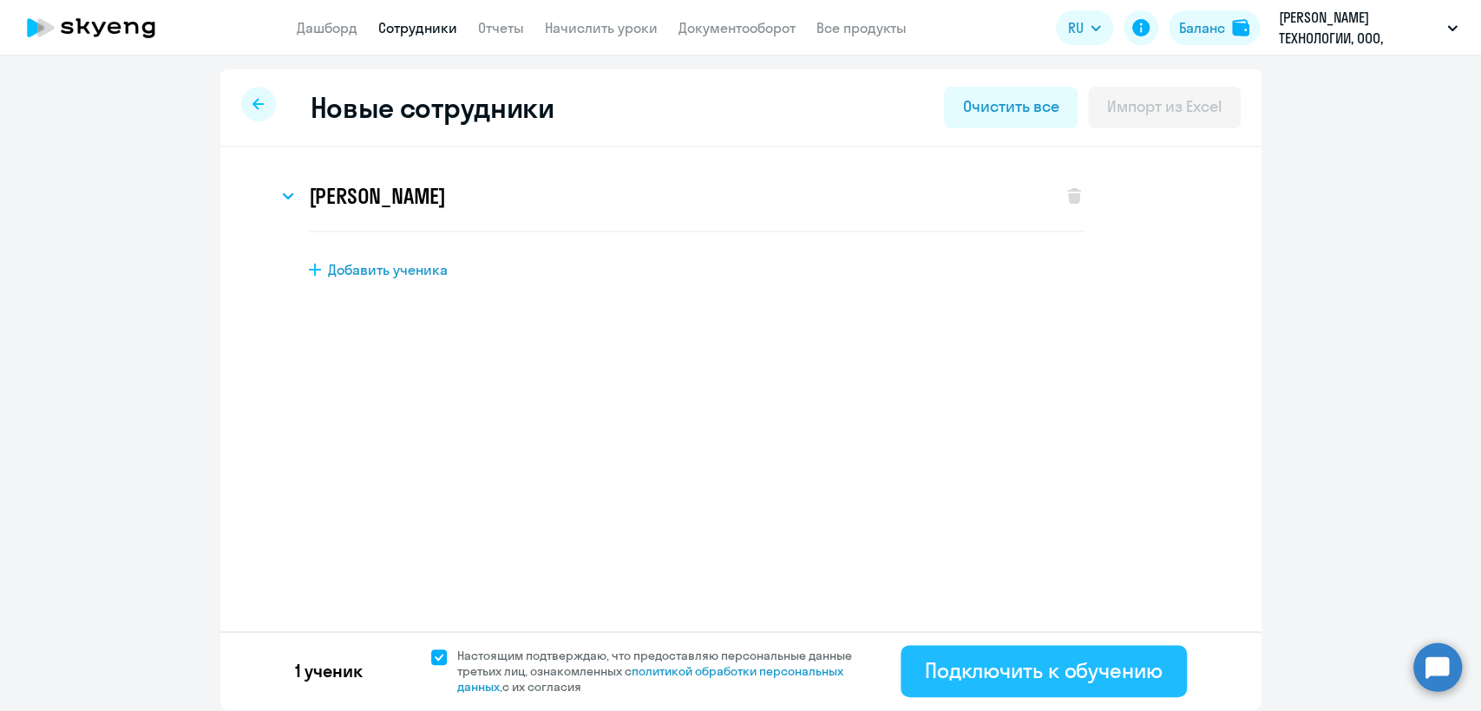
click at [1053, 665] on div "Подключить к обучению" at bounding box center [1044, 671] width 238 height 28
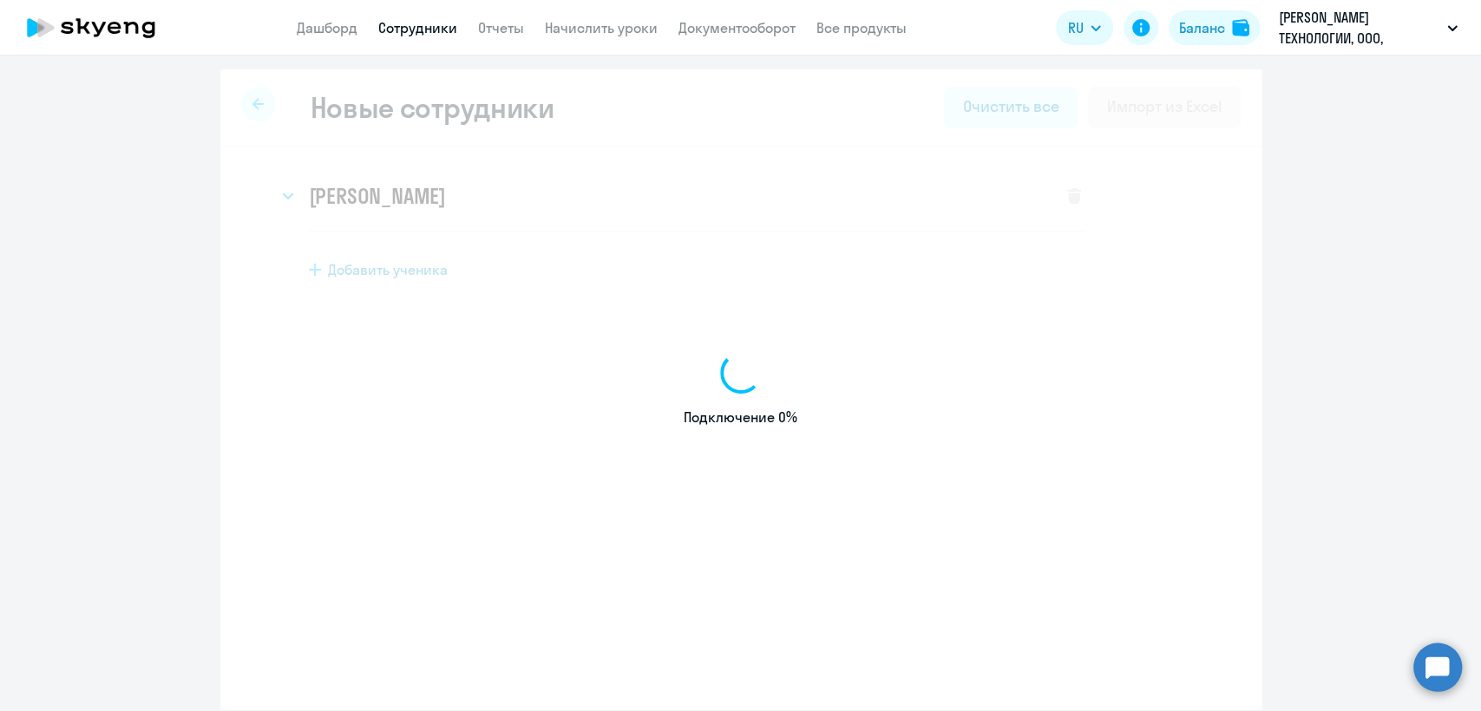
select select "english_adult_not_native_speaker"
select select "3"
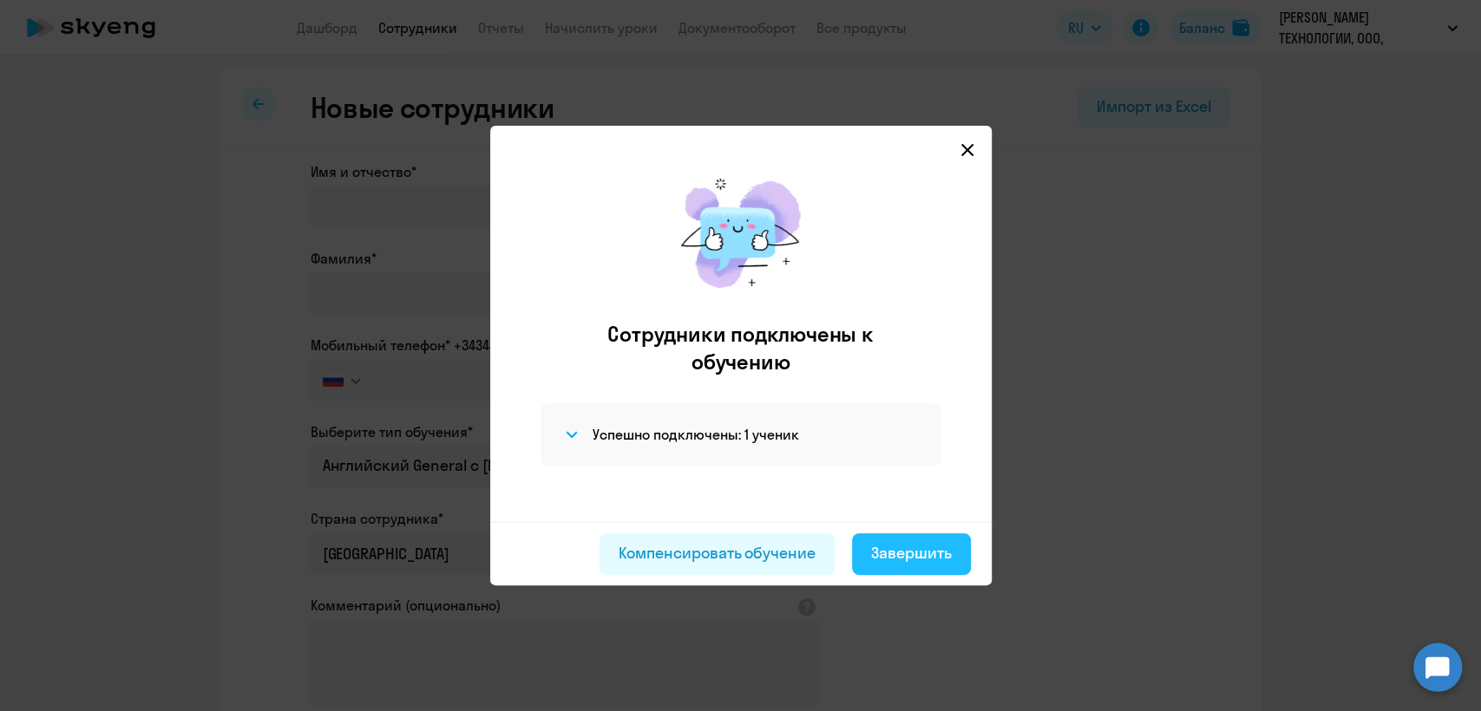
click at [921, 554] on div "Завершить" at bounding box center [911, 553] width 81 height 23
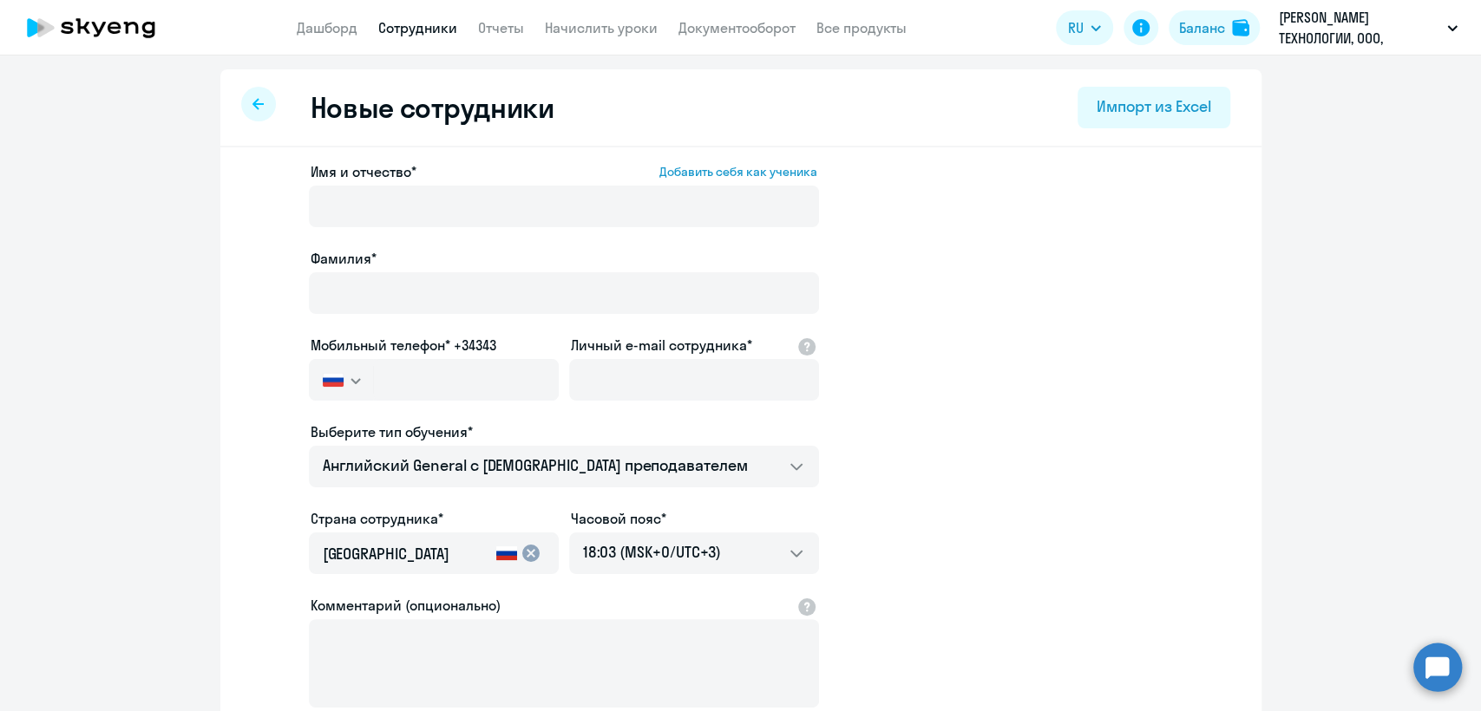
select select "30"
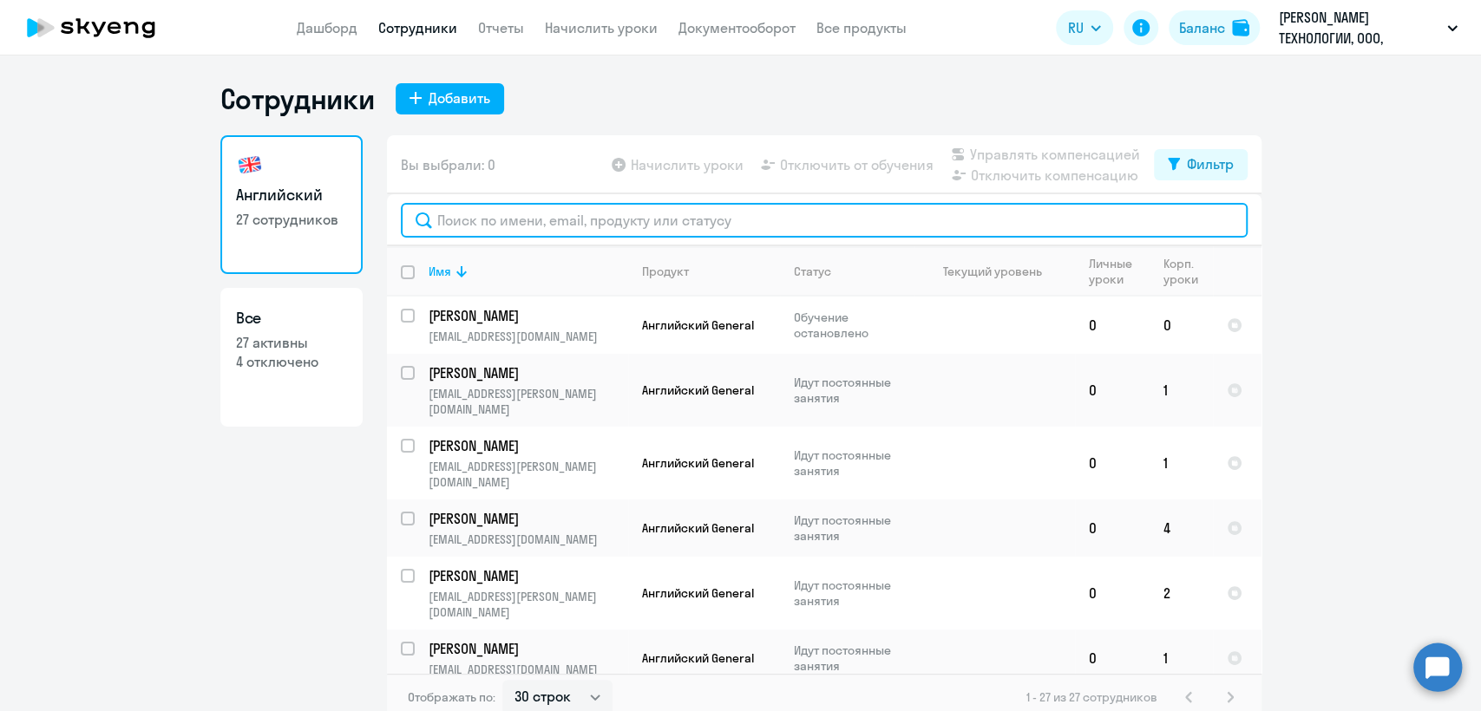
click at [598, 222] on input "text" at bounding box center [824, 220] width 847 height 35
paste input "+79255799202"
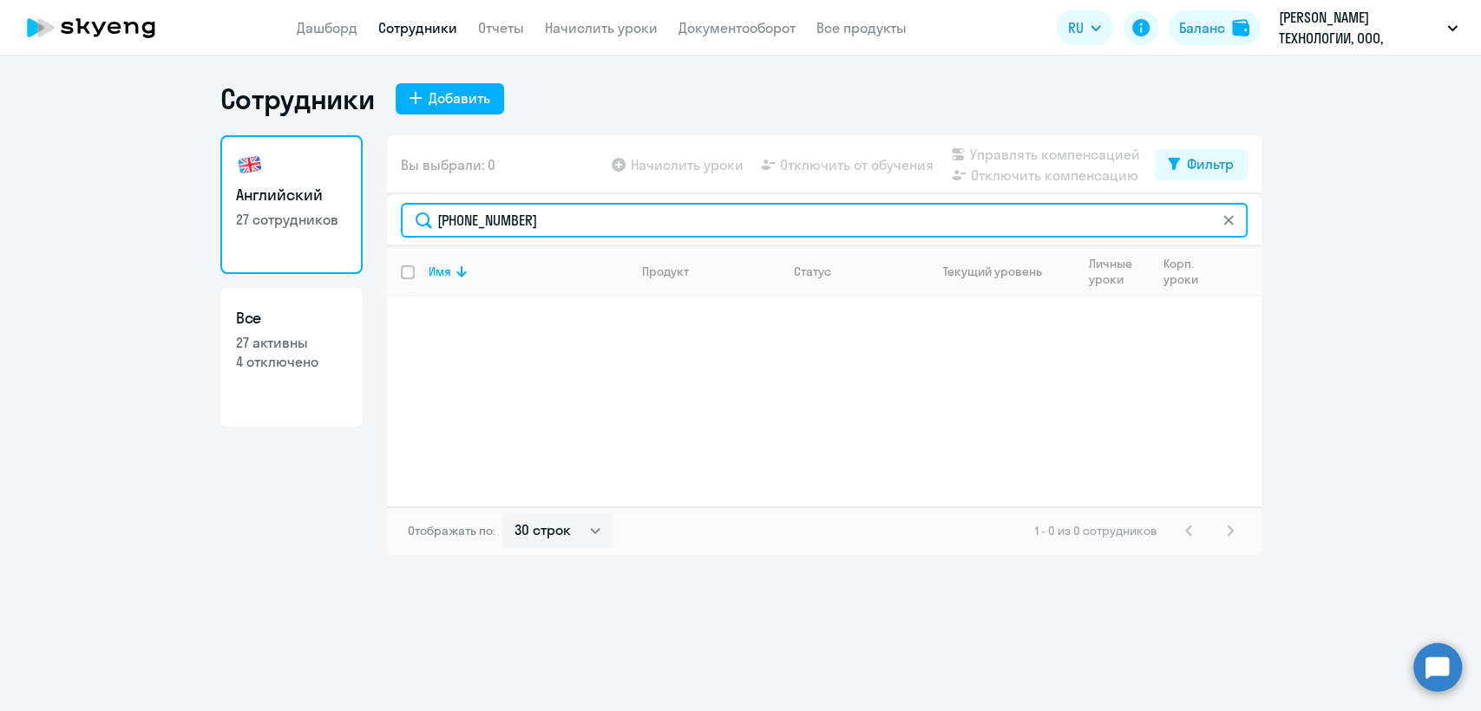
click at [1055, 222] on input "+79255799202" at bounding box center [824, 220] width 847 height 35
paste input "e.m.tananyan@newton.investments"
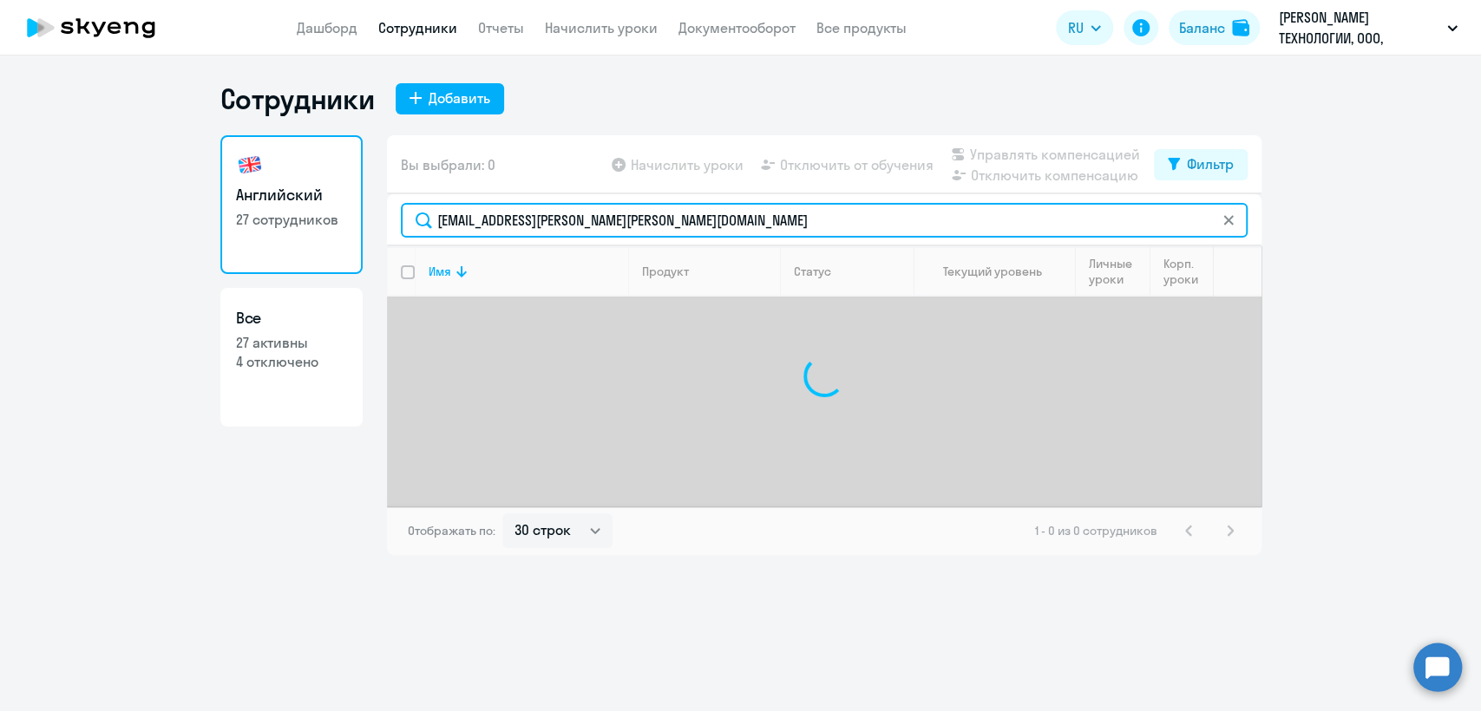
click at [1055, 222] on input "+e.m.tananyan@newton.investments" at bounding box center [824, 220] width 847 height 35
paste input "text"
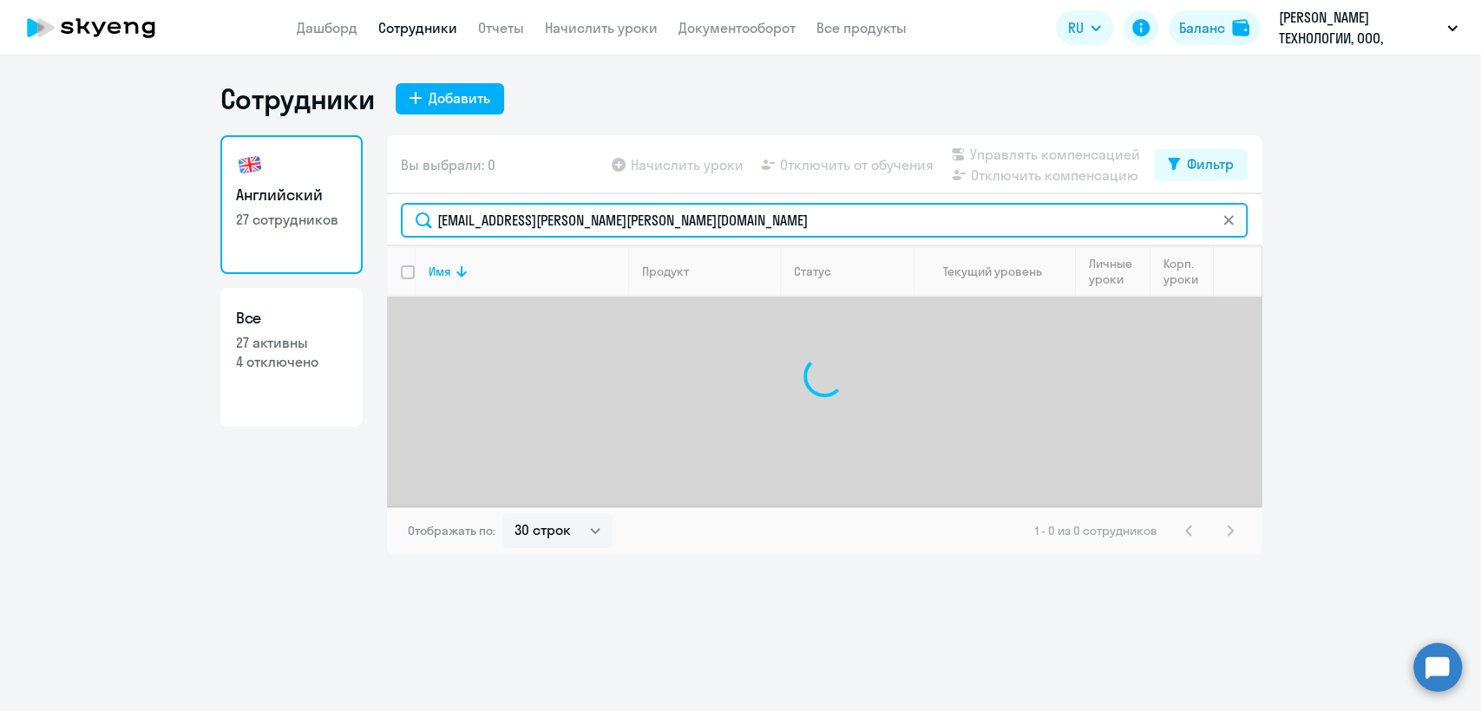
type input "e.m.tananyan@newton.investments"
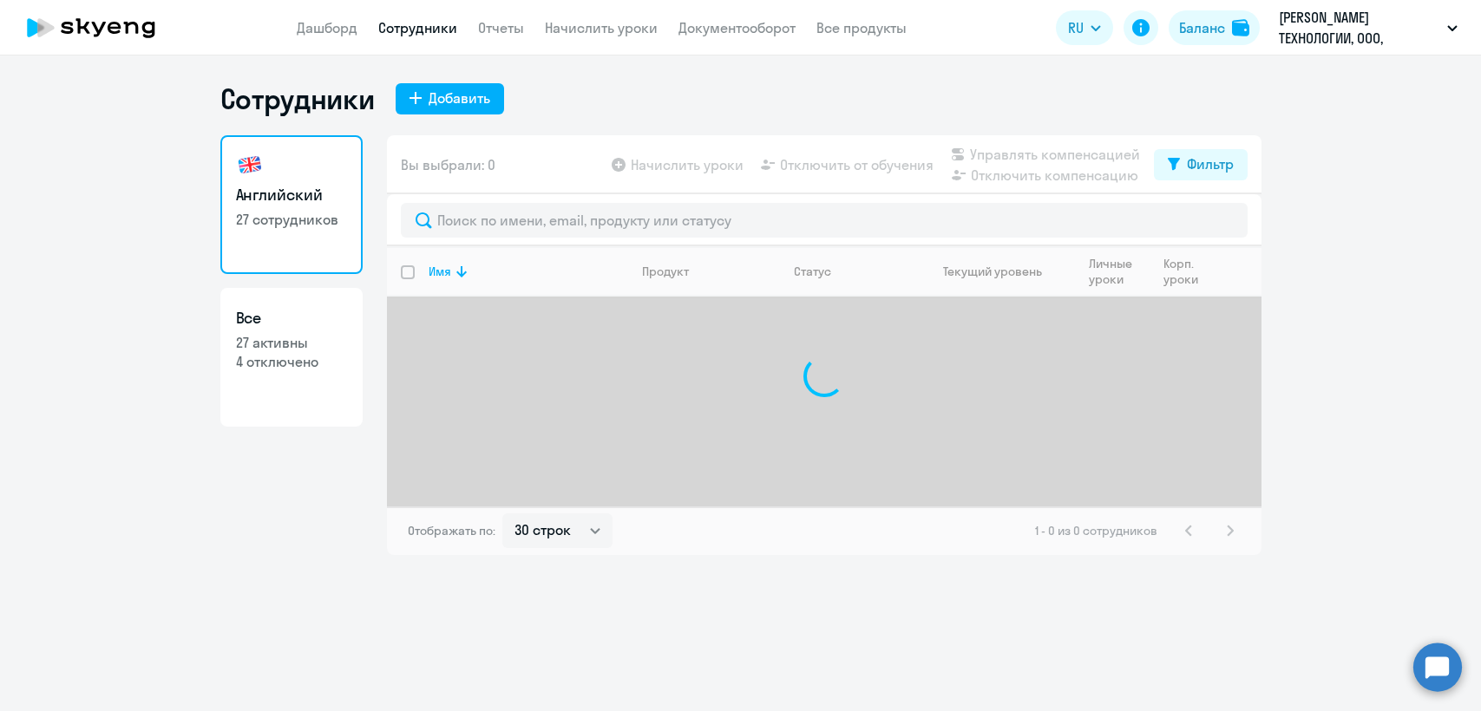
select select "30"
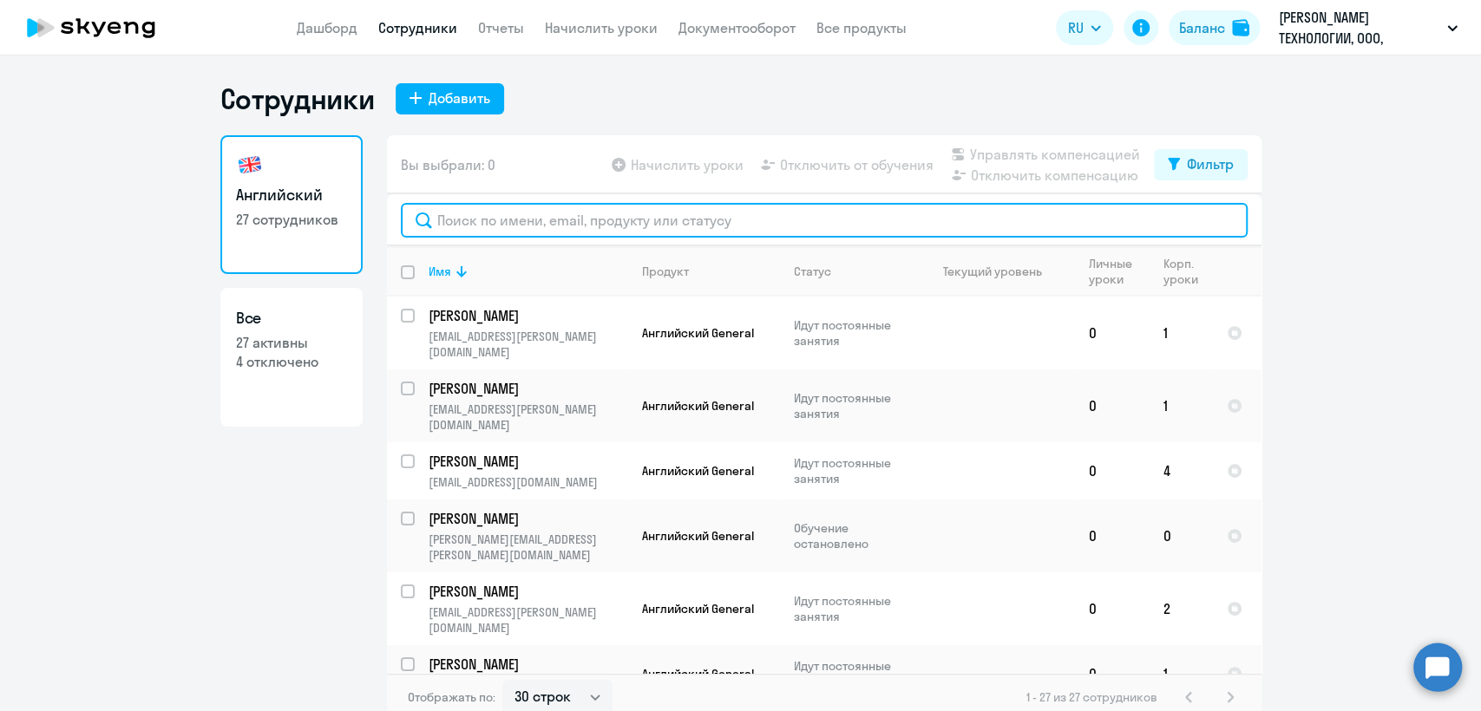
click at [514, 219] on input "text" at bounding box center [824, 220] width 847 height 35
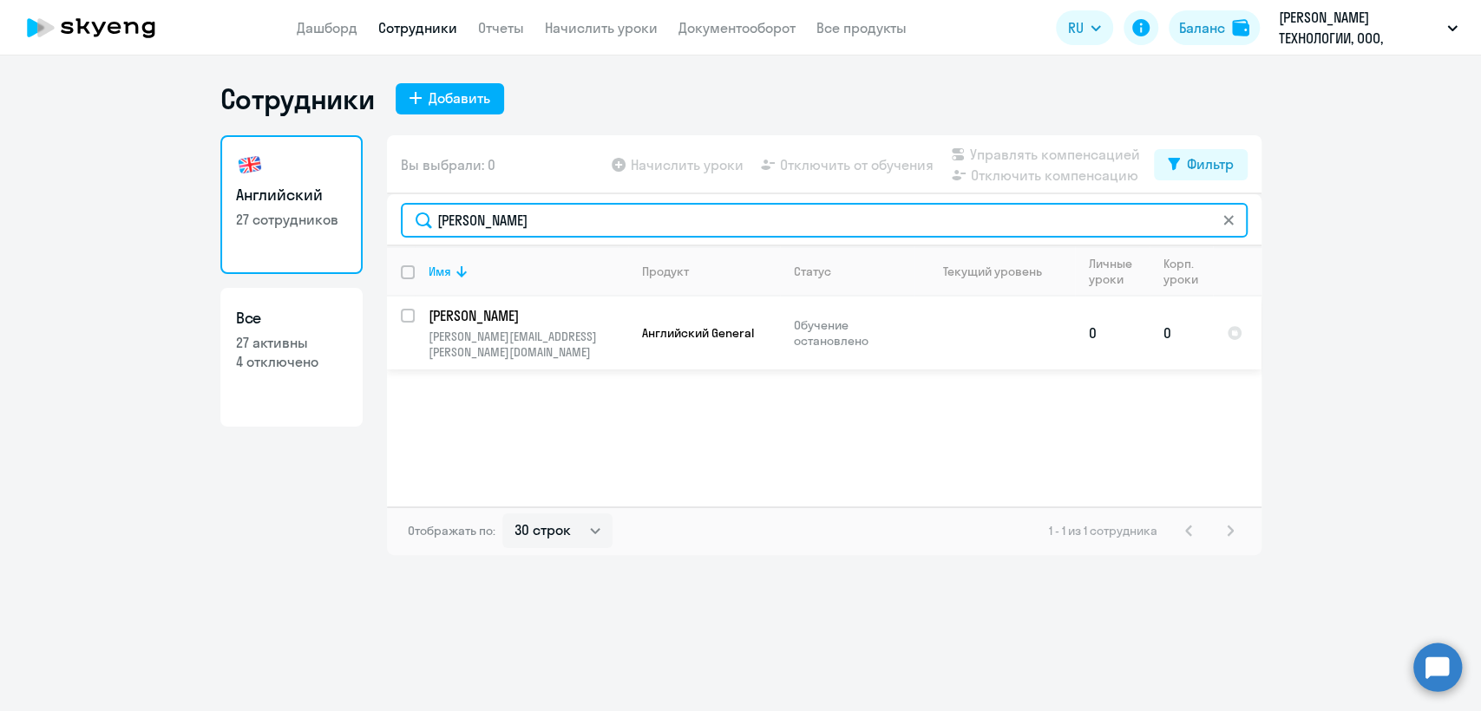
type input "[PERSON_NAME]"
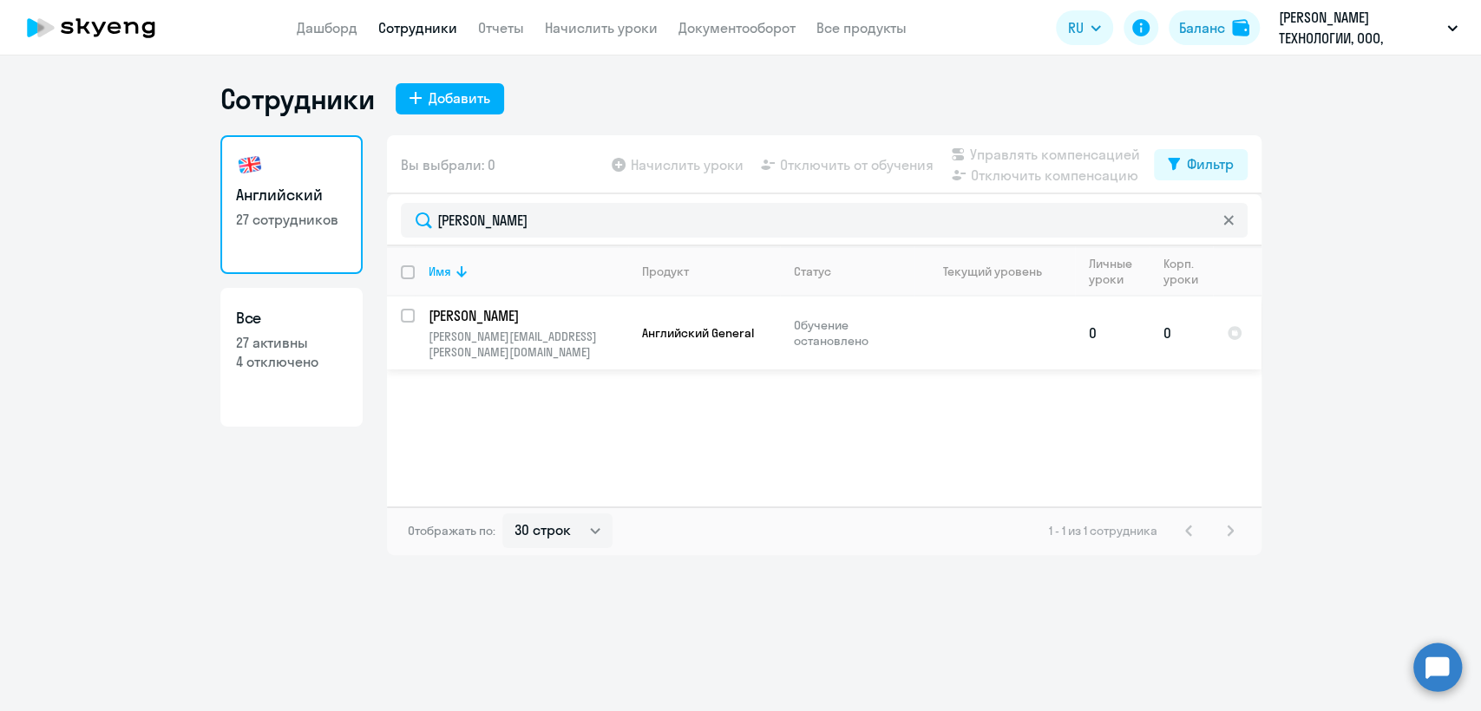
click at [410, 311] on input "select row 4367736" at bounding box center [418, 326] width 35 height 35
checkbox input "true"
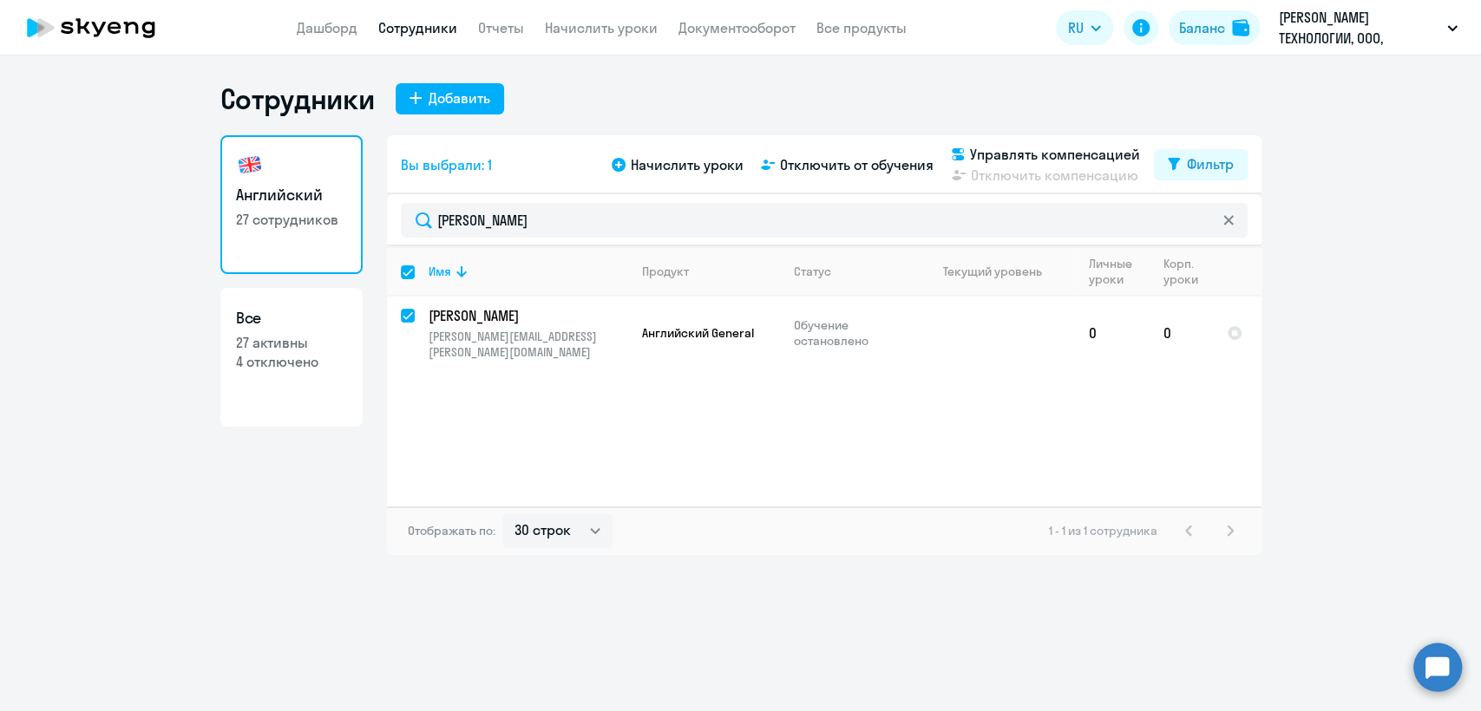
click at [600, 17] on app-menu-item-link "Начислить уроки" at bounding box center [601, 28] width 113 height 22
click at [604, 37] on app-menu-item-link "Начислить уроки" at bounding box center [601, 28] width 113 height 22
click at [607, 31] on link "Начислить уроки" at bounding box center [601, 27] width 113 height 17
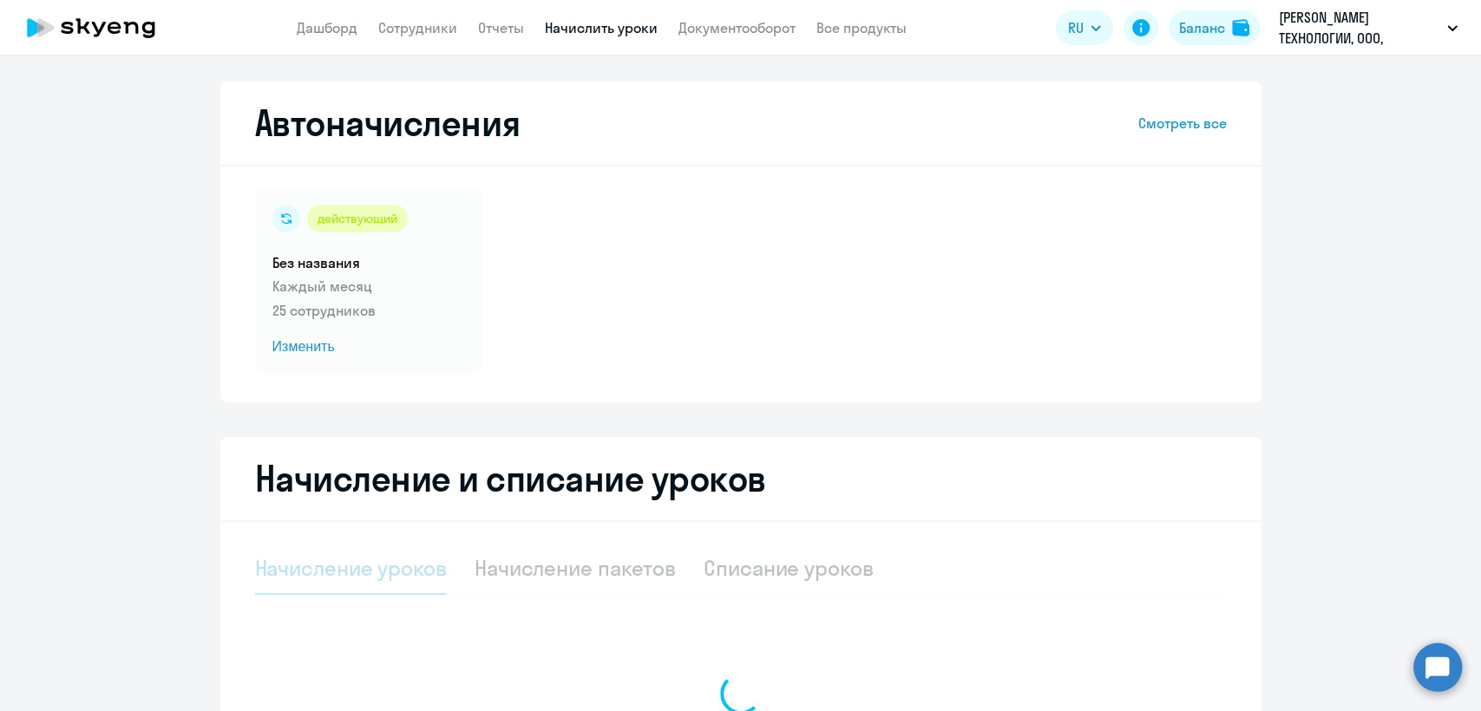
select select "10"
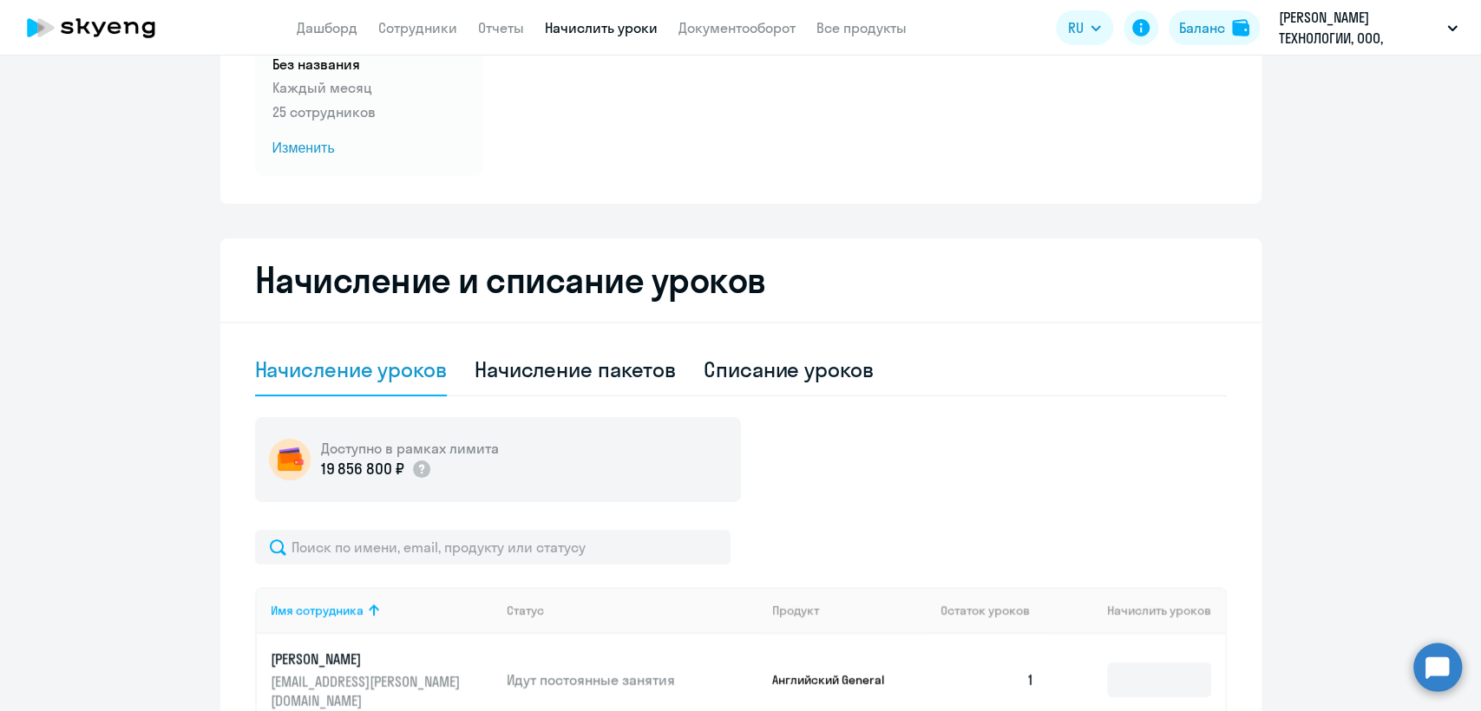
scroll to position [96, 0]
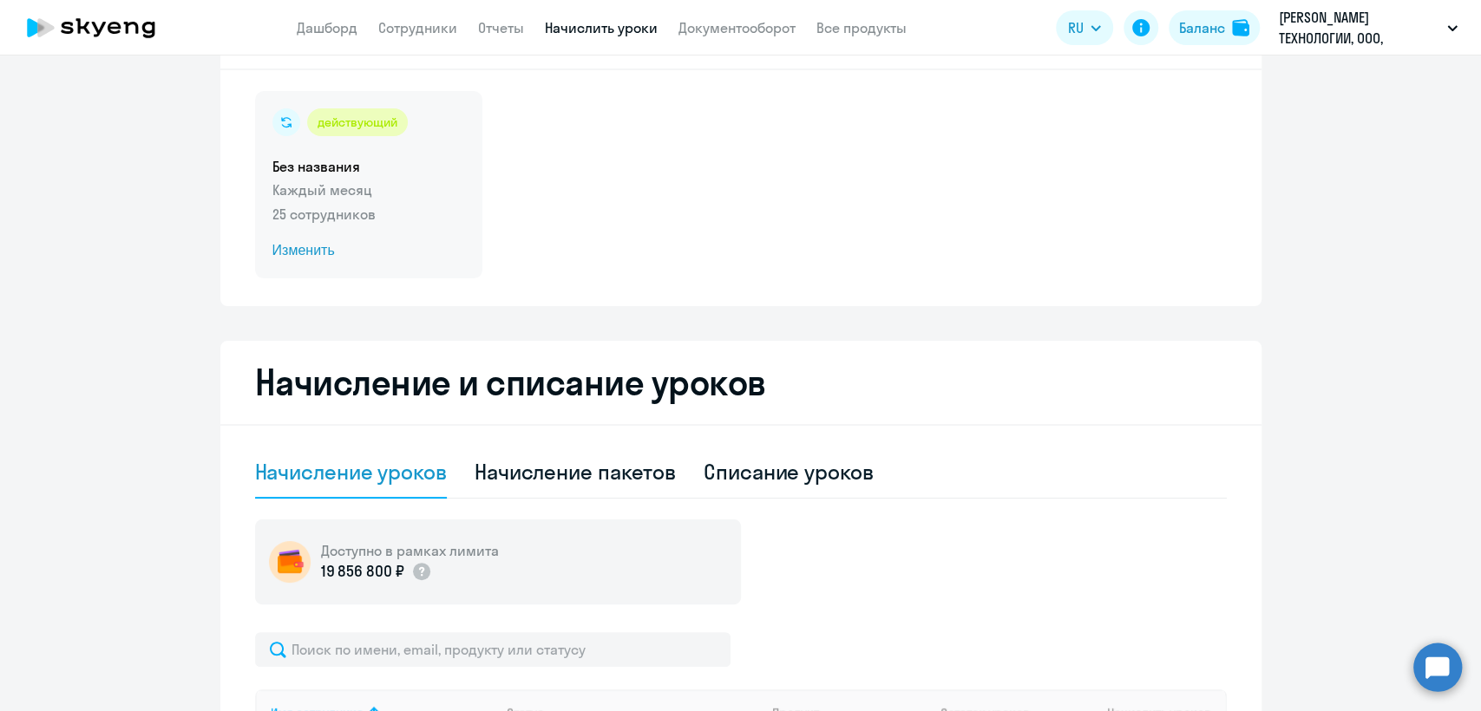
click at [369, 221] on p "25 сотрудников" at bounding box center [368, 214] width 193 height 21
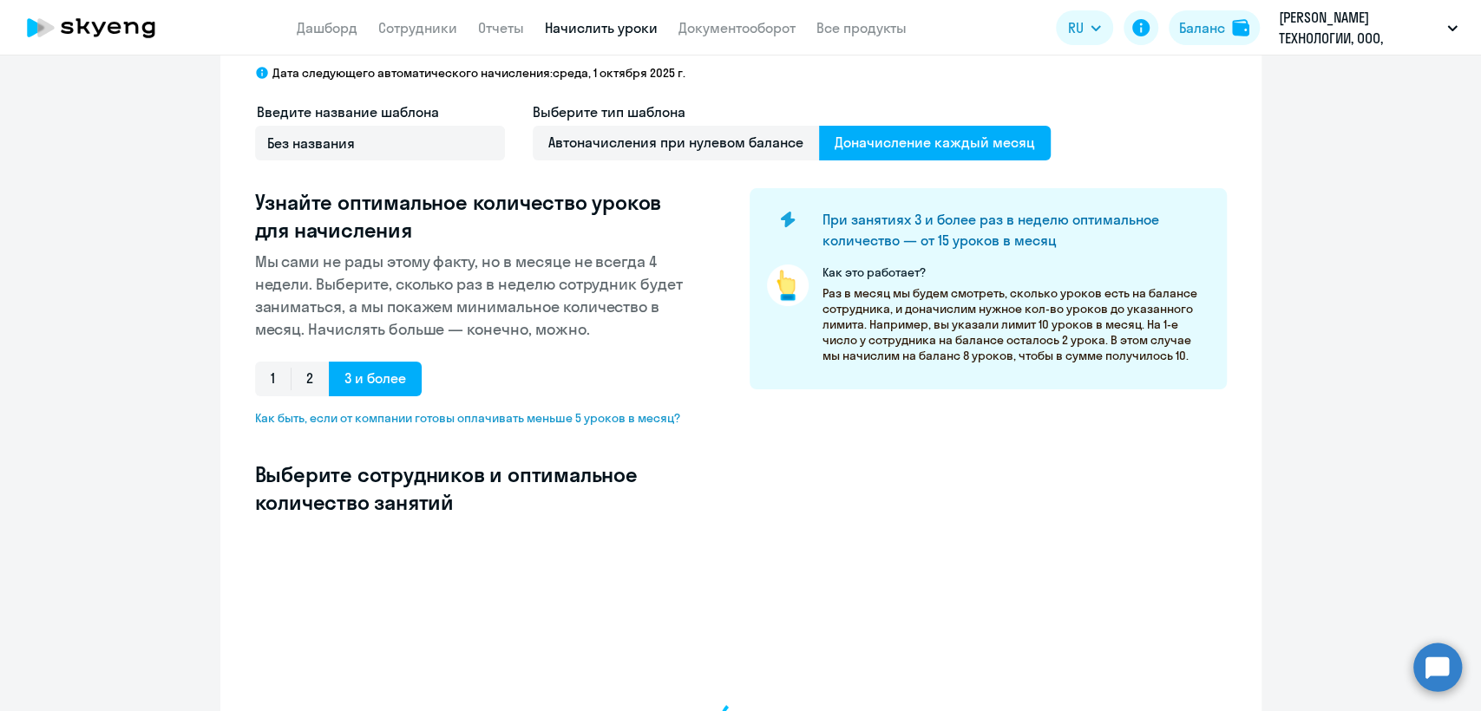
select select "10"
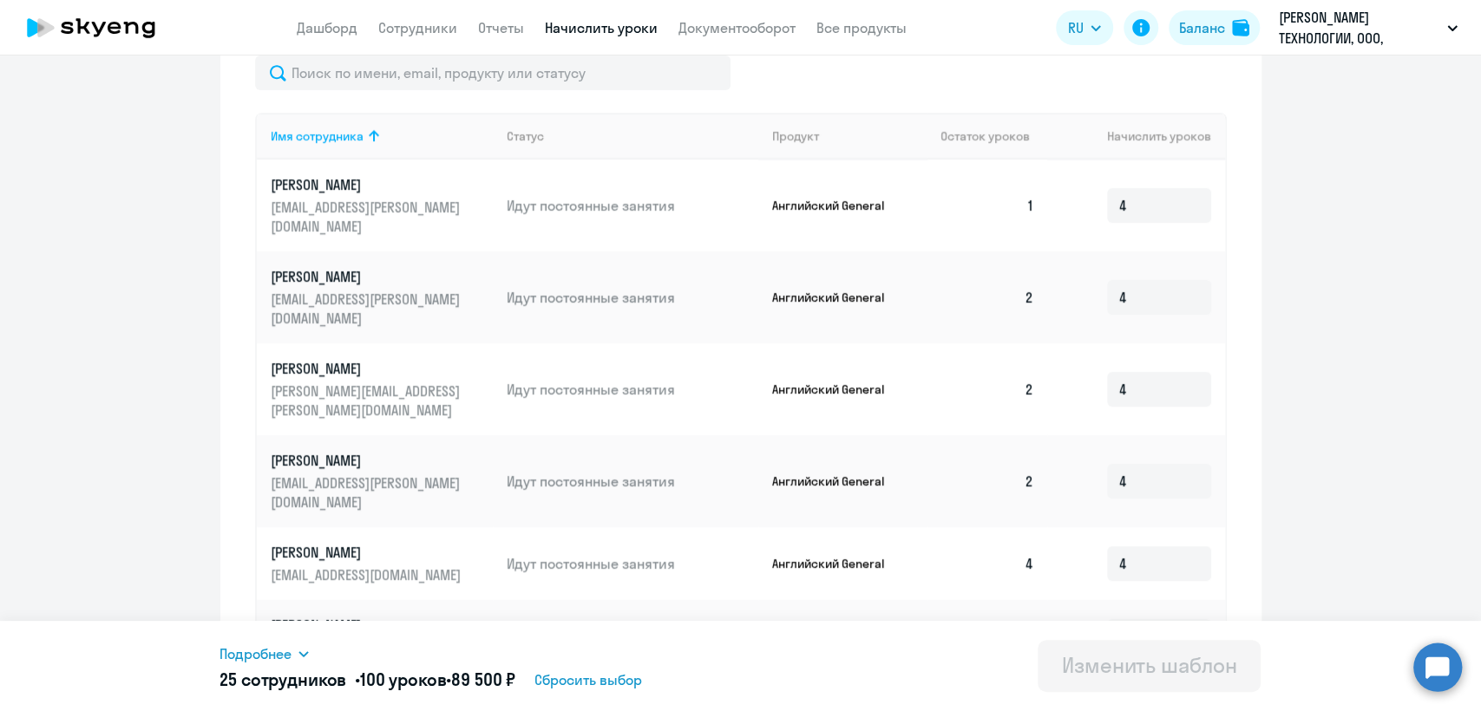
scroll to position [901, 0]
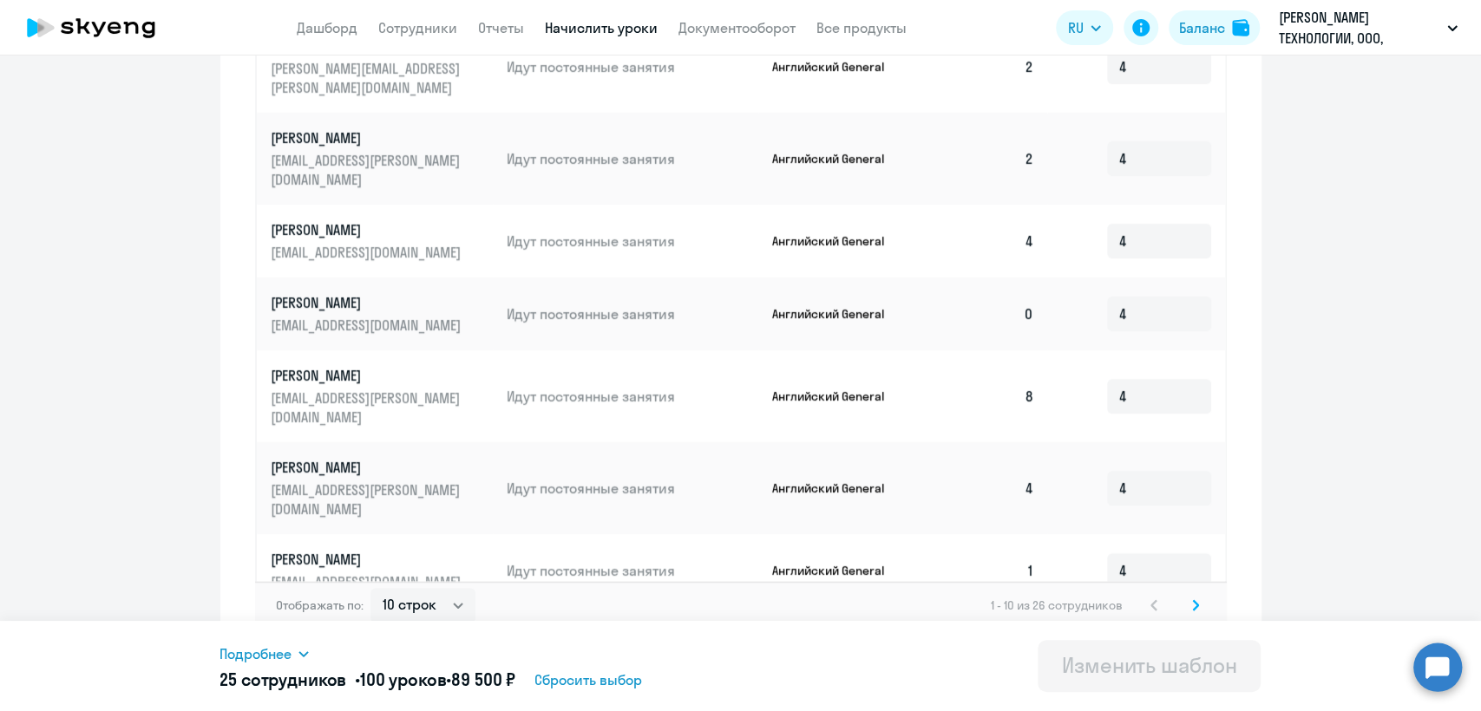
click at [1185, 596] on svg-icon at bounding box center [1195, 605] width 21 height 21
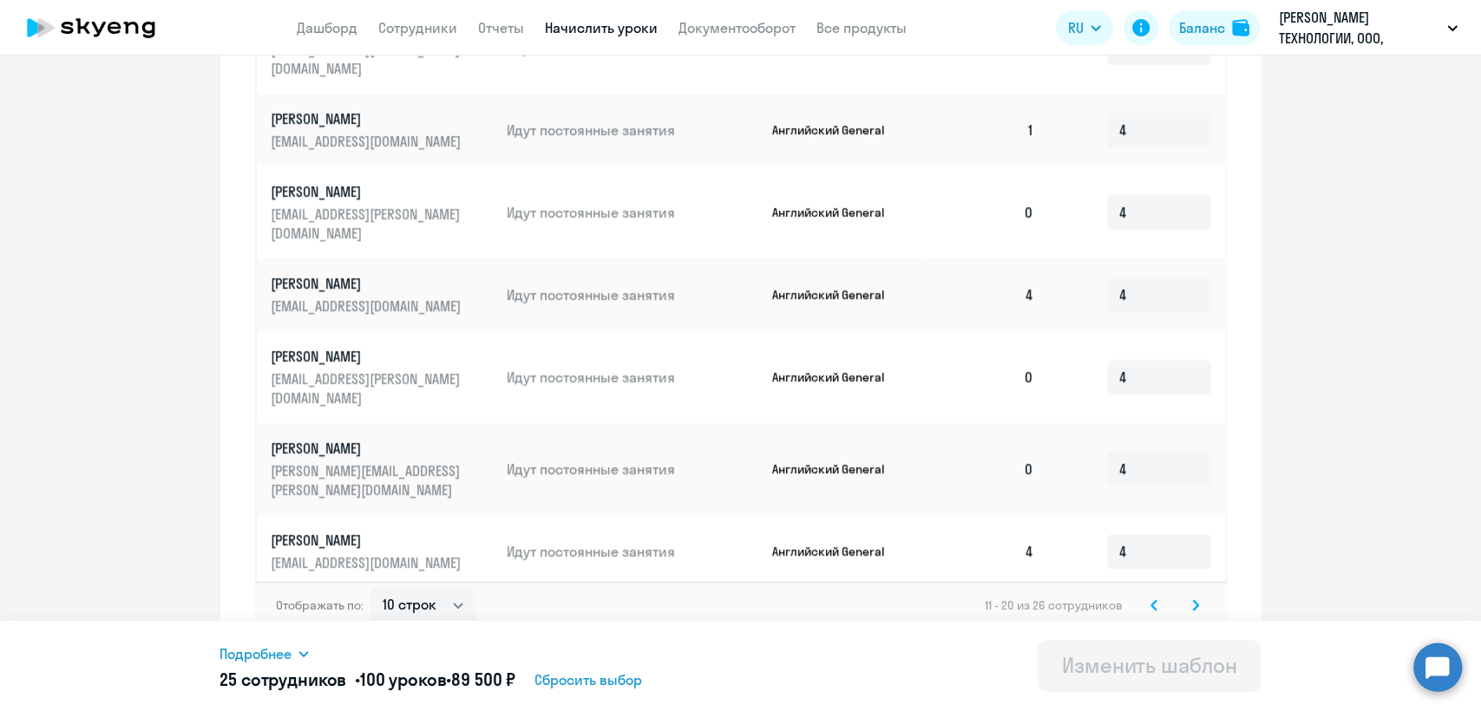
click at [1187, 596] on svg-icon at bounding box center [1195, 605] width 21 height 21
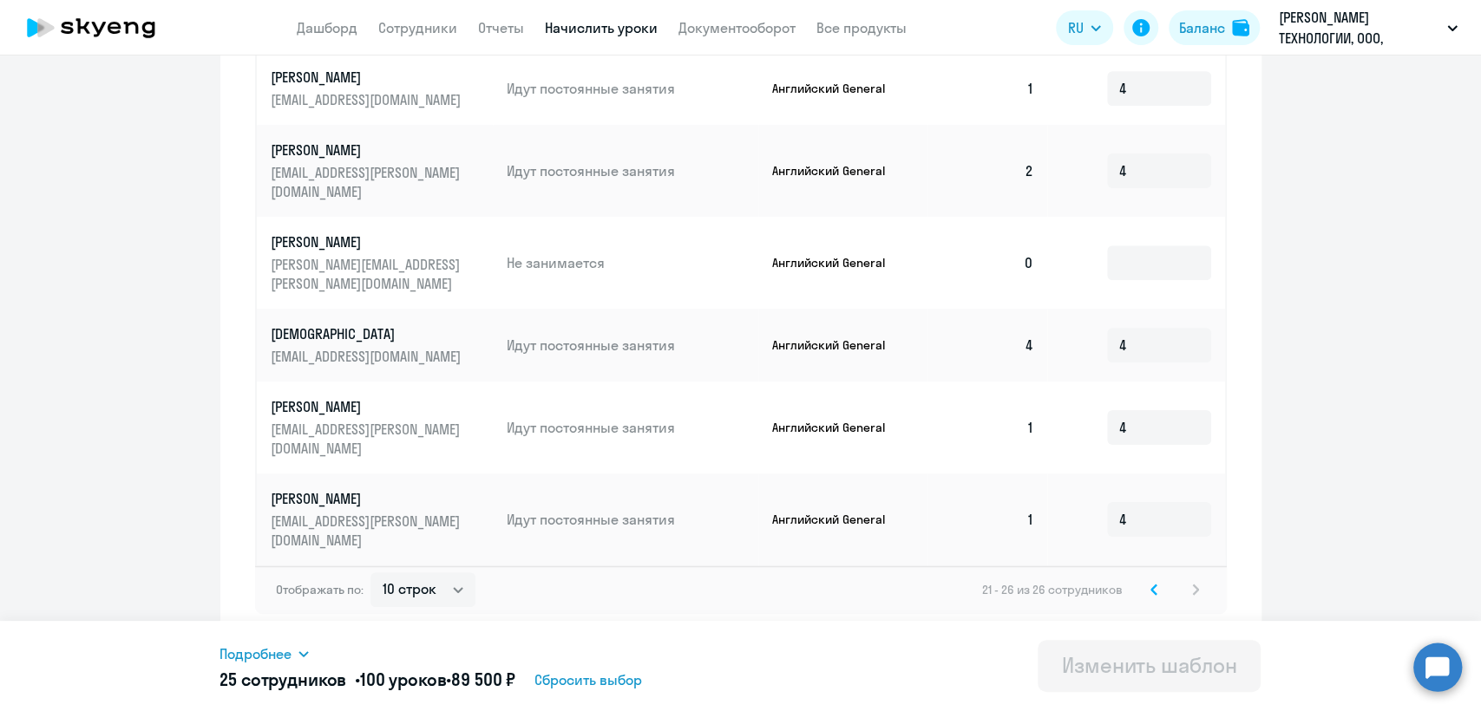
scroll to position [609, 0]
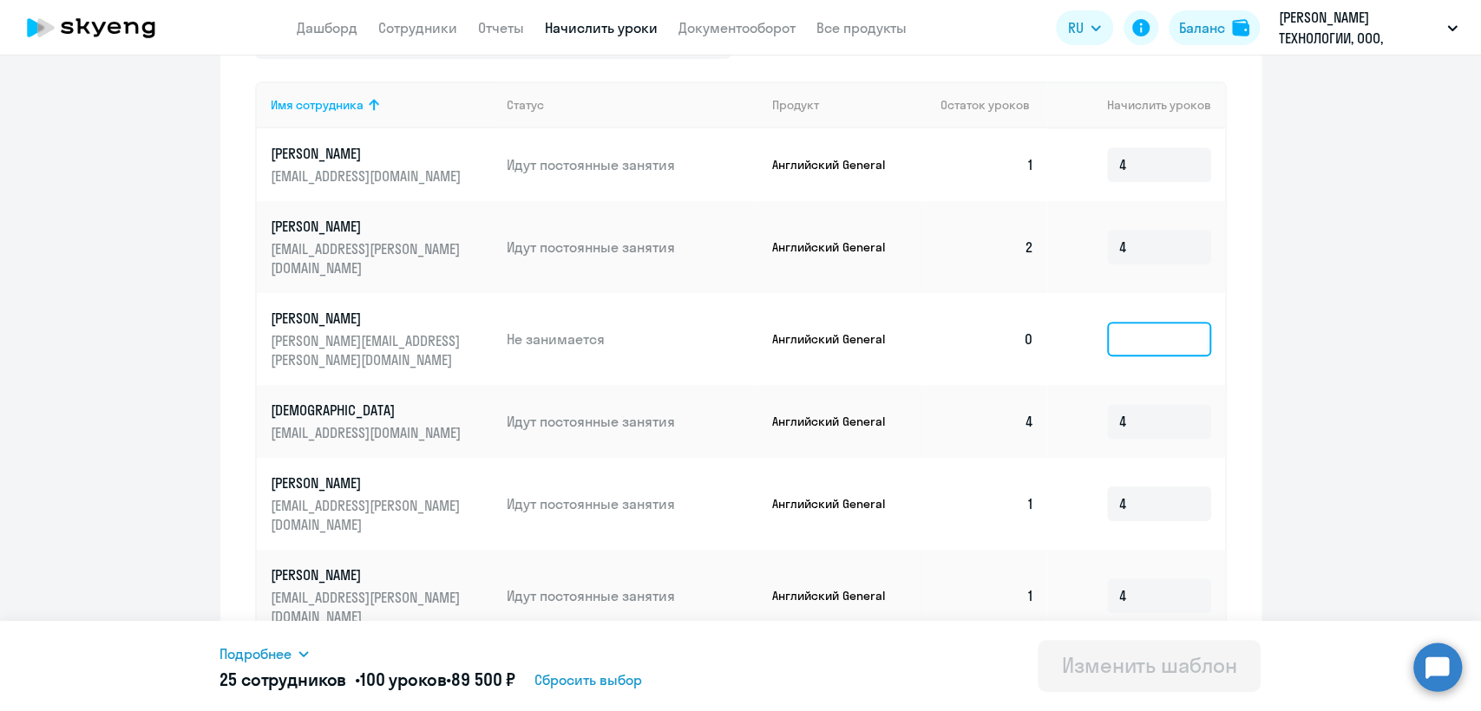
click at [1124, 322] on input at bounding box center [1159, 339] width 104 height 35
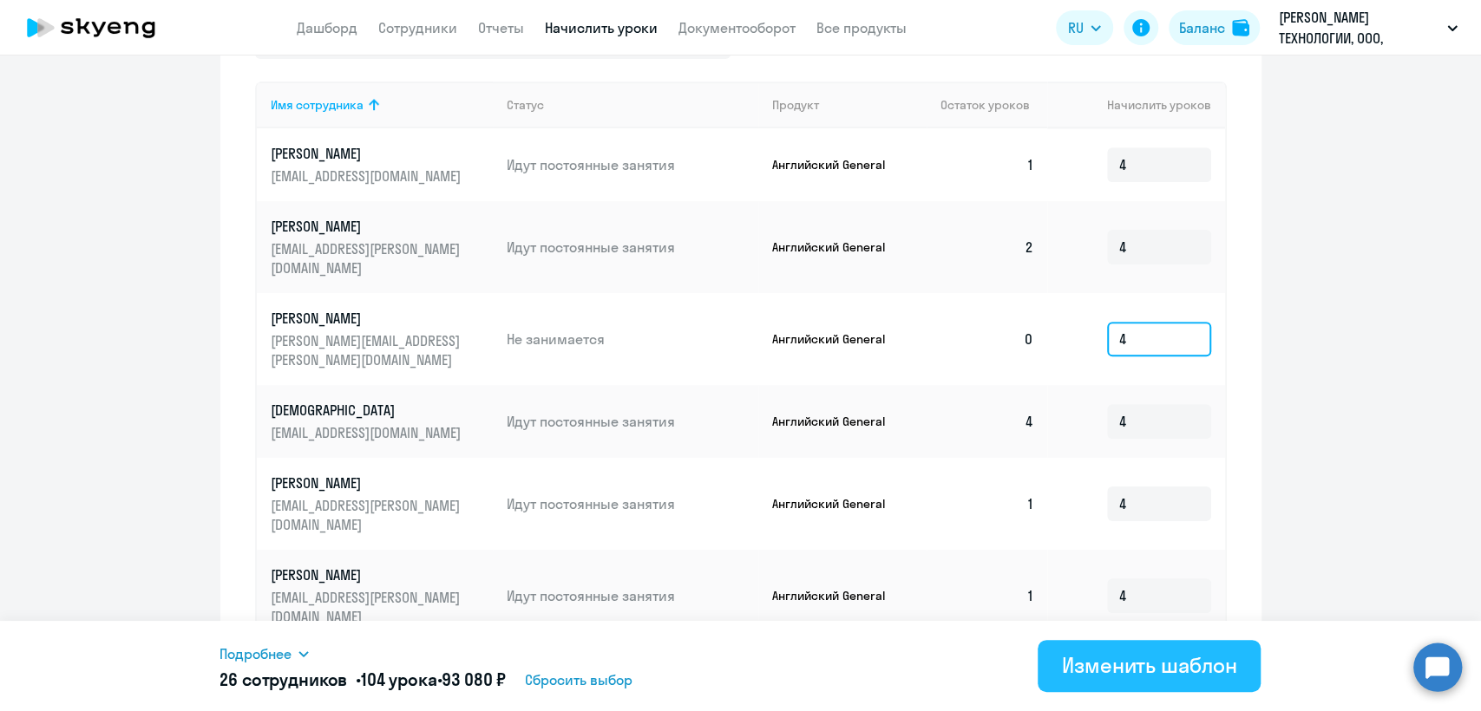
type input "4"
click at [1170, 659] on div "Изменить шаблон" at bounding box center [1149, 666] width 175 height 28
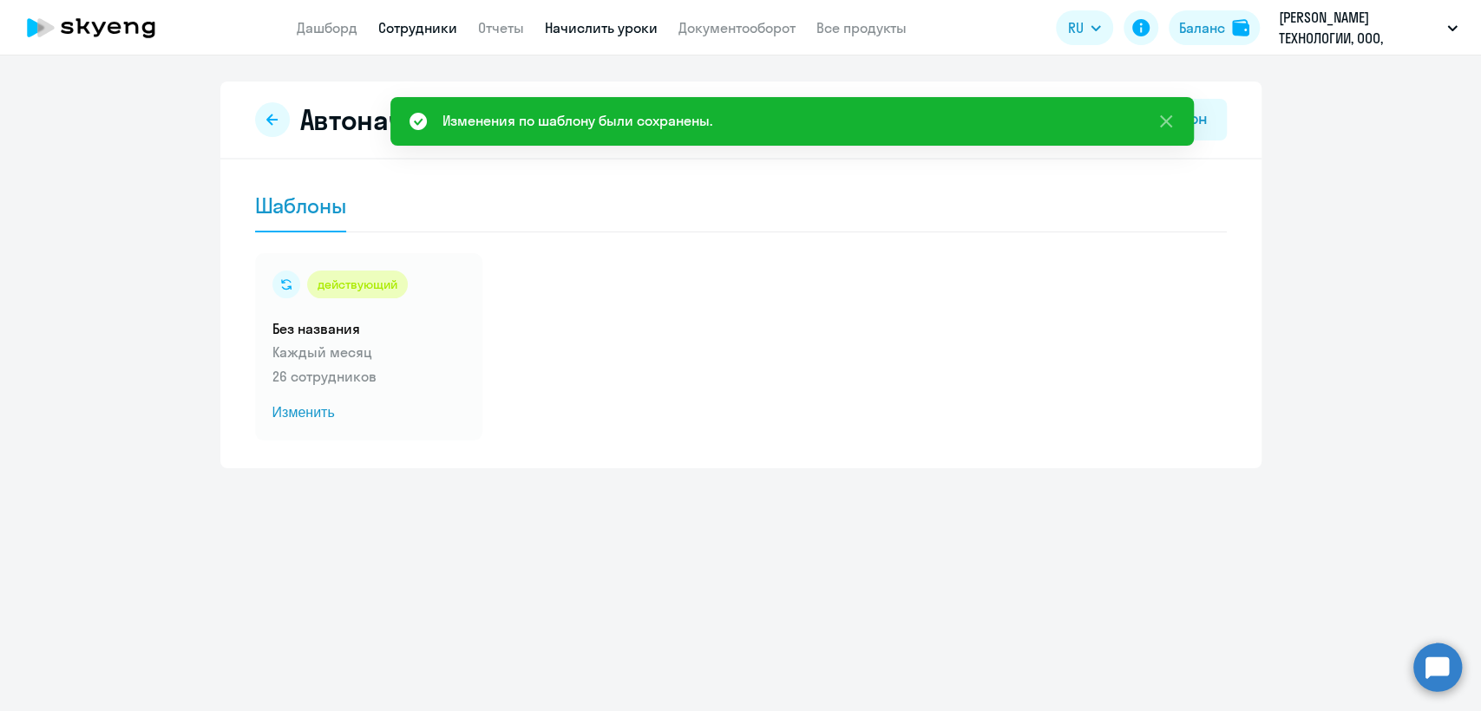
click at [421, 23] on link "Сотрудники" at bounding box center [417, 27] width 79 height 17
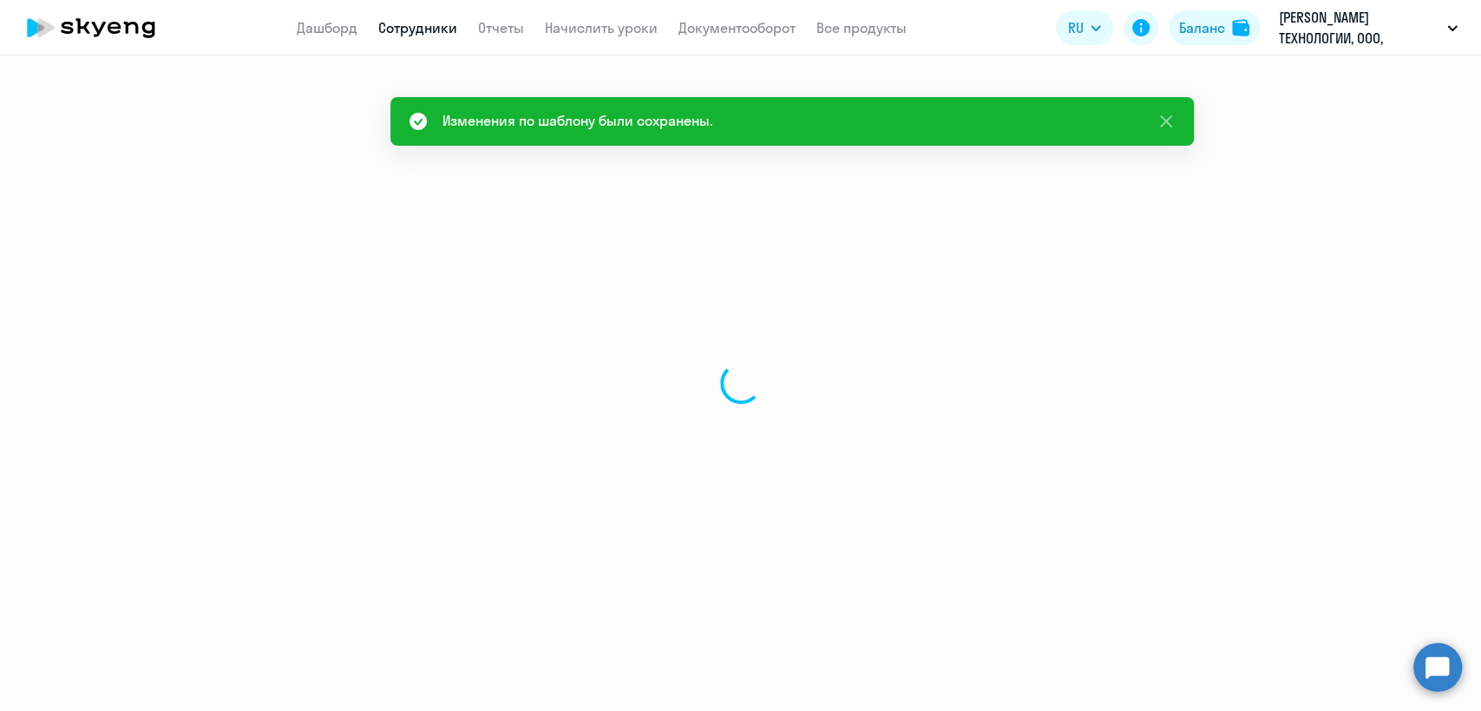
select select "30"
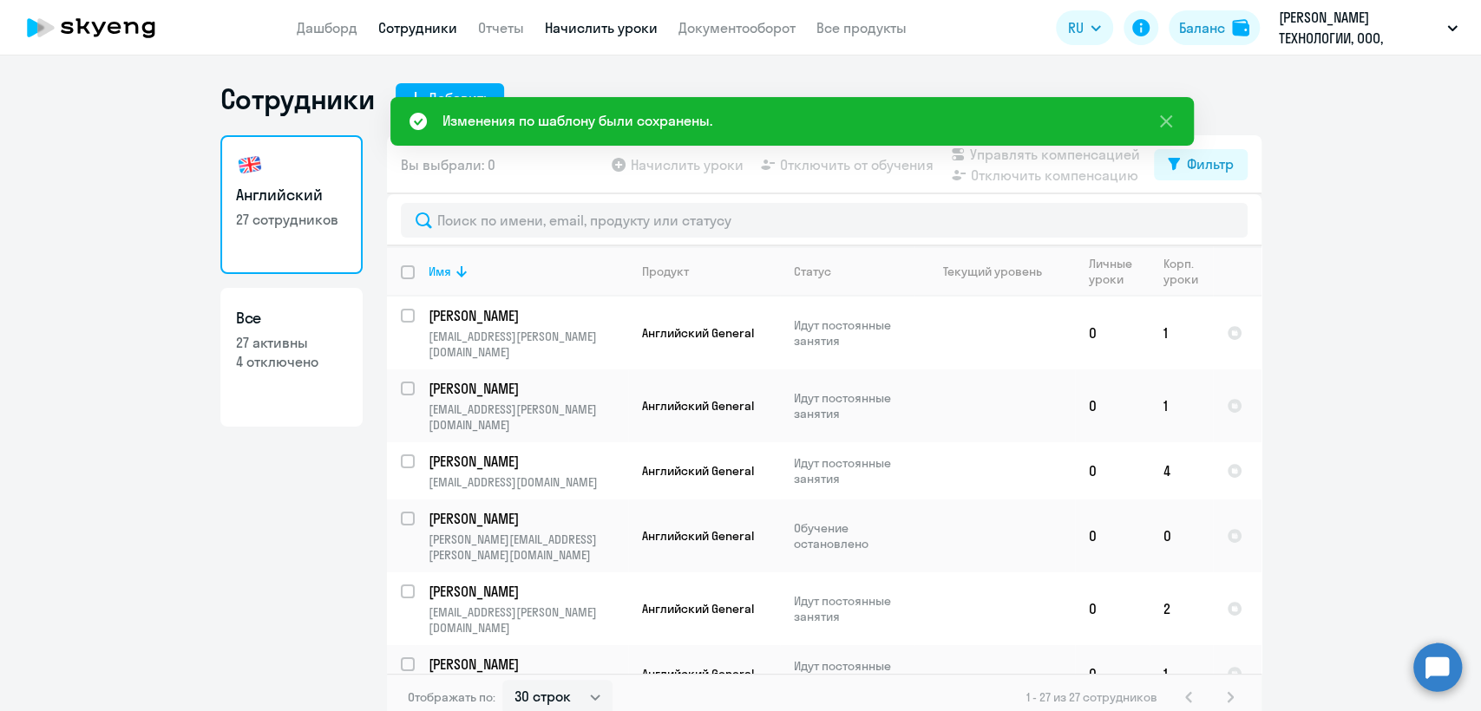
click at [548, 29] on link "Начислить уроки" at bounding box center [601, 27] width 113 height 17
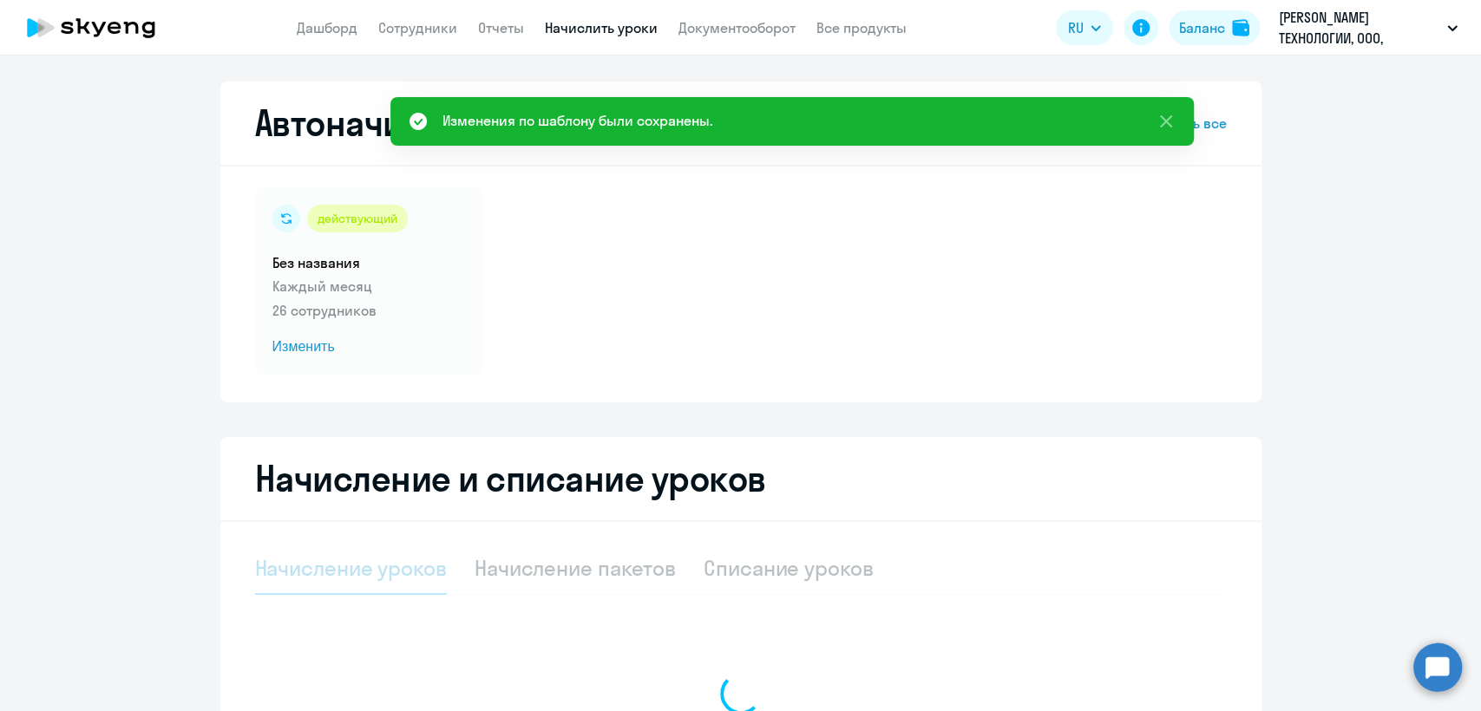
select select "10"
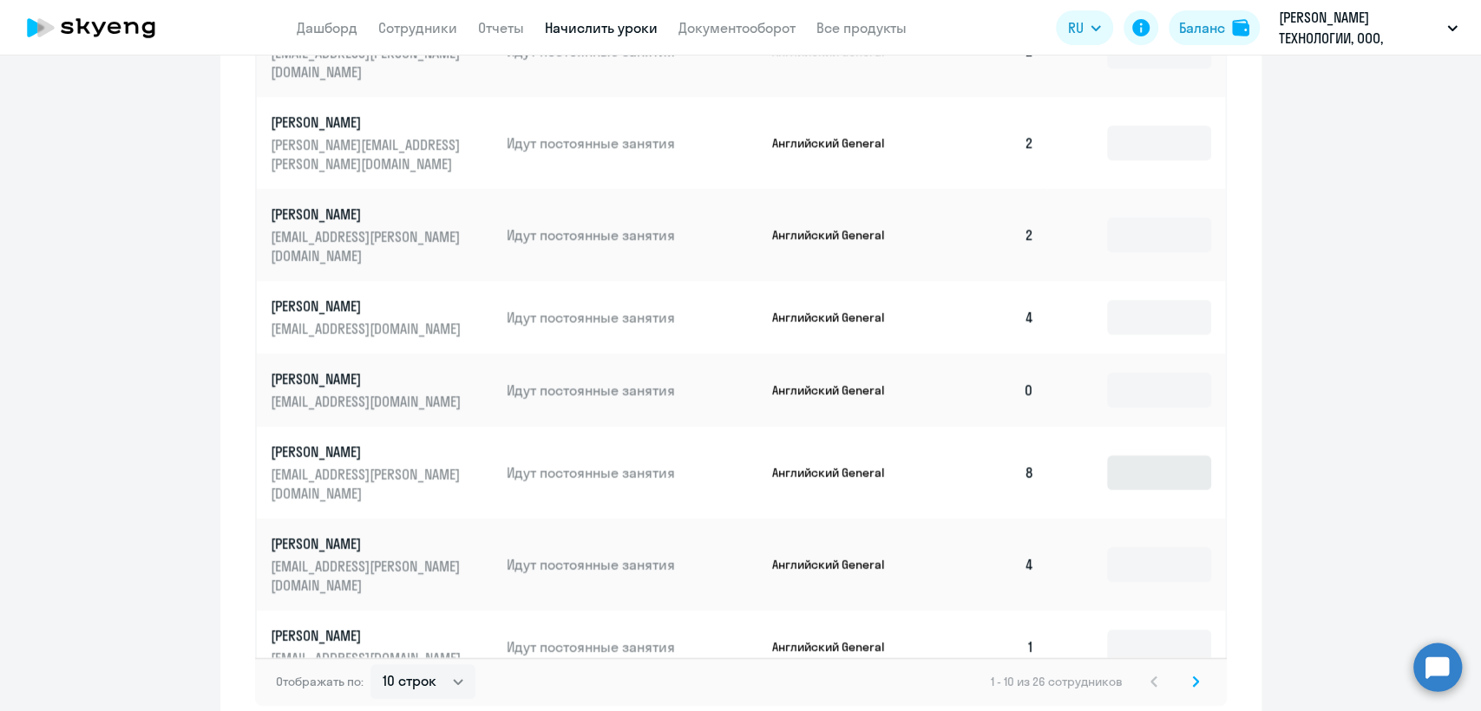
scroll to position [996, 0]
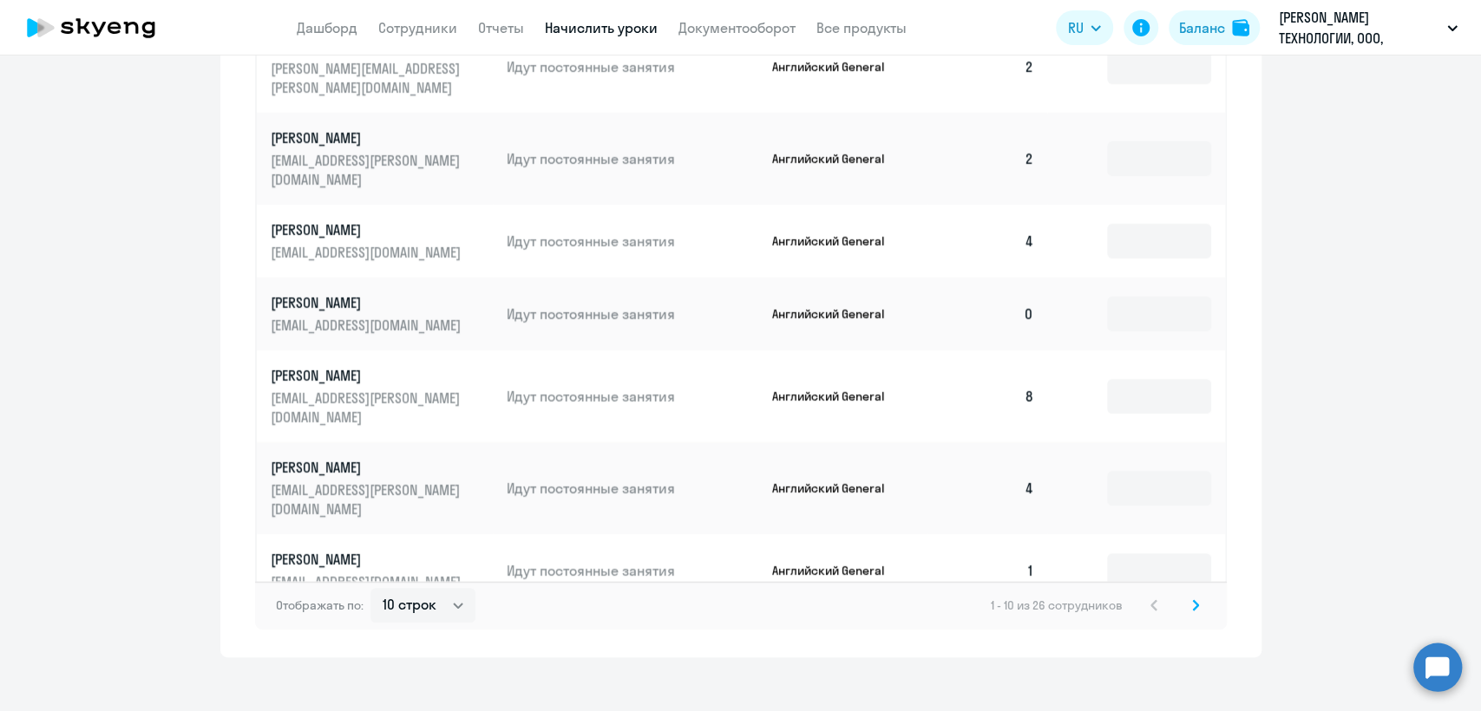
click at [1192, 600] on icon at bounding box center [1195, 606] width 7 height 12
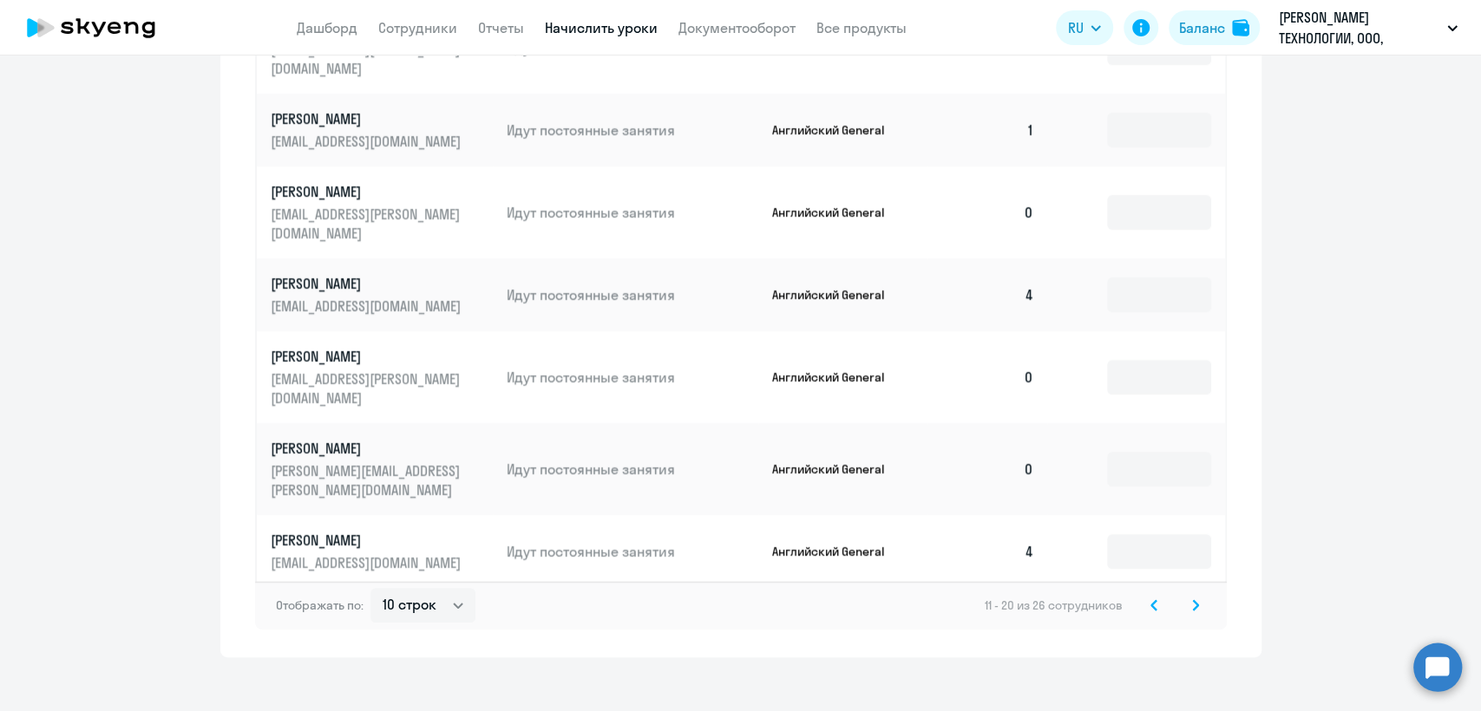
click at [1147, 596] on svg-icon at bounding box center [1153, 605] width 21 height 21
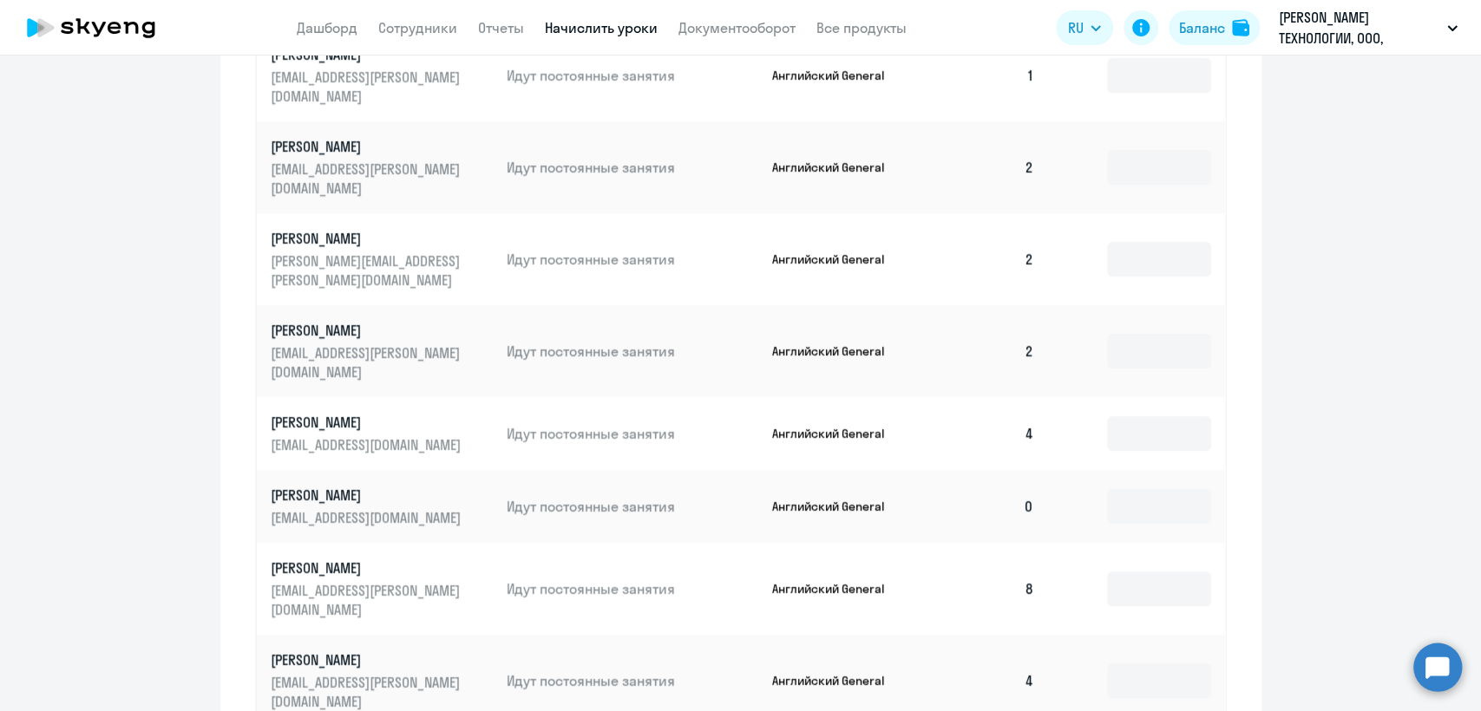
scroll to position [611, 0]
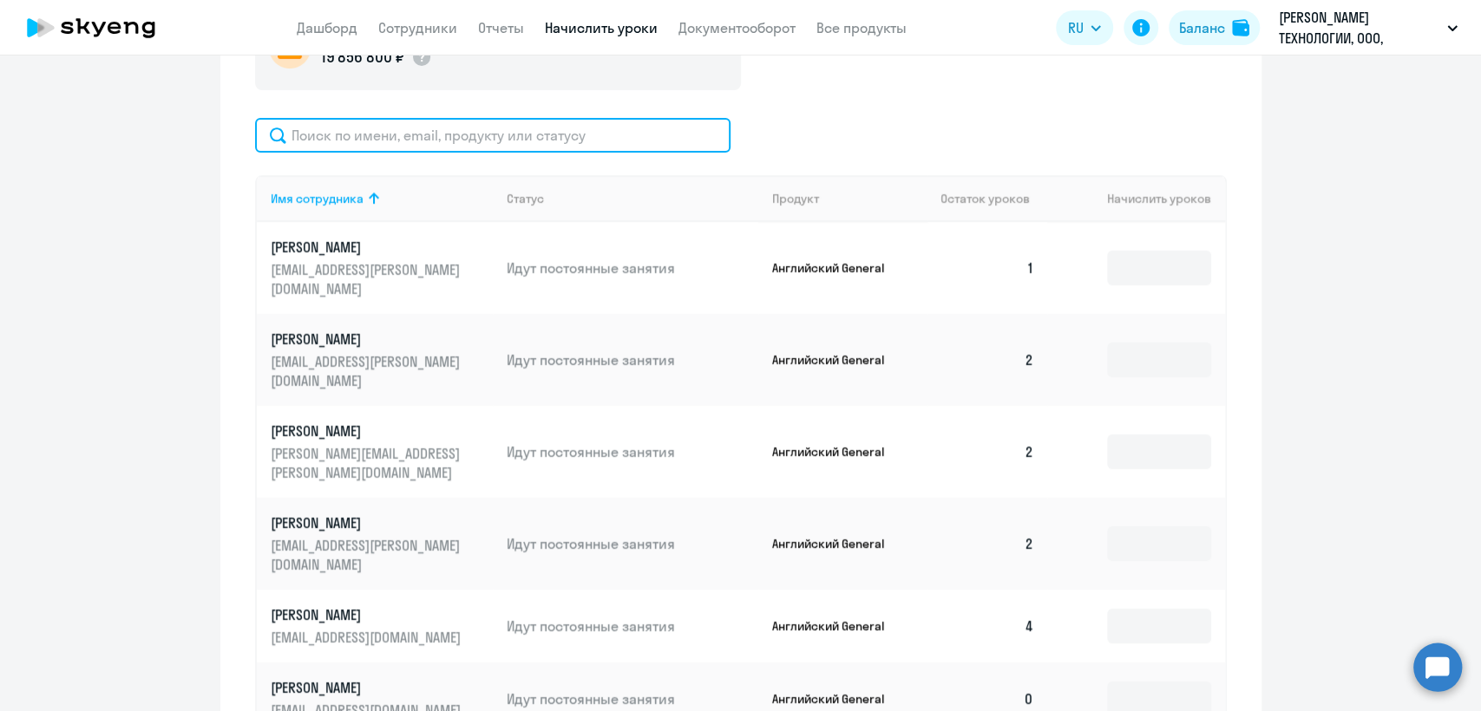
click at [438, 147] on input "text" at bounding box center [492, 135] width 475 height 35
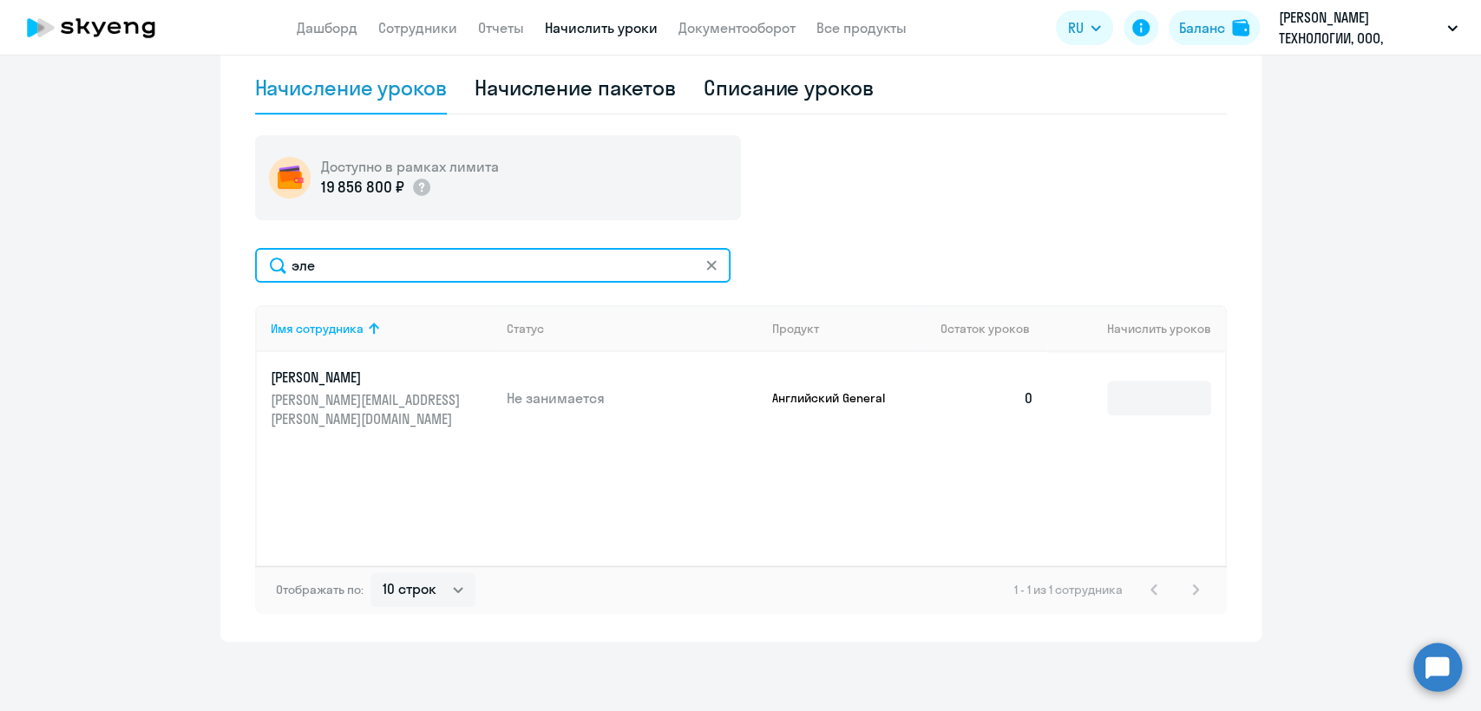
scroll to position [481, 0]
type input "элен"
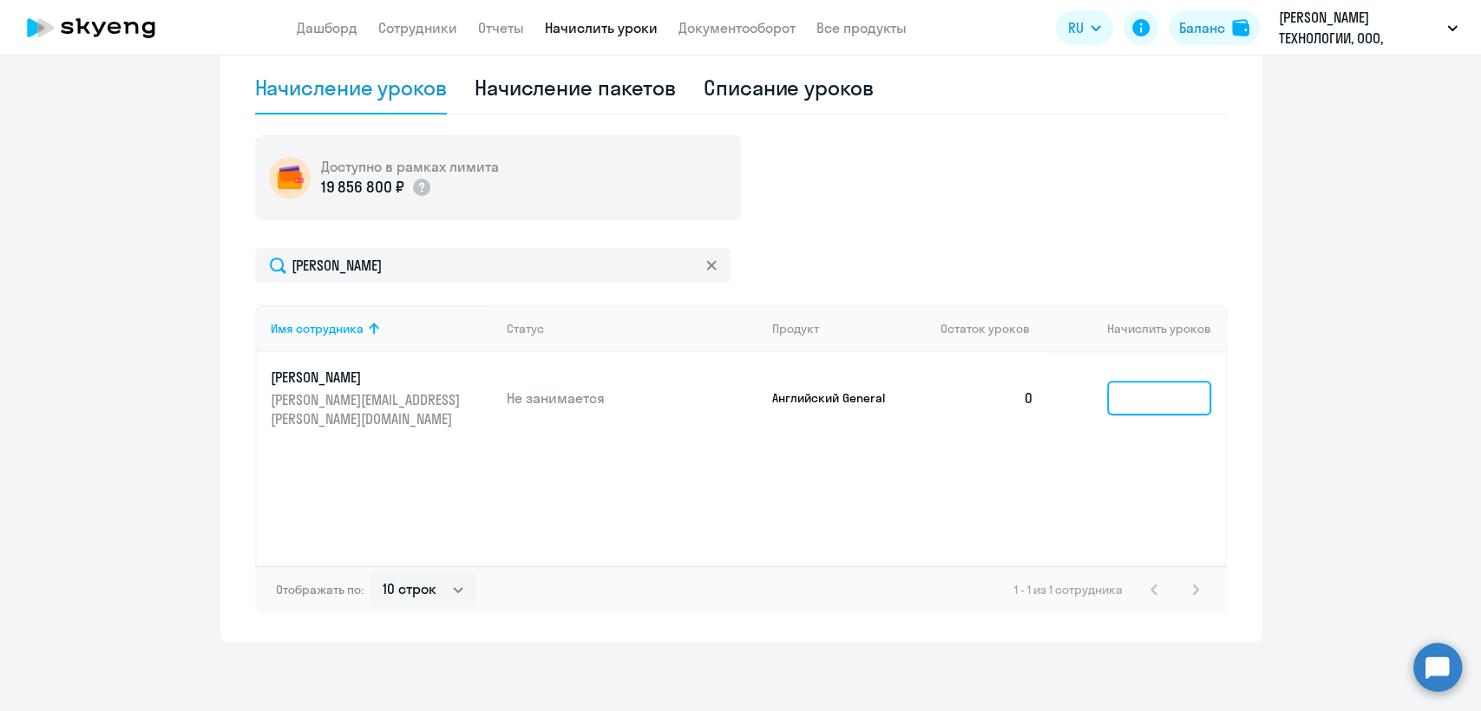
click at [1107, 386] on input at bounding box center [1159, 398] width 104 height 35
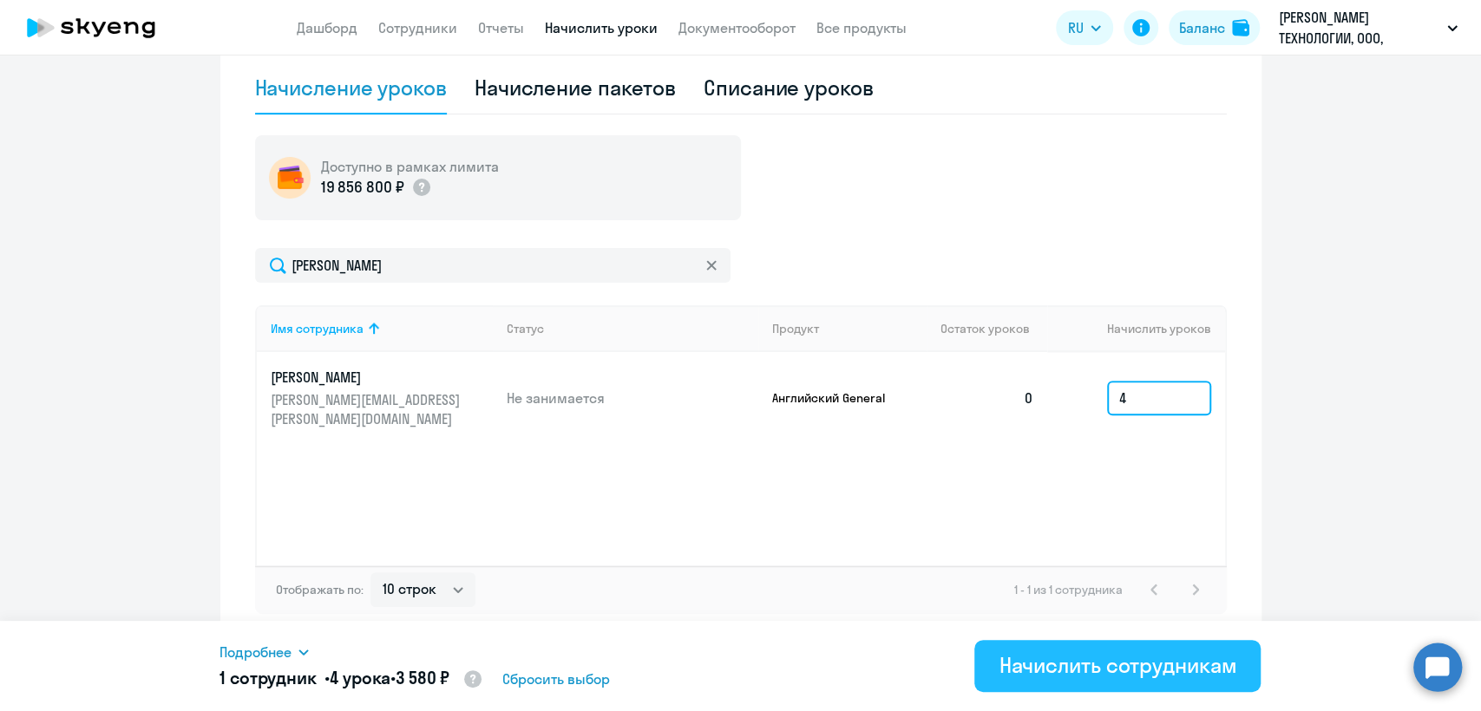
type input "4"
click at [1109, 681] on button "Начислить сотрудникам" at bounding box center [1117, 666] width 286 height 52
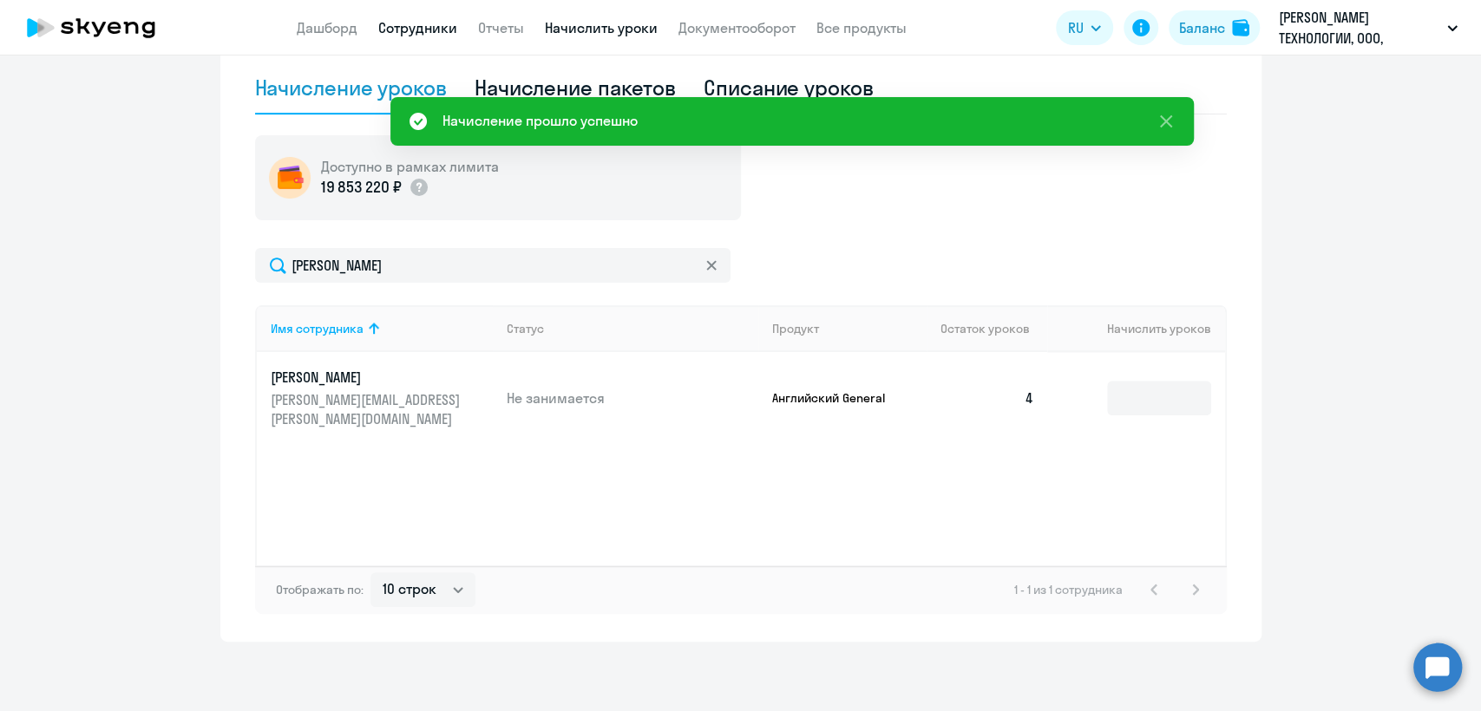
click at [423, 33] on link "Сотрудники" at bounding box center [417, 27] width 79 height 17
select select "30"
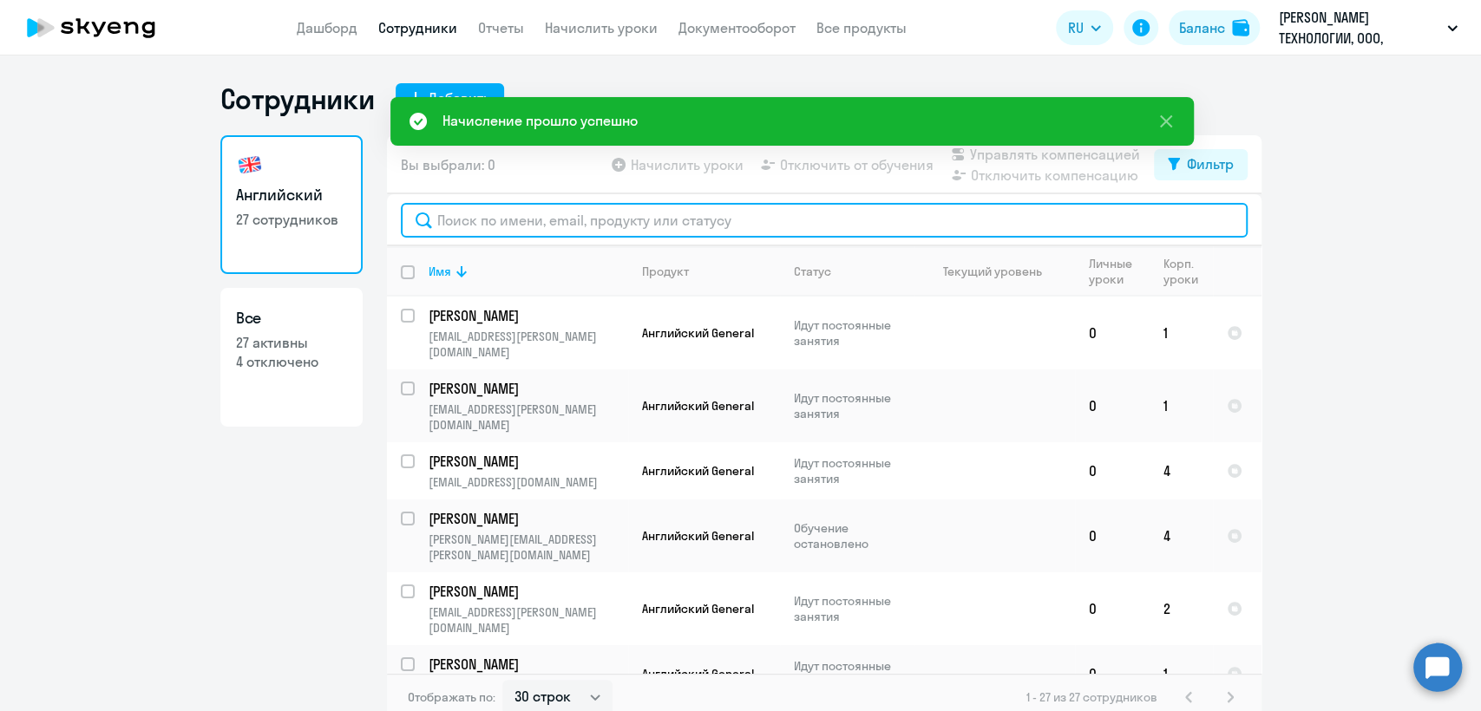
click at [528, 225] on input "text" at bounding box center [824, 220] width 847 height 35
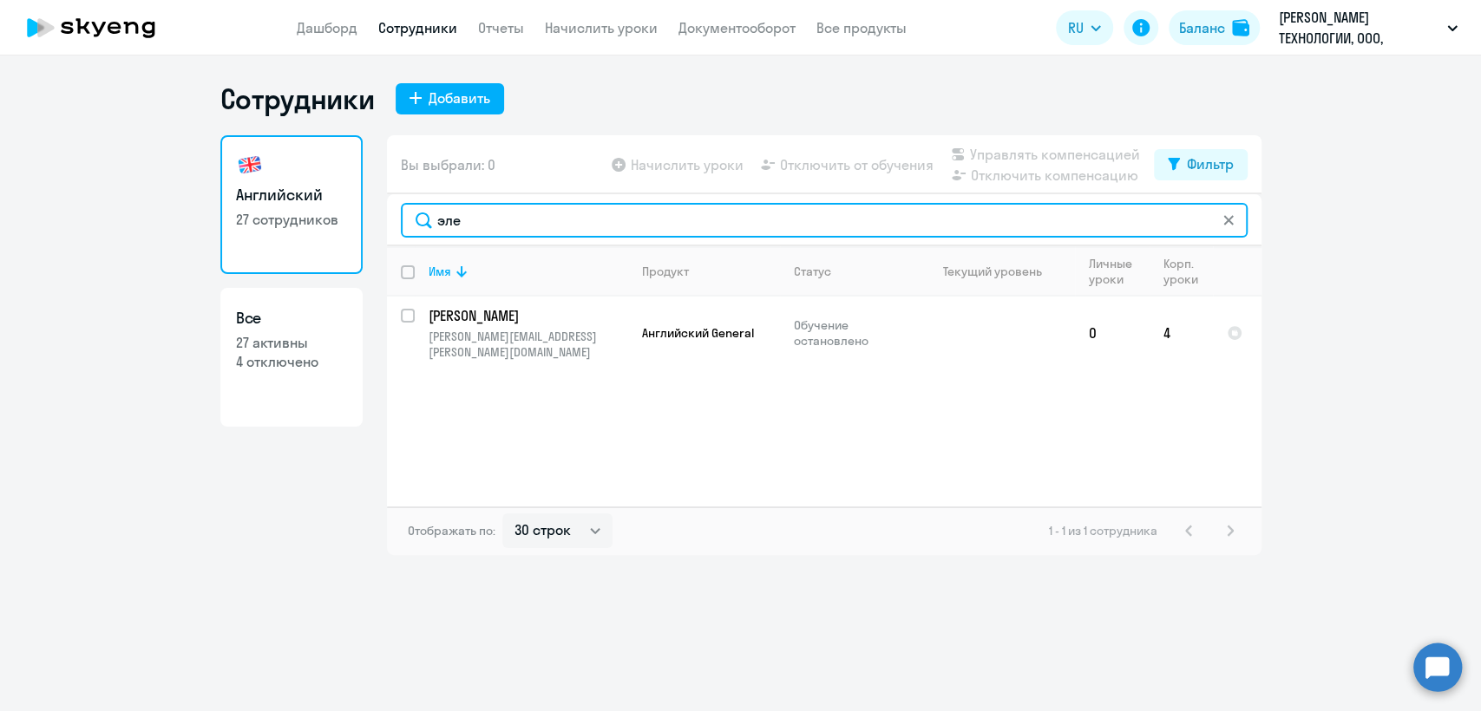
type input "эле"
